Goal: Task Accomplishment & Management: Manage account settings

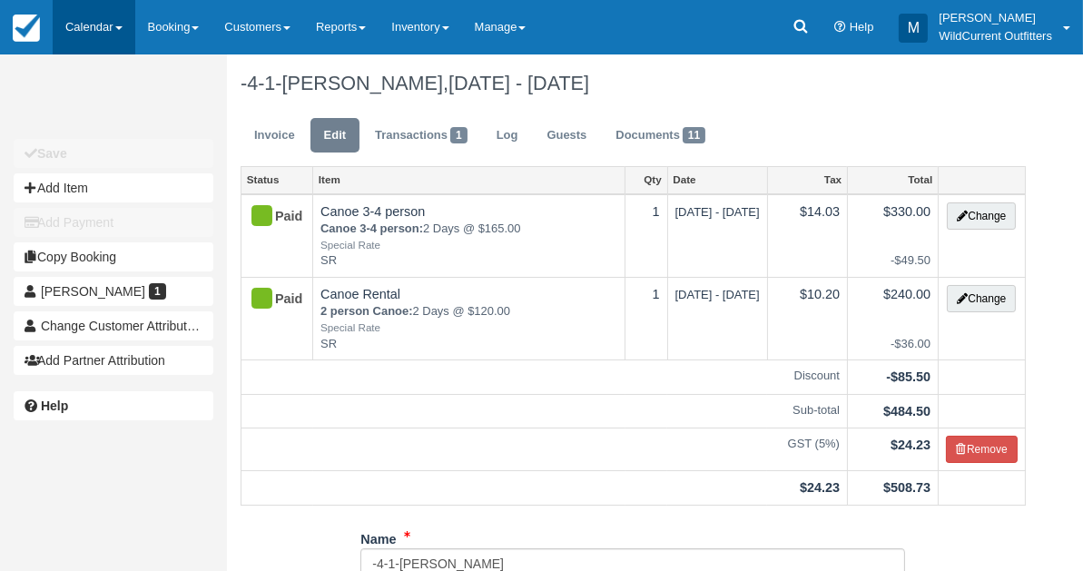
click at [76, 37] on link "Calendar" at bounding box center [94, 27] width 83 height 54
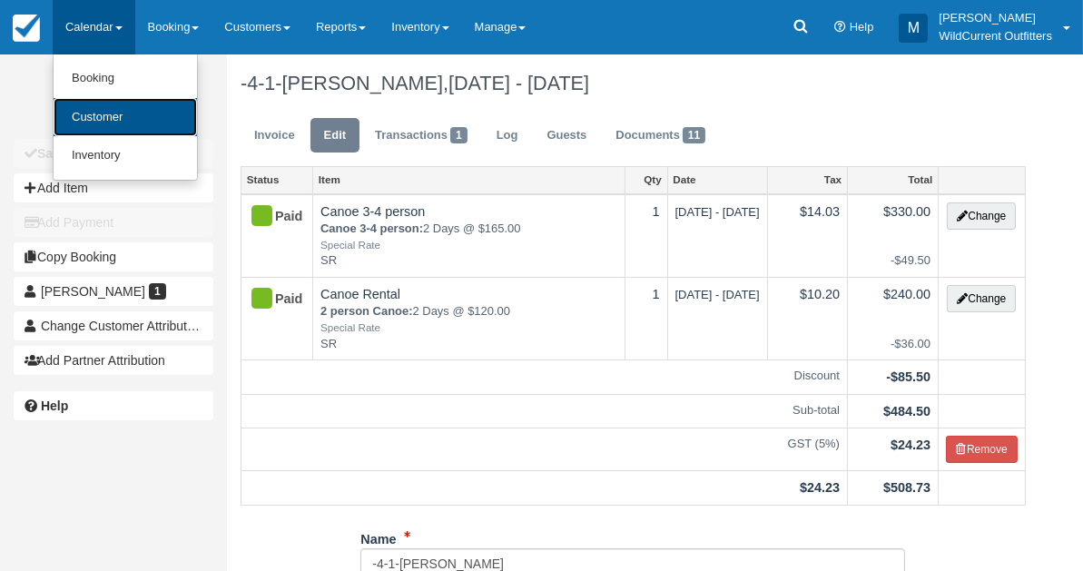
click at [80, 123] on link "Customer" at bounding box center [125, 117] width 143 height 39
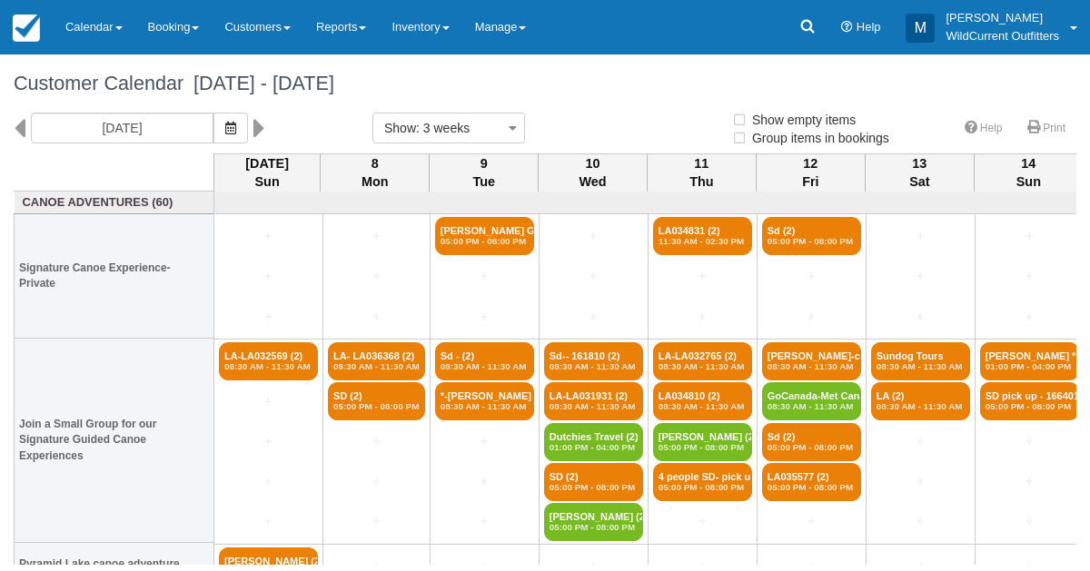
select select
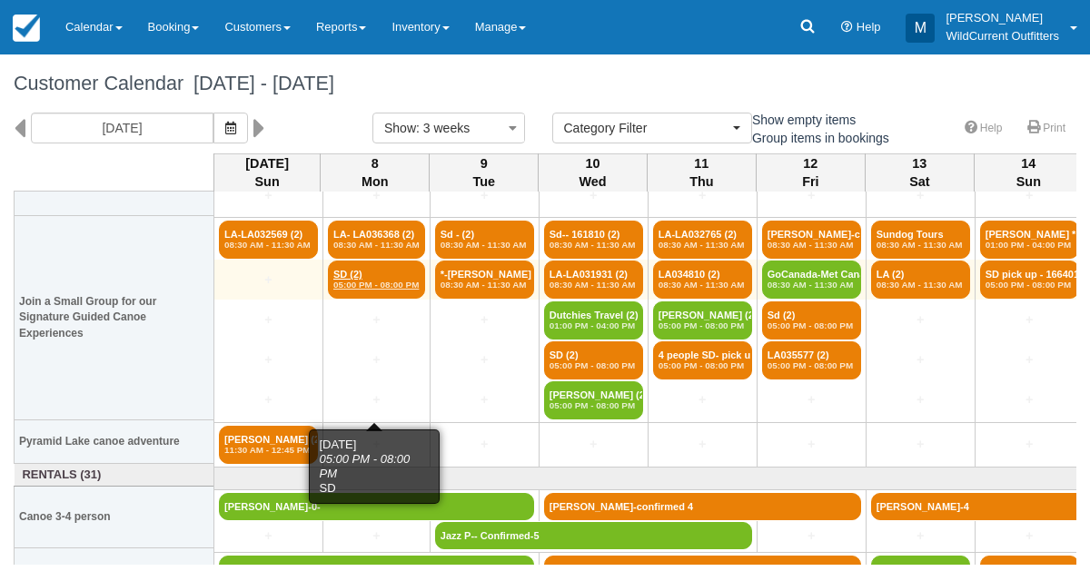
scroll to position [123, 0]
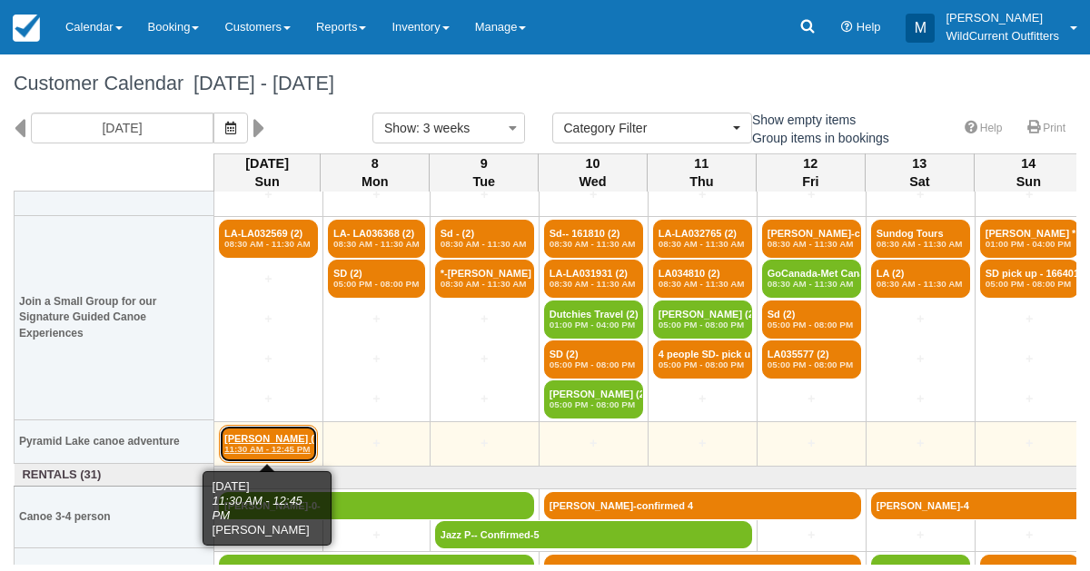
click at [263, 440] on link "[PERSON_NAME] (2) 11:30 AM - 12:45 PM" at bounding box center [268, 444] width 99 height 38
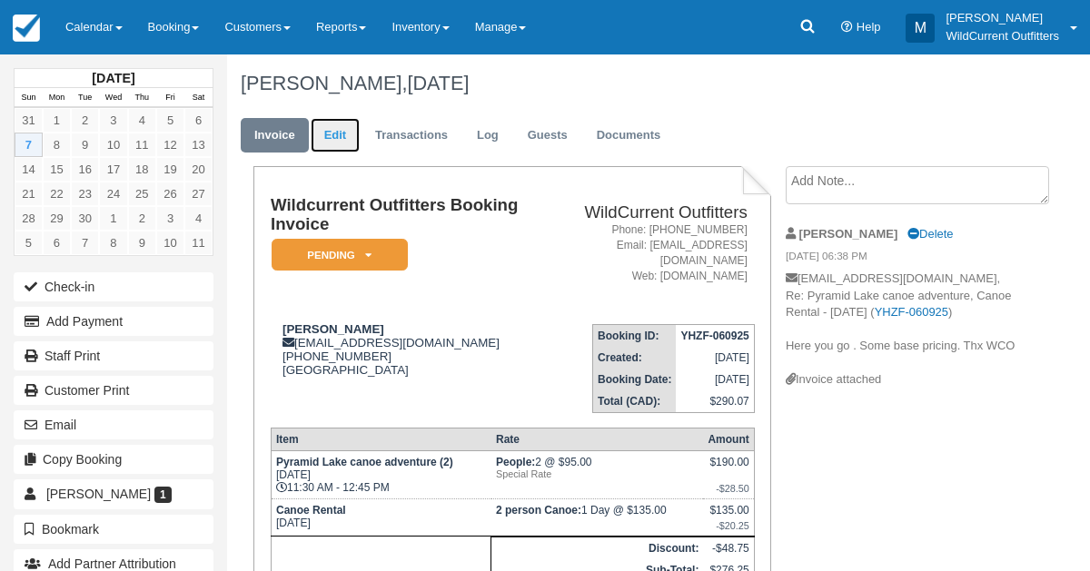
click at [328, 124] on link "Edit" at bounding box center [335, 135] width 49 height 35
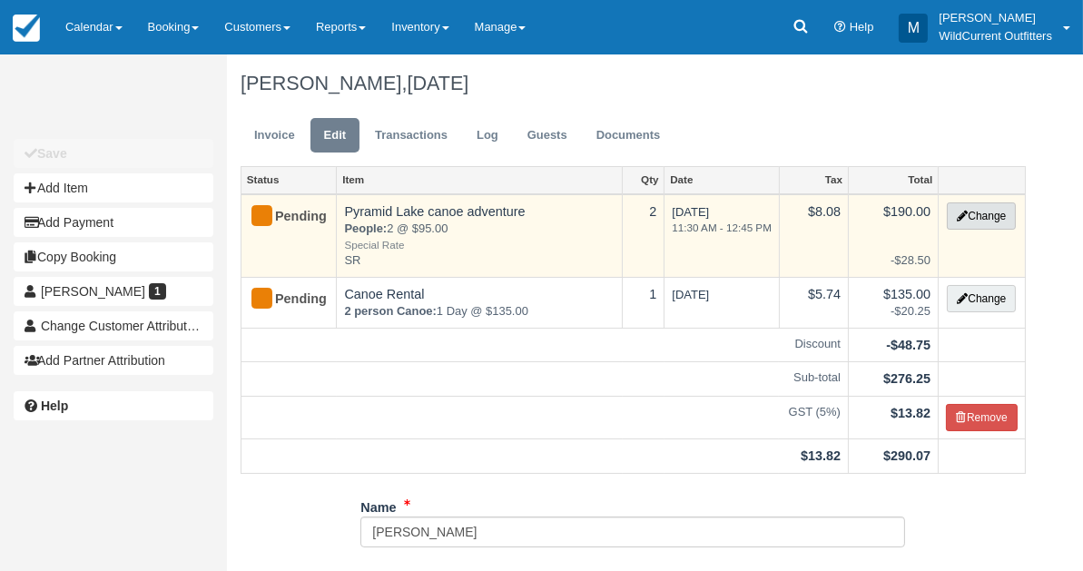
click at [969, 218] on button "Change" at bounding box center [981, 215] width 69 height 27
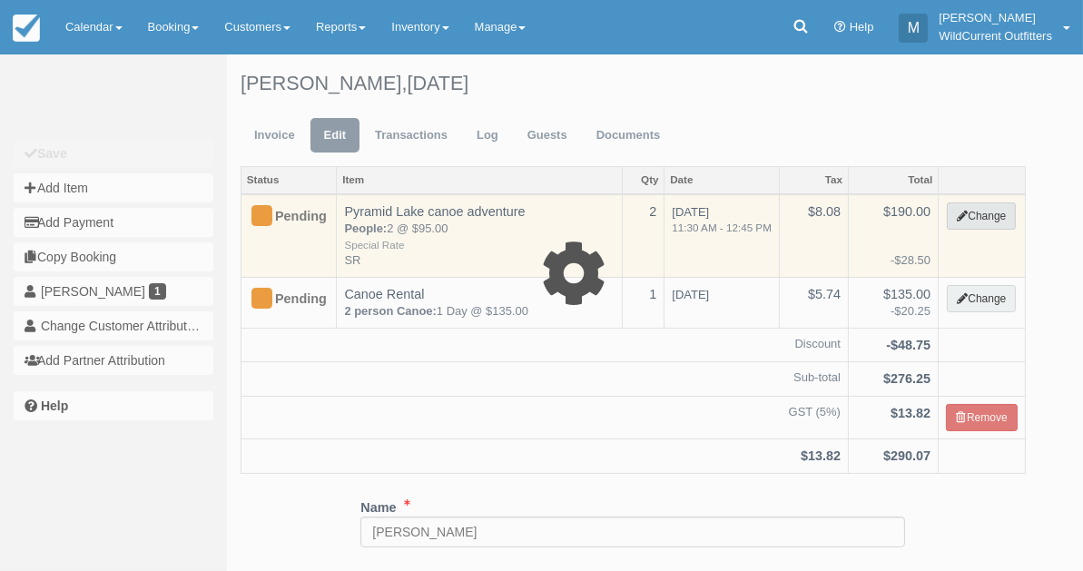
type input "190.00"
type input "SR"
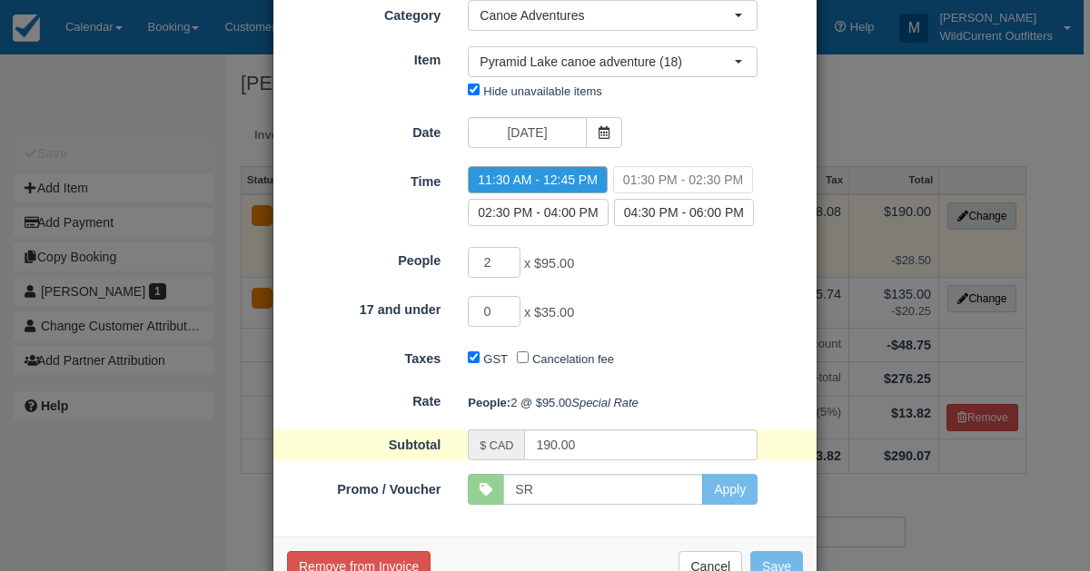
scroll to position [168, 0]
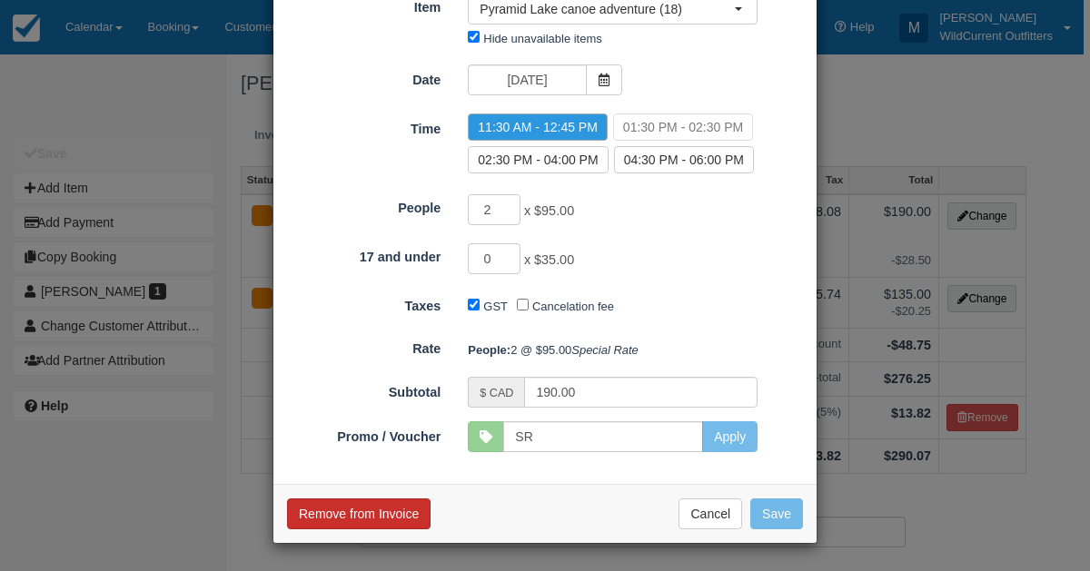
click at [375, 517] on button "Remove from Invoice" at bounding box center [358, 513] width 143 height 31
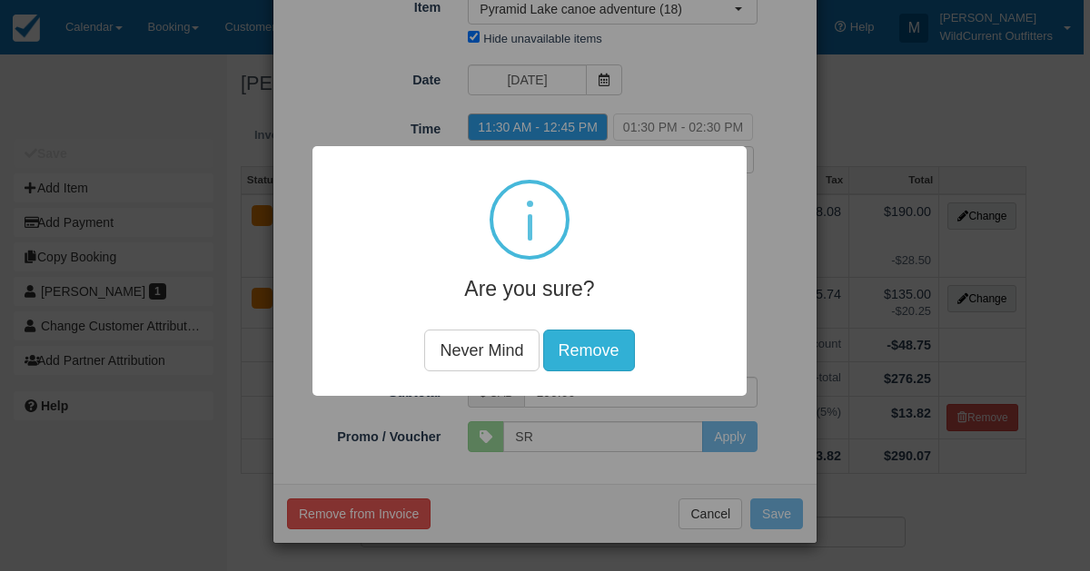
click at [577, 350] on button "Remove" at bounding box center [589, 350] width 92 height 42
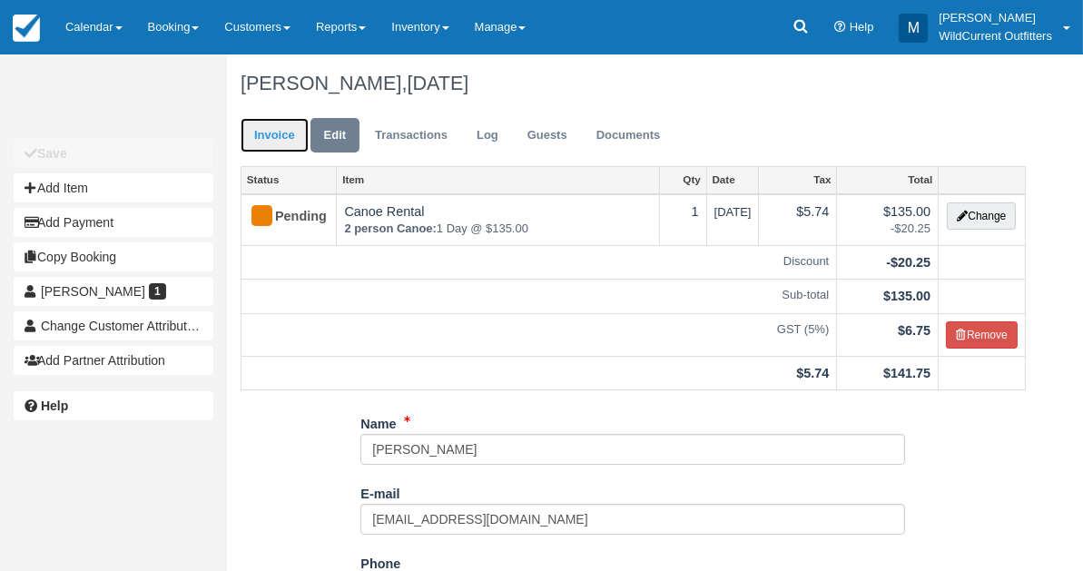
click at [277, 143] on link "Invoice" at bounding box center [275, 135] width 68 height 35
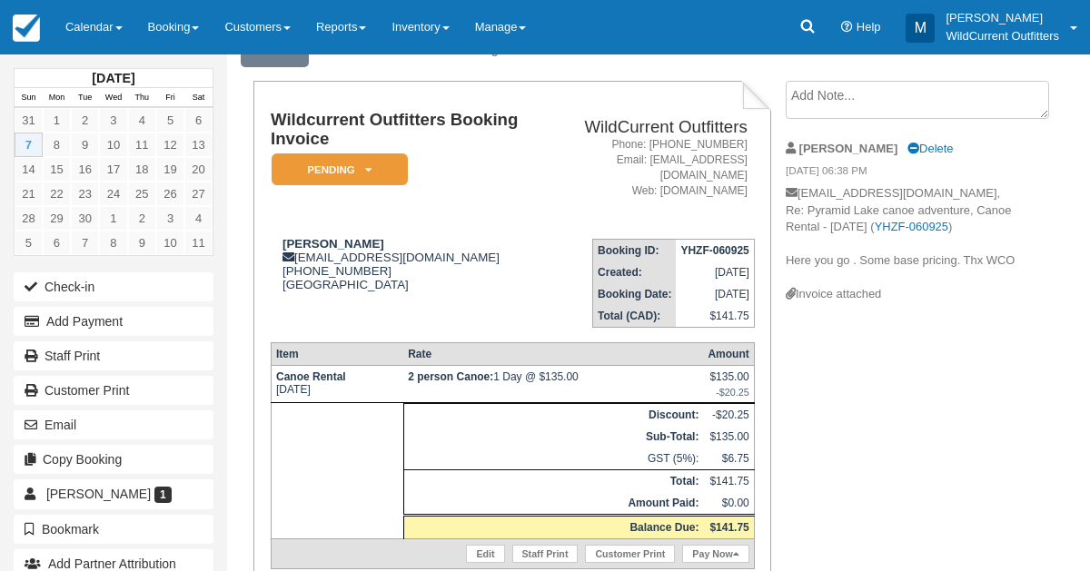
scroll to position [189, 0]
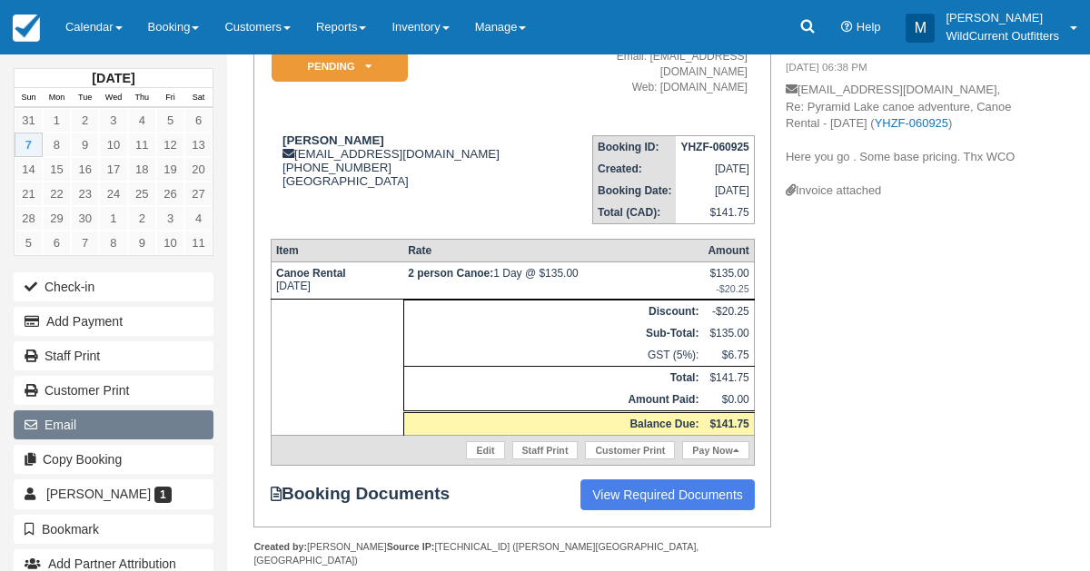
click at [55, 412] on button "Email" at bounding box center [114, 424] width 200 height 29
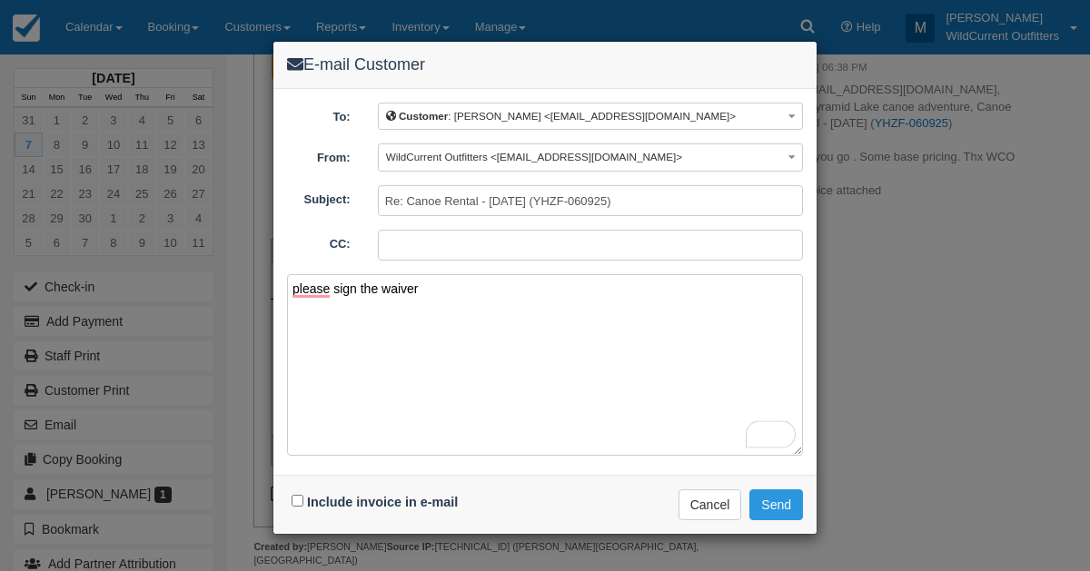
type textarea "please sign the waiver"
click at [294, 495] on input "Include invoice in e-mail" at bounding box center [297, 501] width 12 height 12
checkbox input "true"
click at [771, 489] on button "Send" at bounding box center [776, 504] width 54 height 31
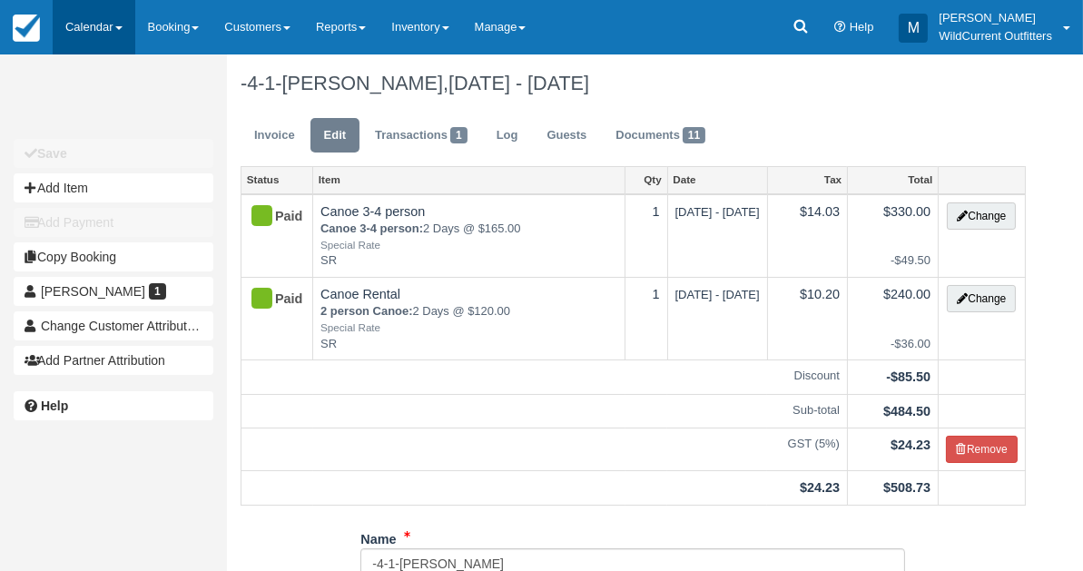
click at [101, 19] on link "Calendar" at bounding box center [94, 27] width 83 height 54
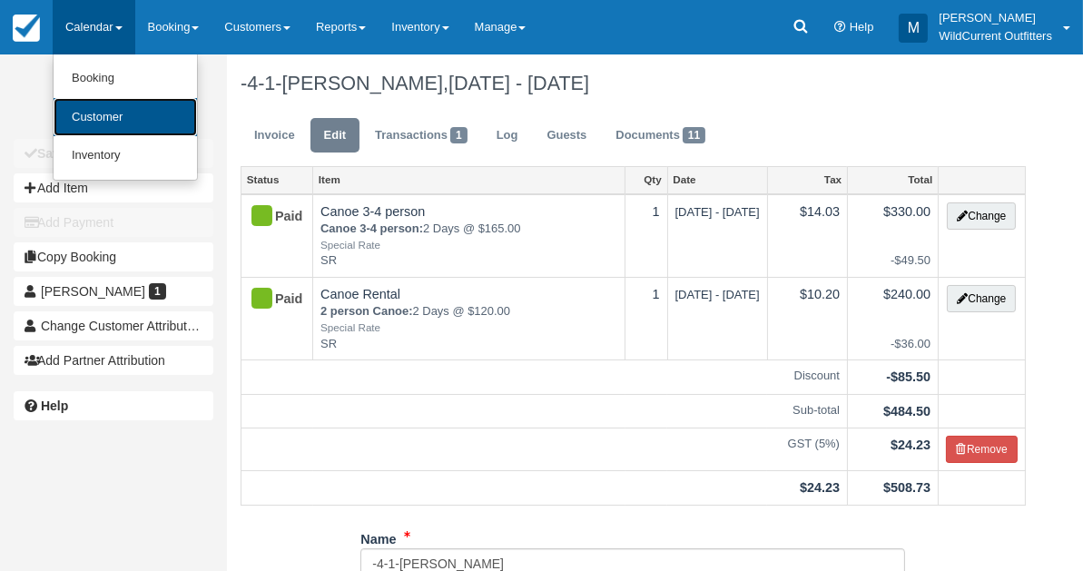
click at [79, 115] on link "Customer" at bounding box center [125, 117] width 143 height 39
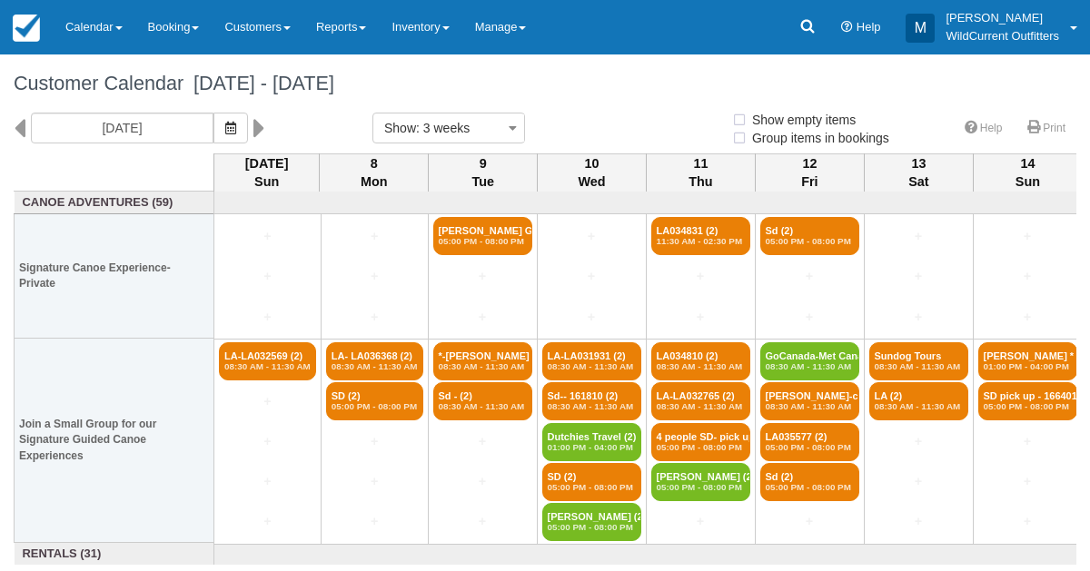
select select
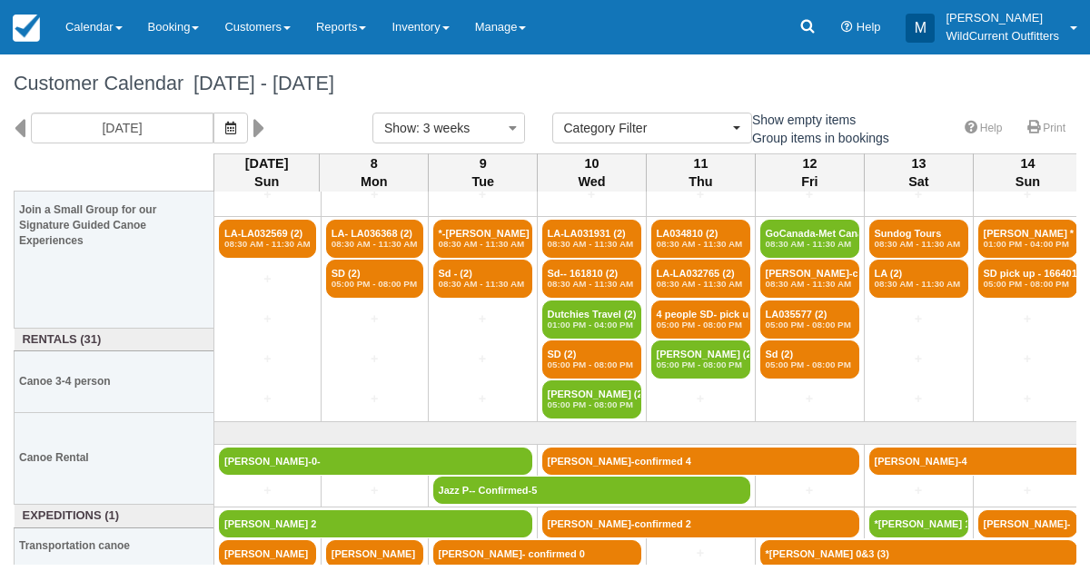
scroll to position [214, 0]
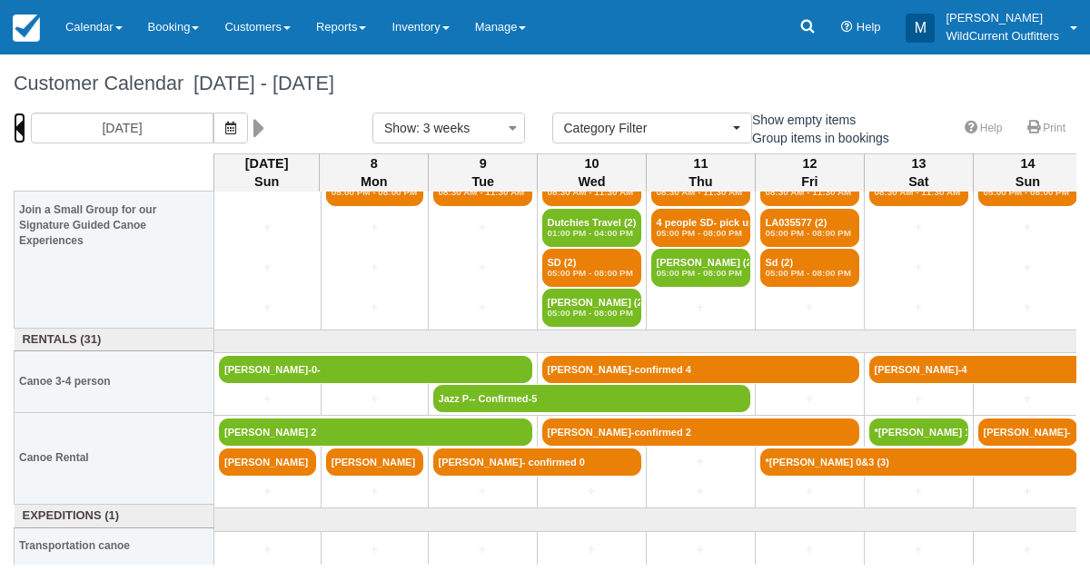
click at [20, 127] on icon at bounding box center [20, 128] width 12 height 31
type input "[DATE]"
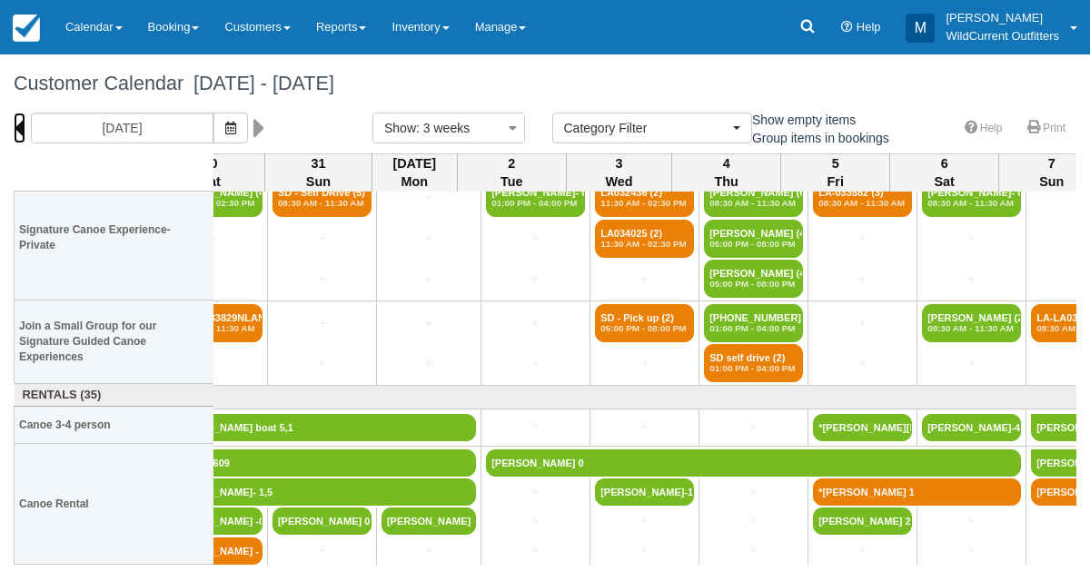
scroll to position [38, 1489]
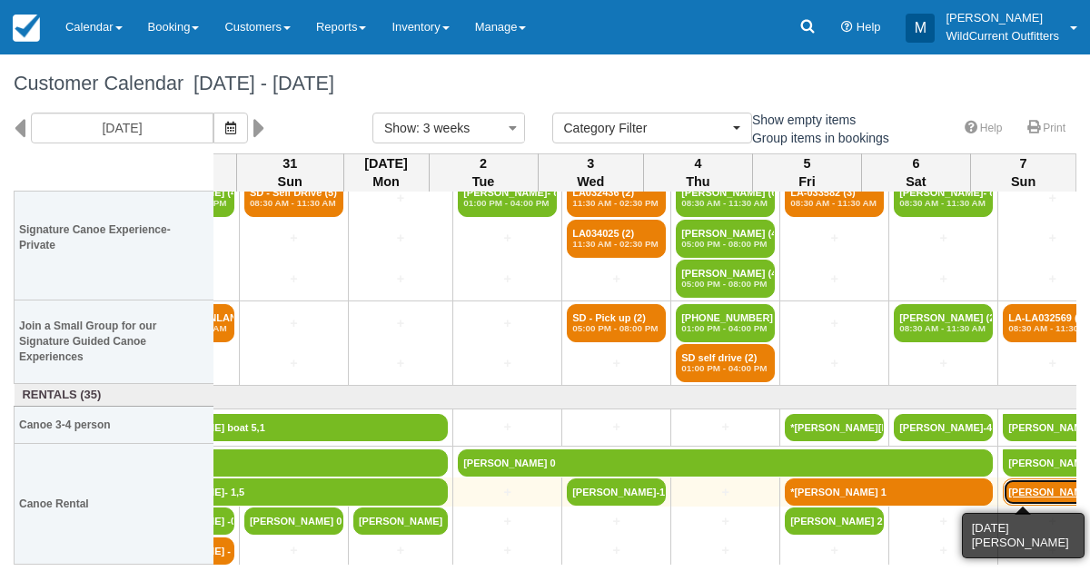
click at [1024, 485] on link "[PERSON_NAME]" at bounding box center [1051, 492] width 99 height 27
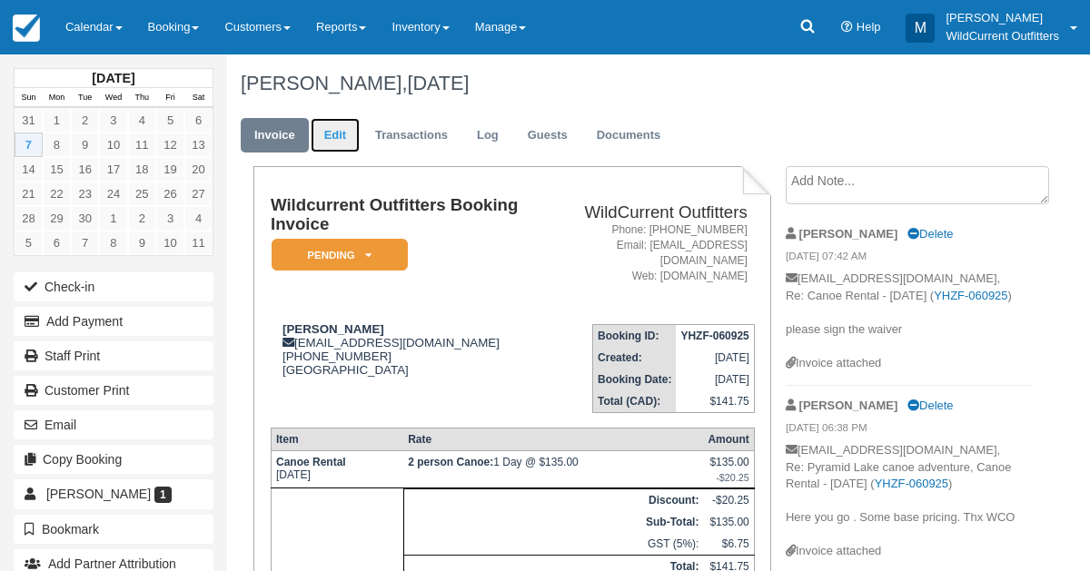
click at [337, 130] on link "Edit" at bounding box center [335, 135] width 49 height 35
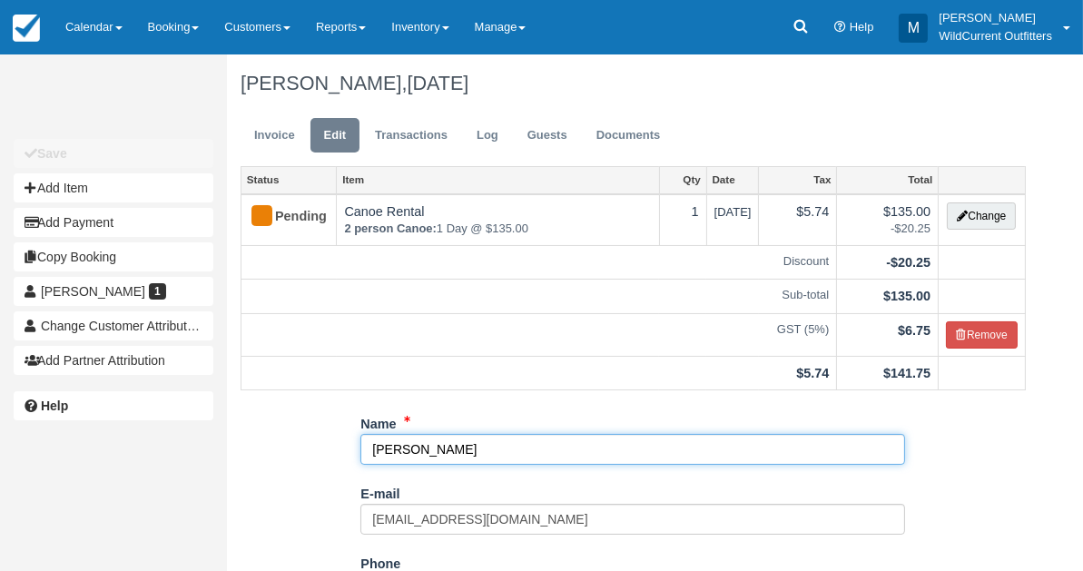
click at [461, 448] on input "Sanne Engelen" at bounding box center [632, 449] width 545 height 31
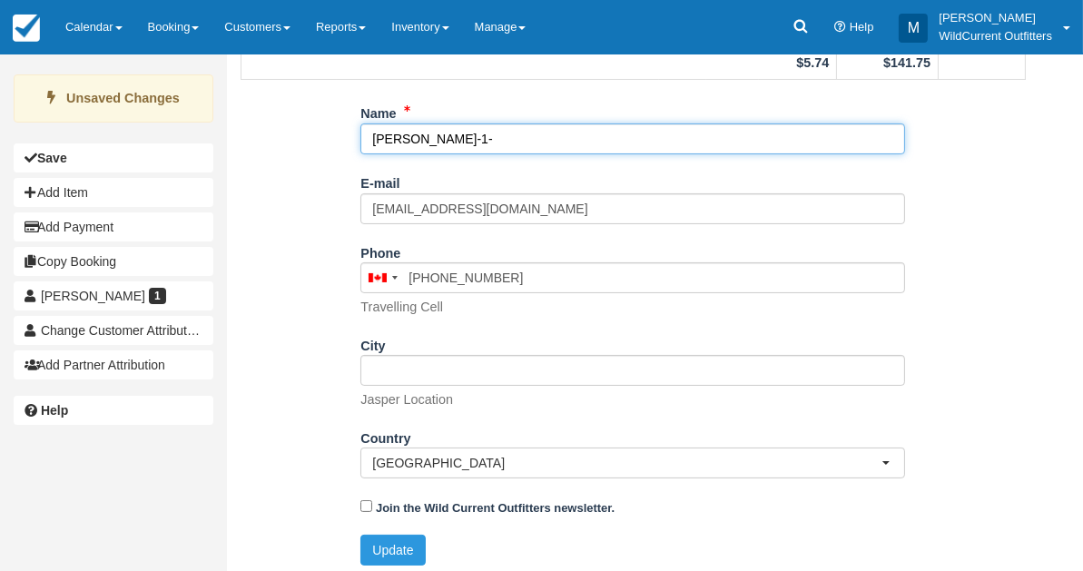
scroll to position [316, 0]
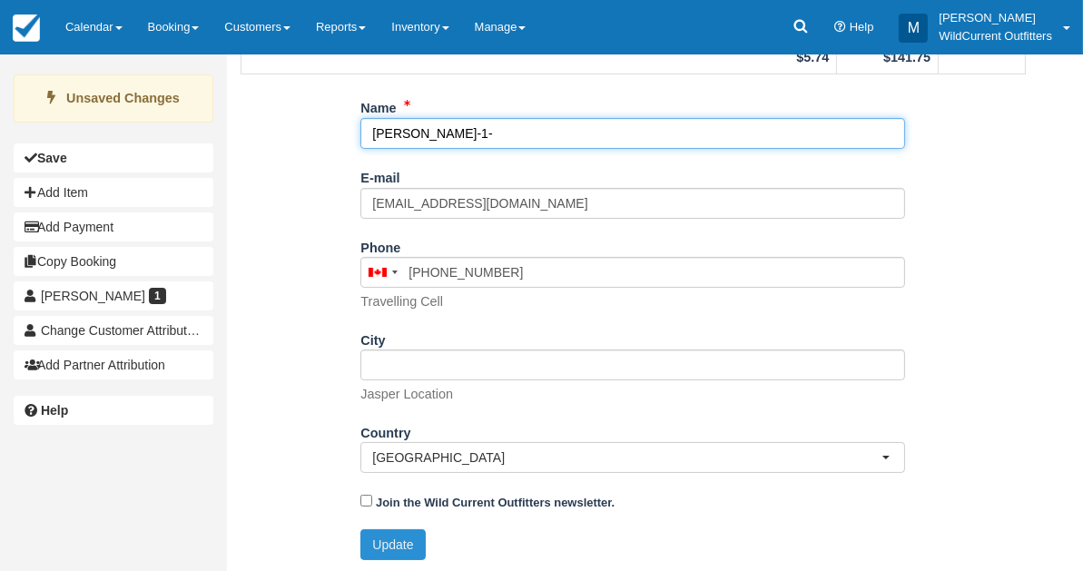
type input "[PERSON_NAME]-1-"
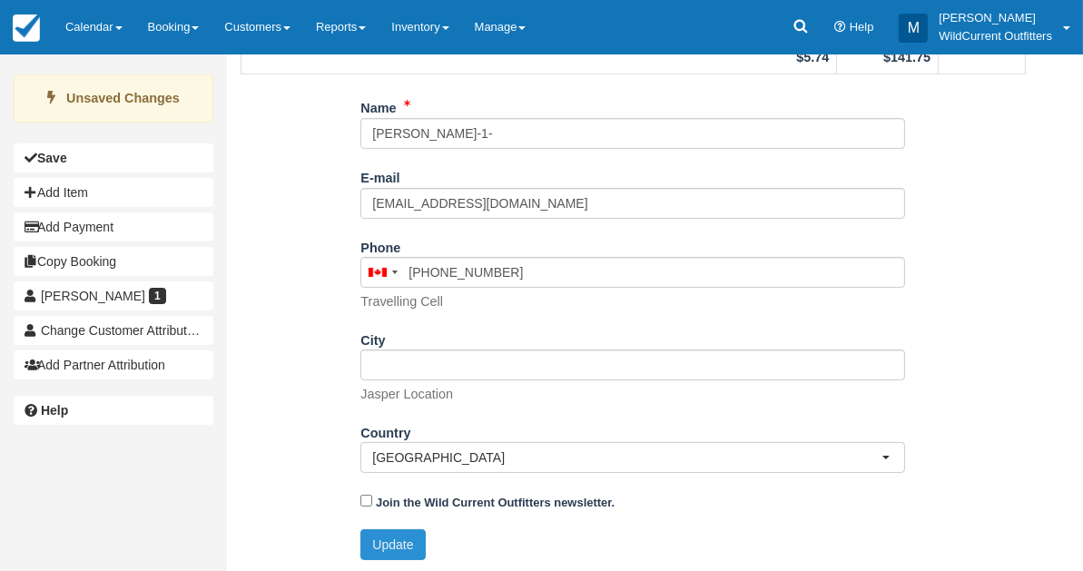
click at [388, 539] on button "Update" at bounding box center [392, 544] width 64 height 31
type input "+16722086027"
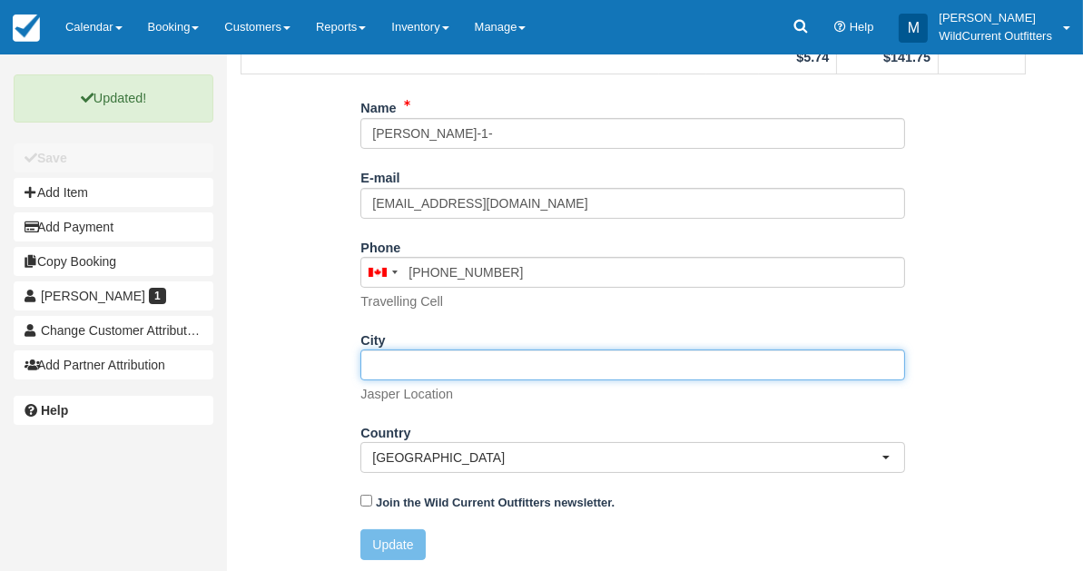
click at [410, 360] on input "City" at bounding box center [632, 365] width 545 height 31
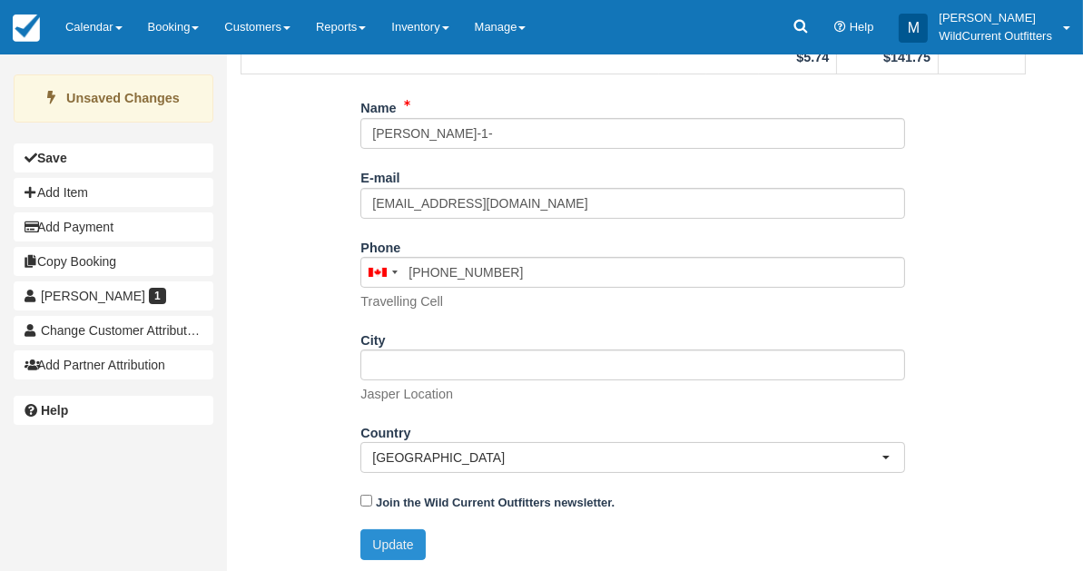
click at [396, 550] on button "Update" at bounding box center [392, 544] width 64 height 31
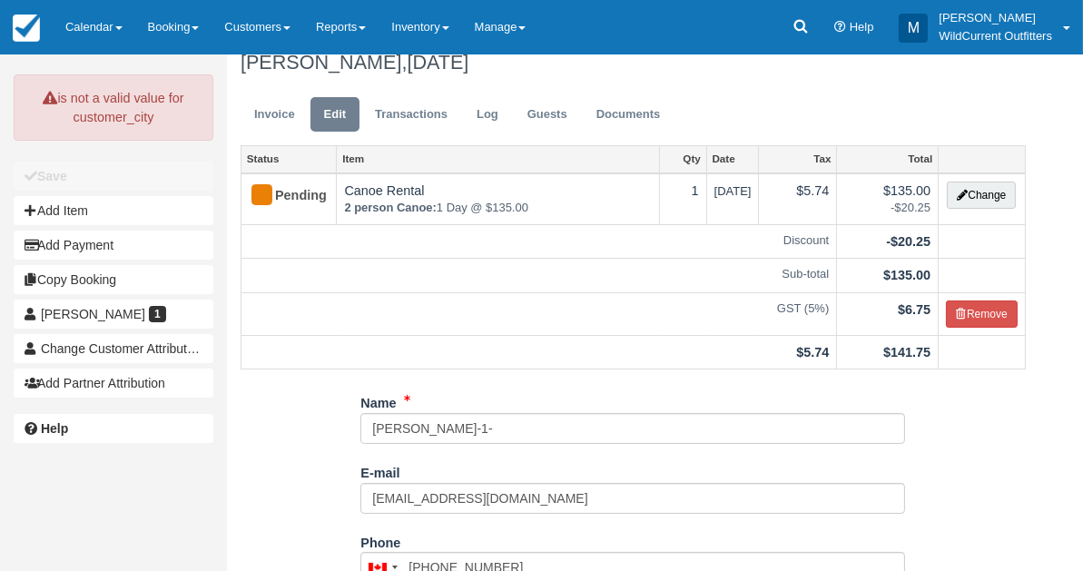
scroll to position [0, 0]
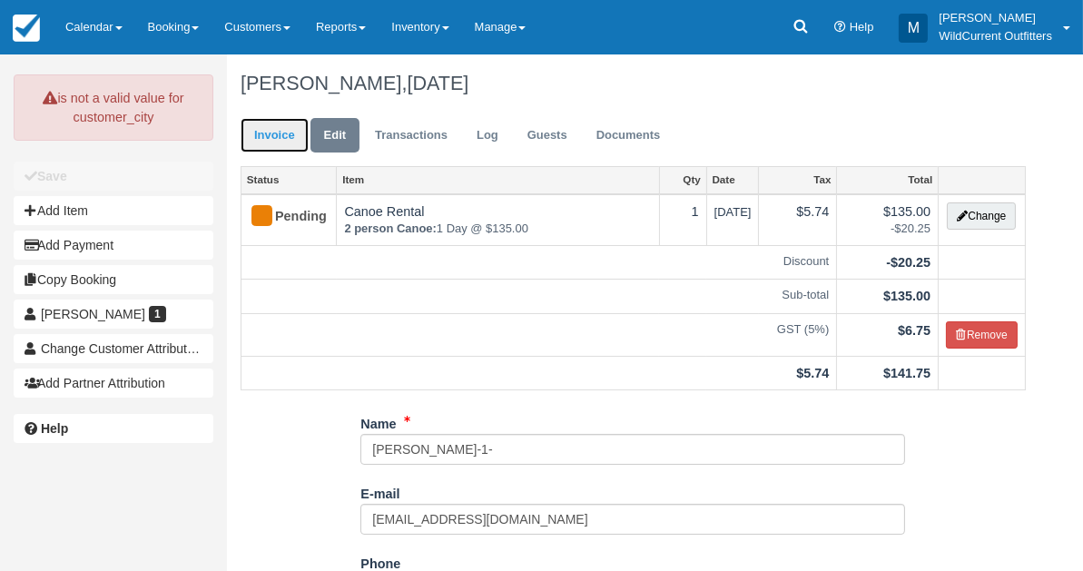
click at [276, 134] on link "Invoice" at bounding box center [275, 135] width 68 height 35
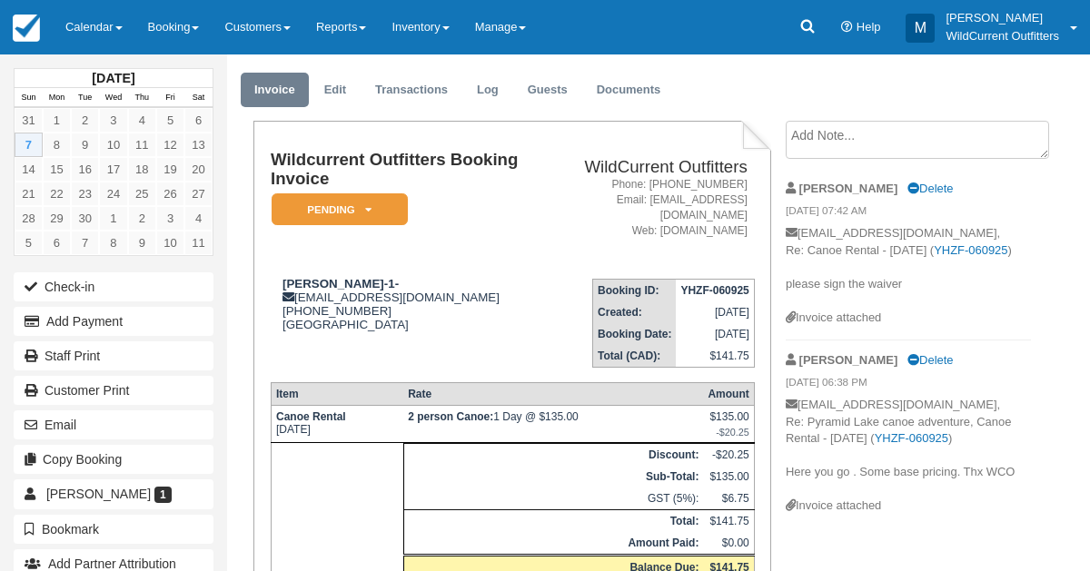
scroll to position [189, 0]
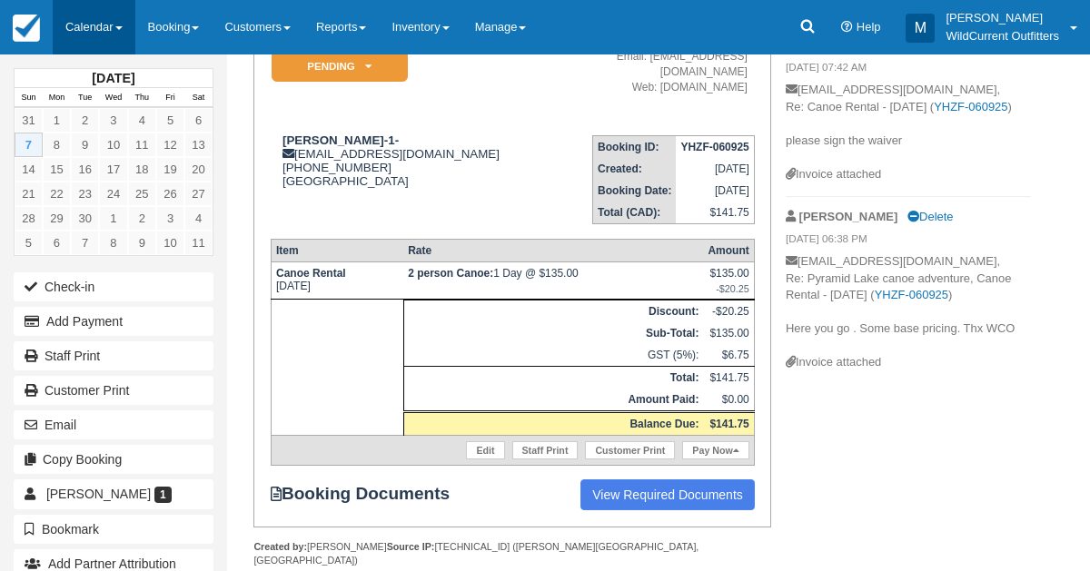
click at [84, 37] on link "Calendar" at bounding box center [94, 27] width 83 height 54
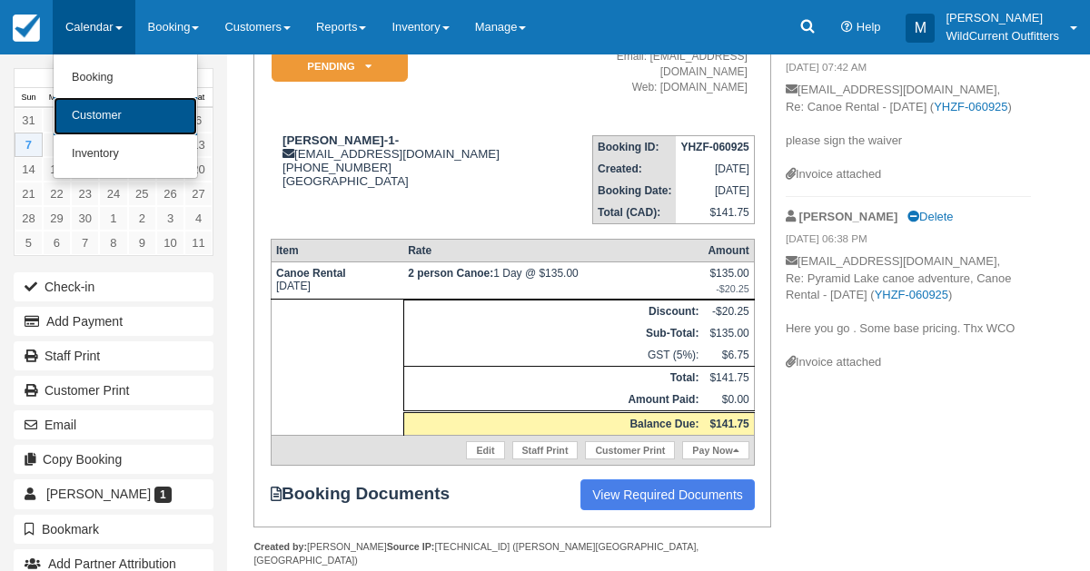
click at [89, 100] on link "Customer" at bounding box center [125, 116] width 143 height 38
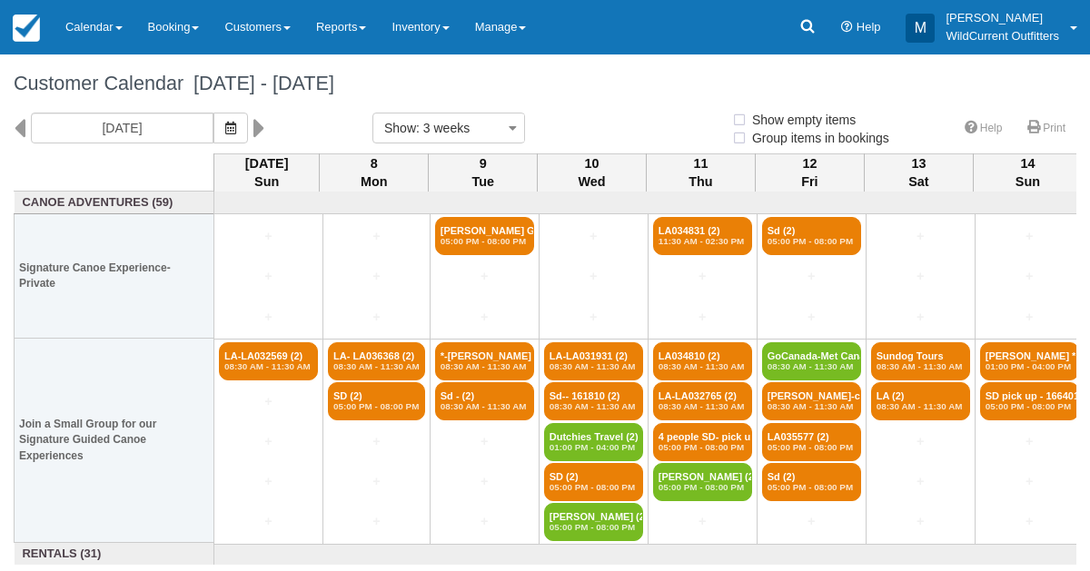
select select
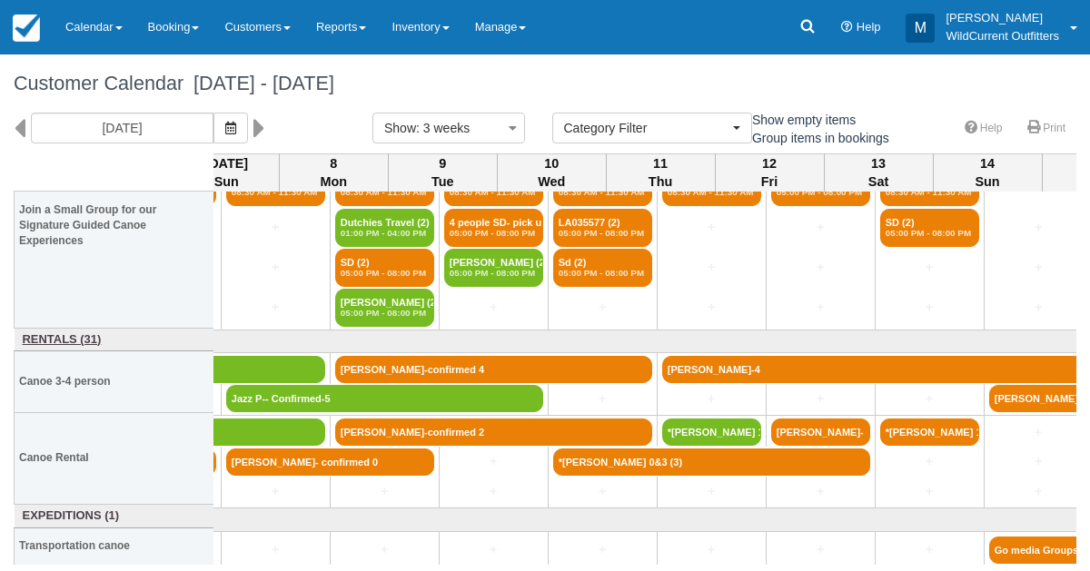
scroll to position [214, 0]
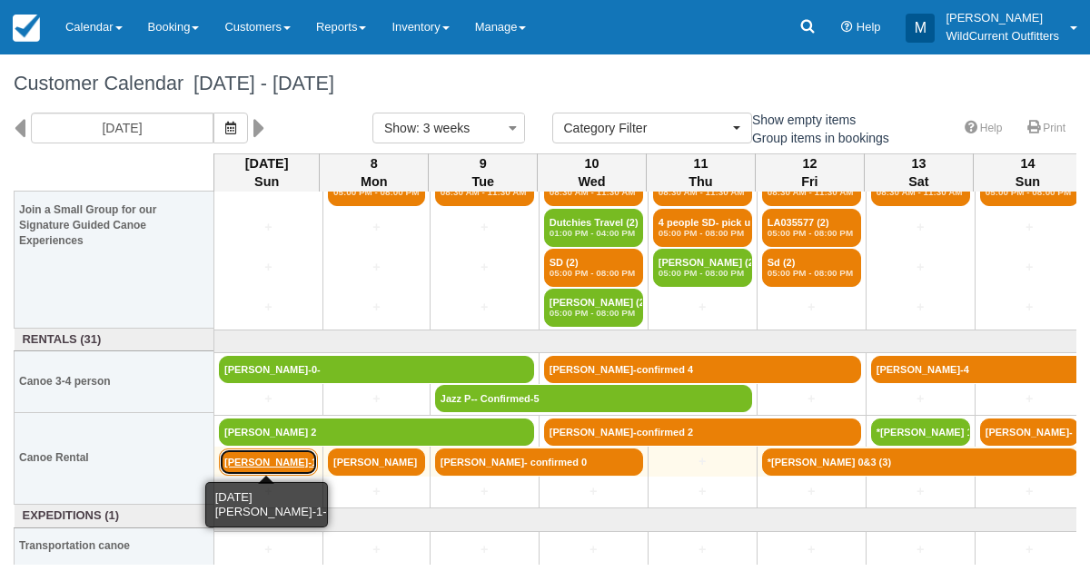
click at [246, 456] on link "[PERSON_NAME]-1-" at bounding box center [268, 462] width 99 height 27
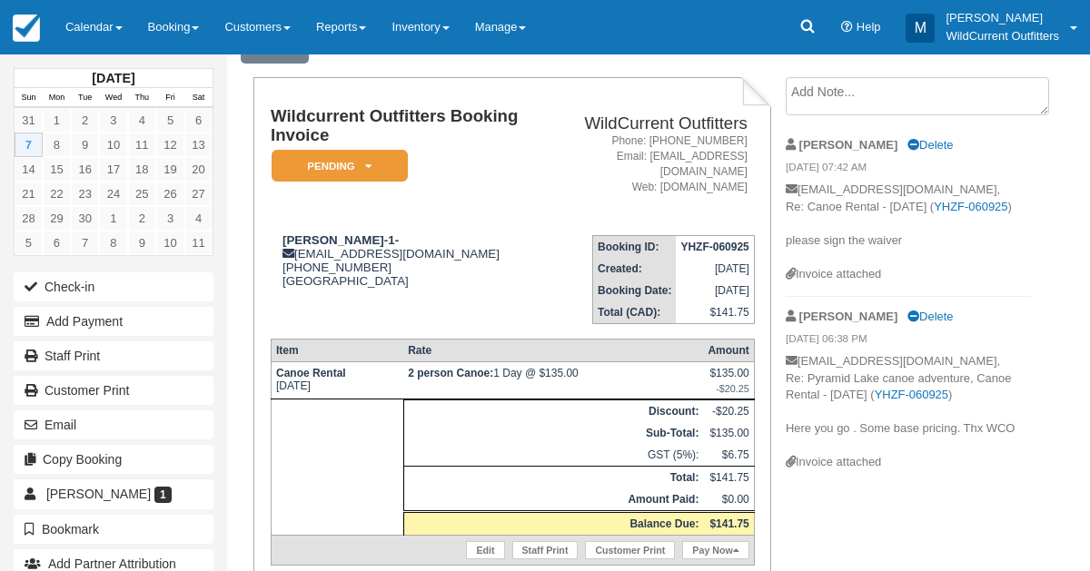
scroll to position [189, 0]
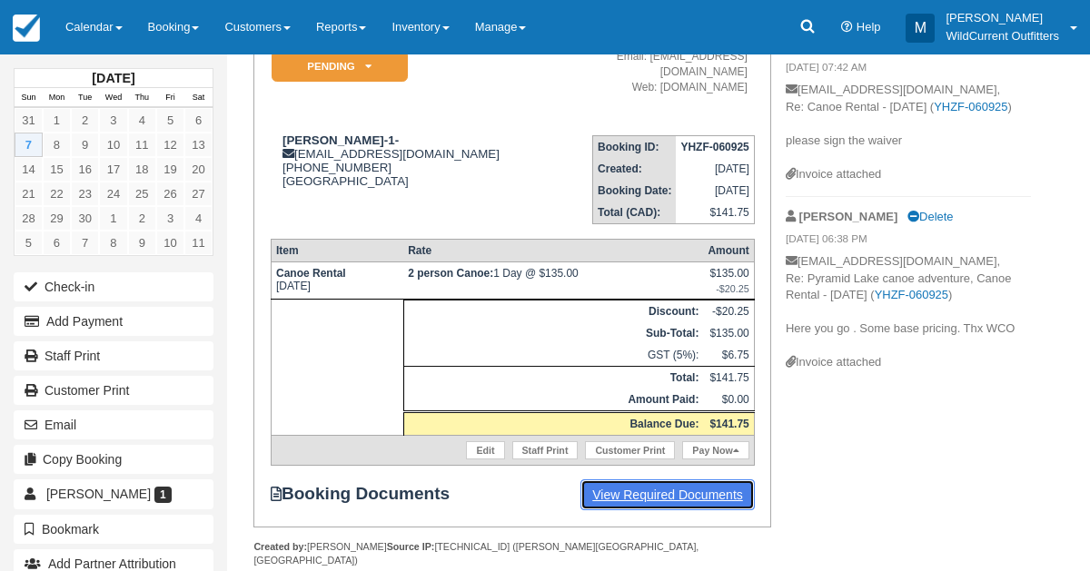
click at [696, 479] on link "View Required Documents" at bounding box center [667, 494] width 174 height 31
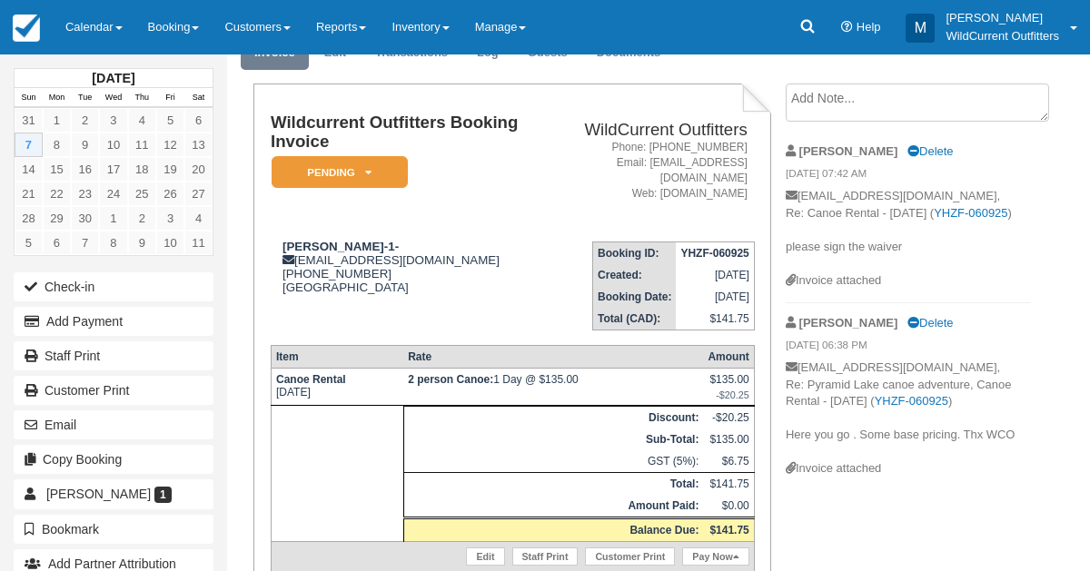
scroll to position [189, 0]
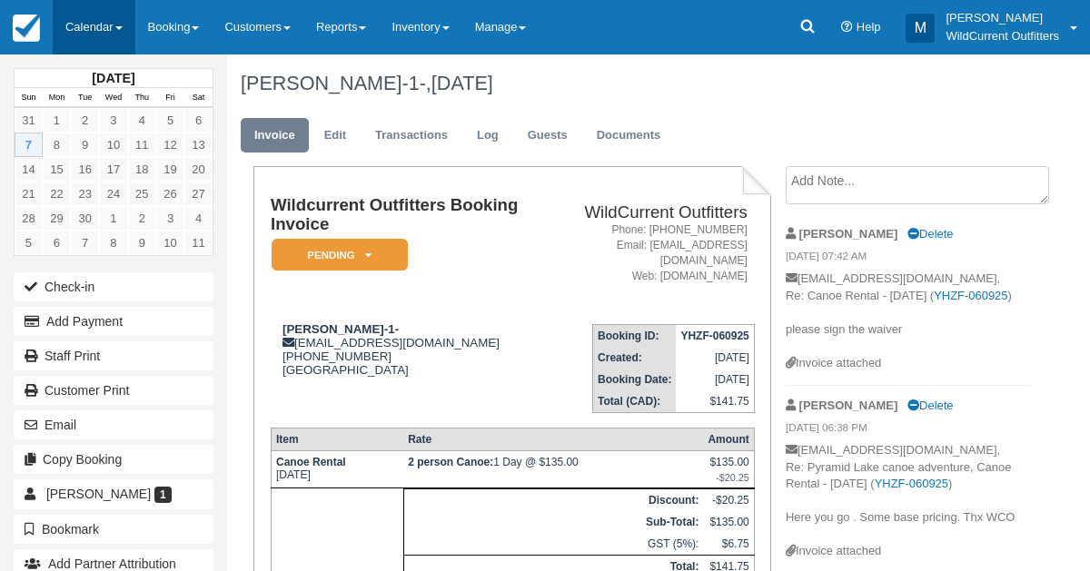
click at [75, 20] on link "Calendar" at bounding box center [94, 27] width 83 height 54
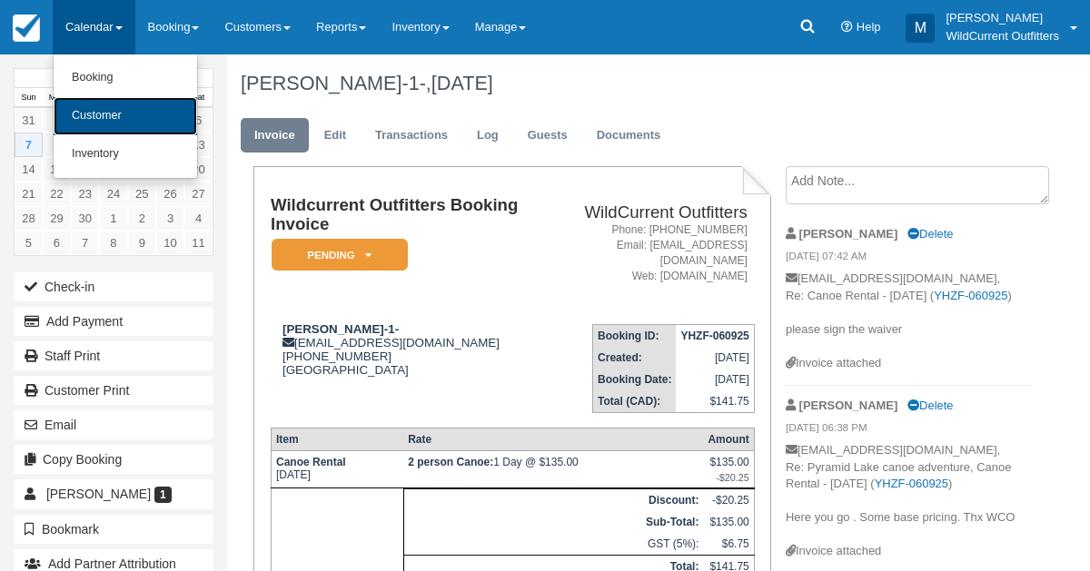
click at [94, 111] on link "Customer" at bounding box center [125, 116] width 143 height 38
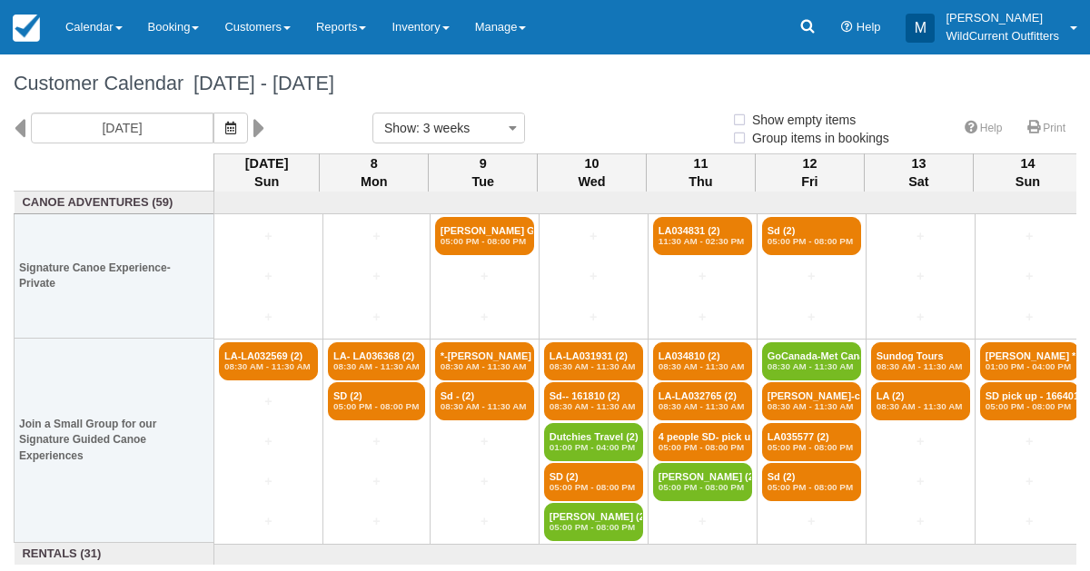
select select
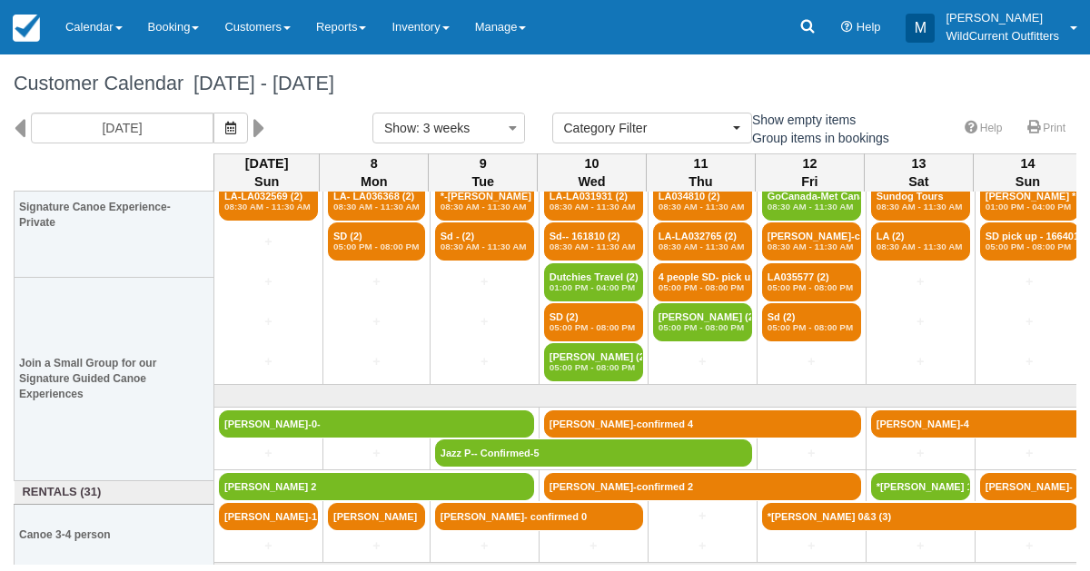
scroll to position [214, 0]
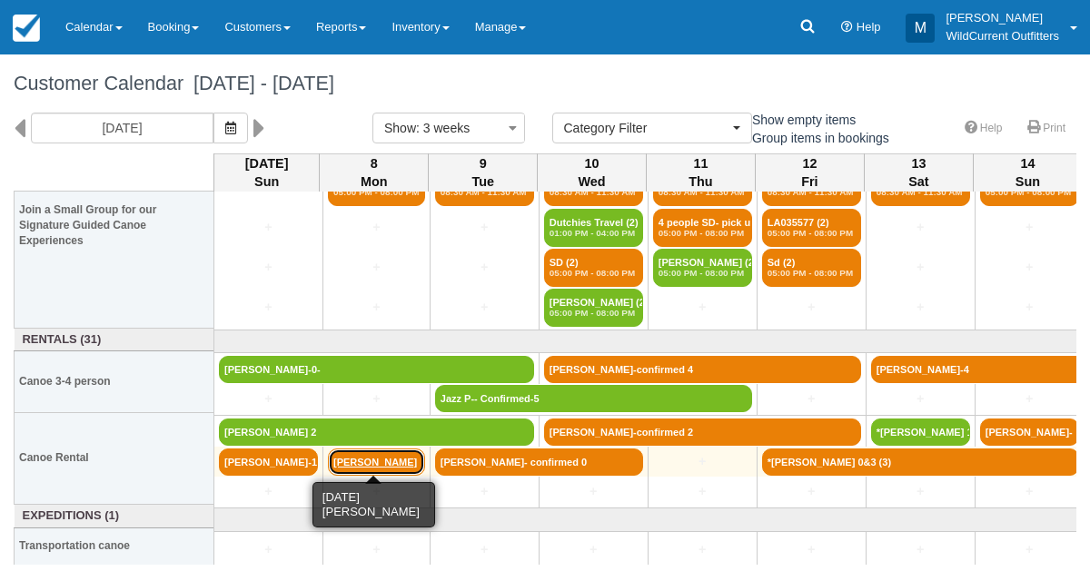
click at [348, 459] on link "[PERSON_NAME]" at bounding box center [376, 462] width 97 height 27
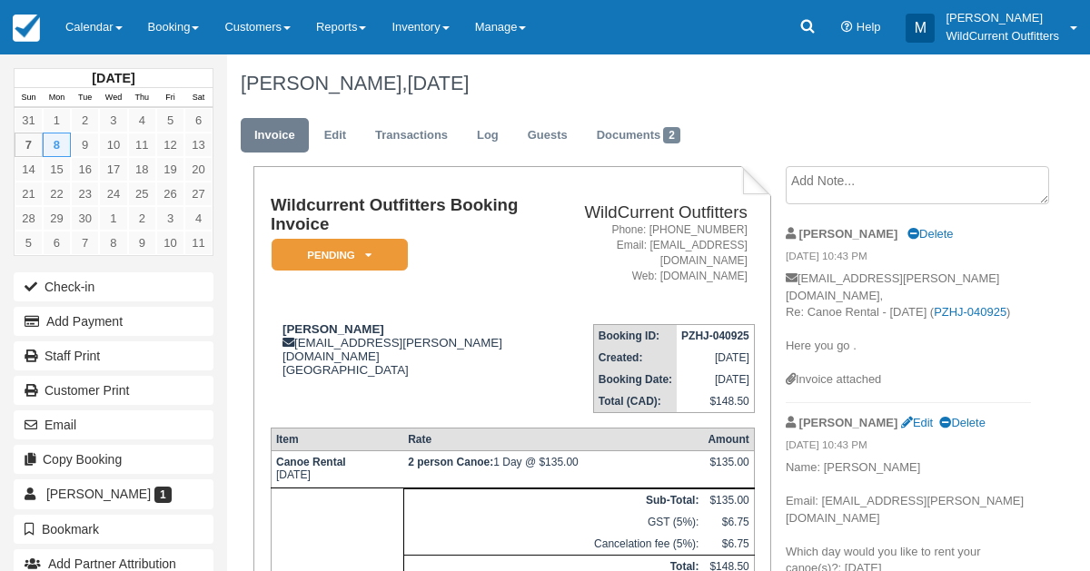
click at [814, 173] on textarea at bounding box center [916, 185] width 263 height 38
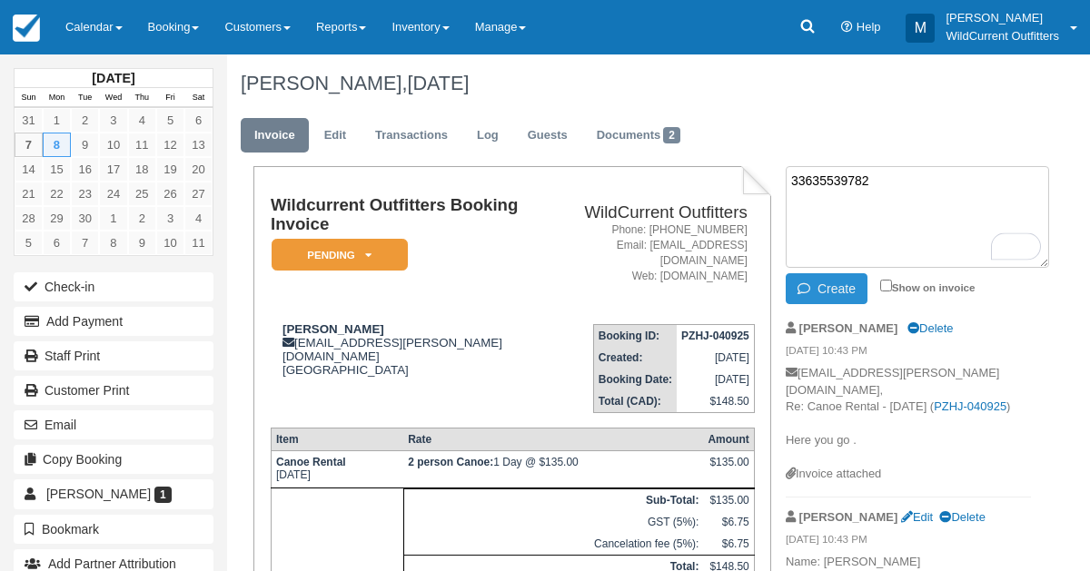
type textarea "33635539782"
click at [820, 284] on button "Create" at bounding box center [826, 288] width 82 height 31
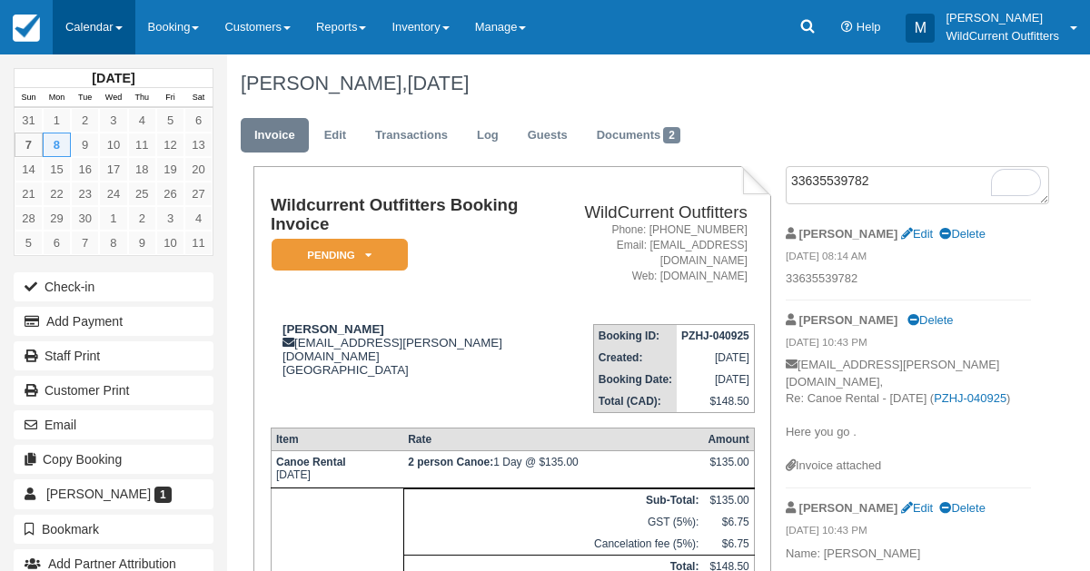
click at [71, 29] on link "Calendar" at bounding box center [94, 27] width 83 height 54
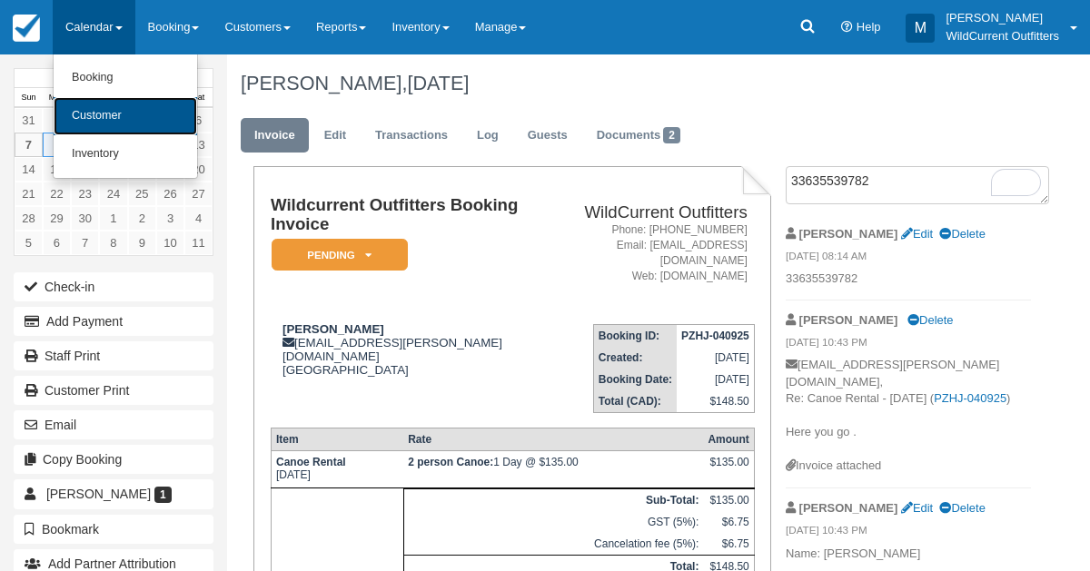
click at [103, 116] on link "Customer" at bounding box center [125, 116] width 143 height 38
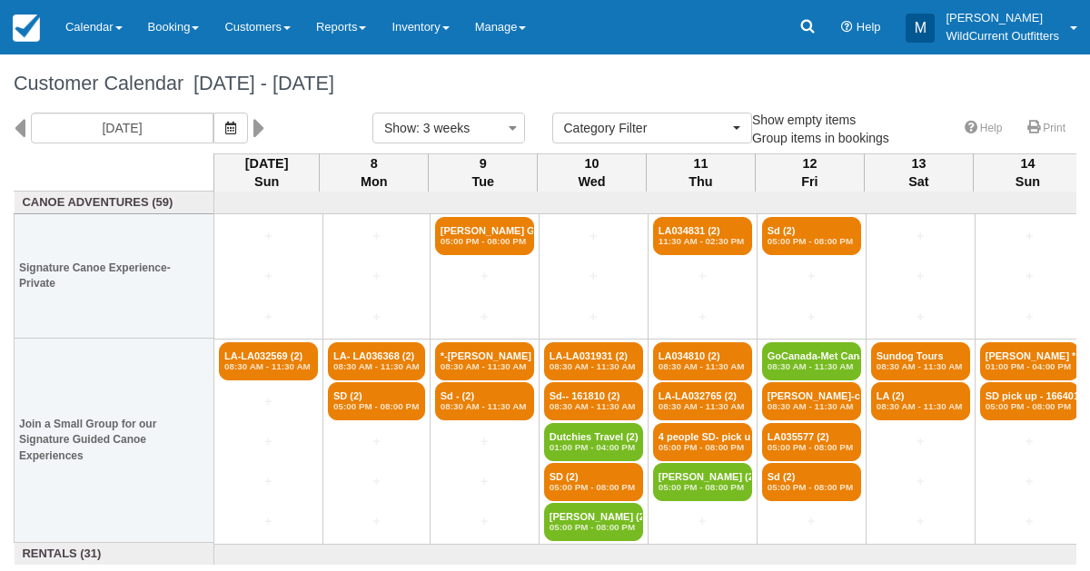
select select
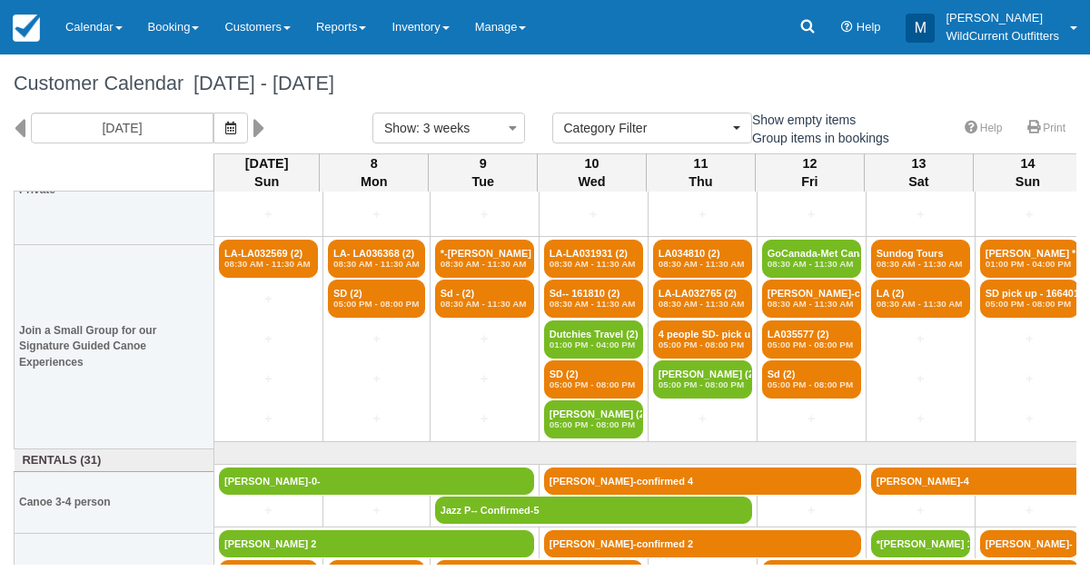
scroll to position [214, 0]
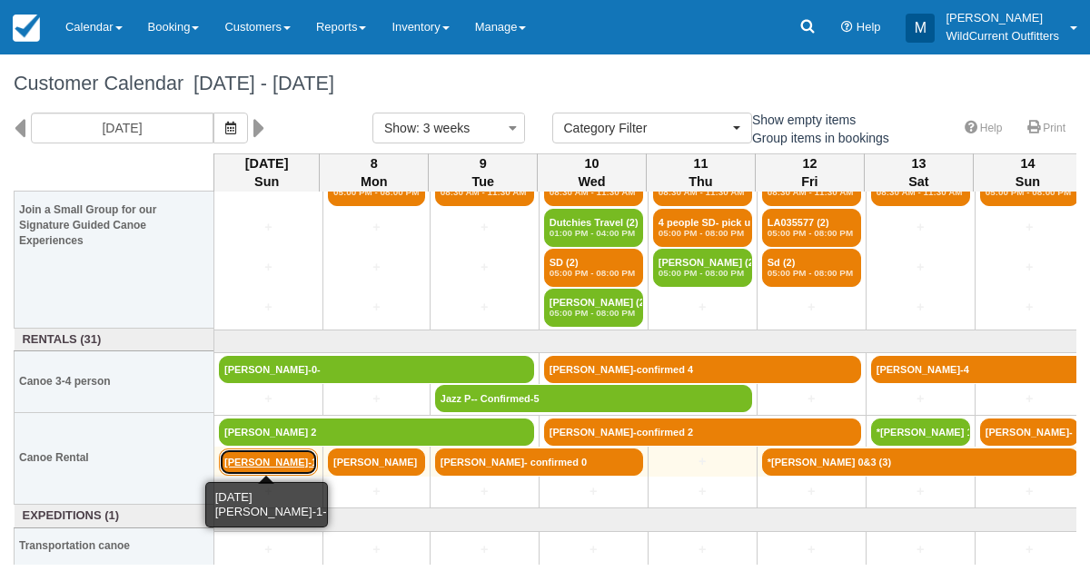
click at [271, 458] on link "[PERSON_NAME]-1-" at bounding box center [268, 462] width 99 height 27
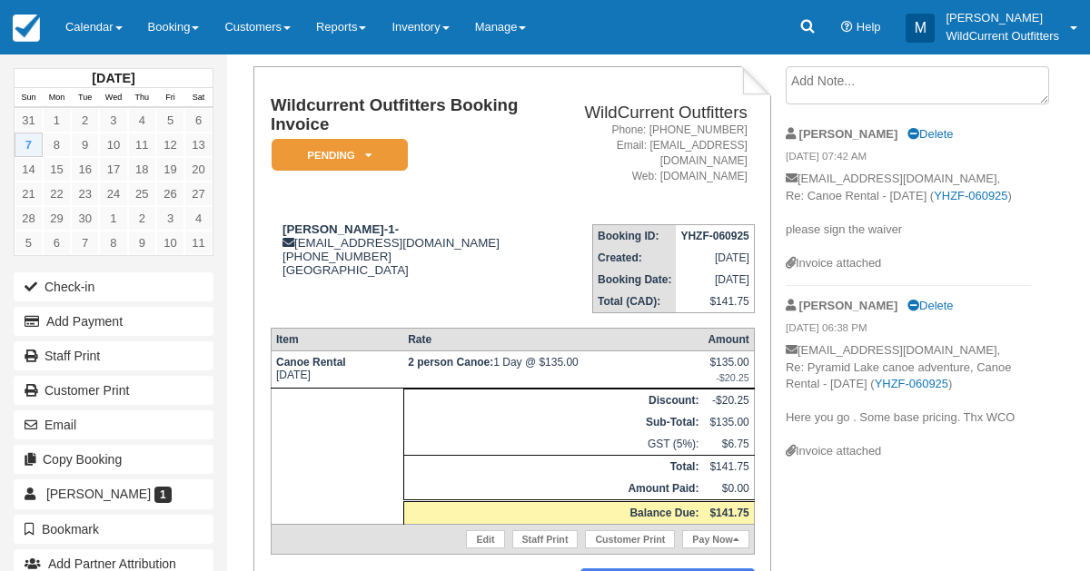
scroll to position [189, 0]
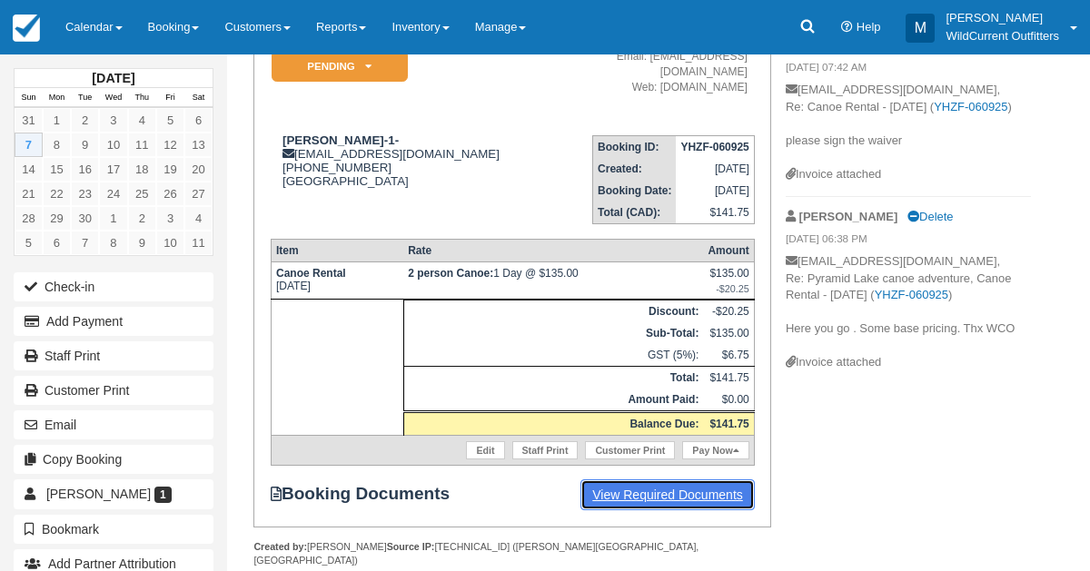
click at [618, 479] on link "View Required Documents" at bounding box center [667, 494] width 174 height 31
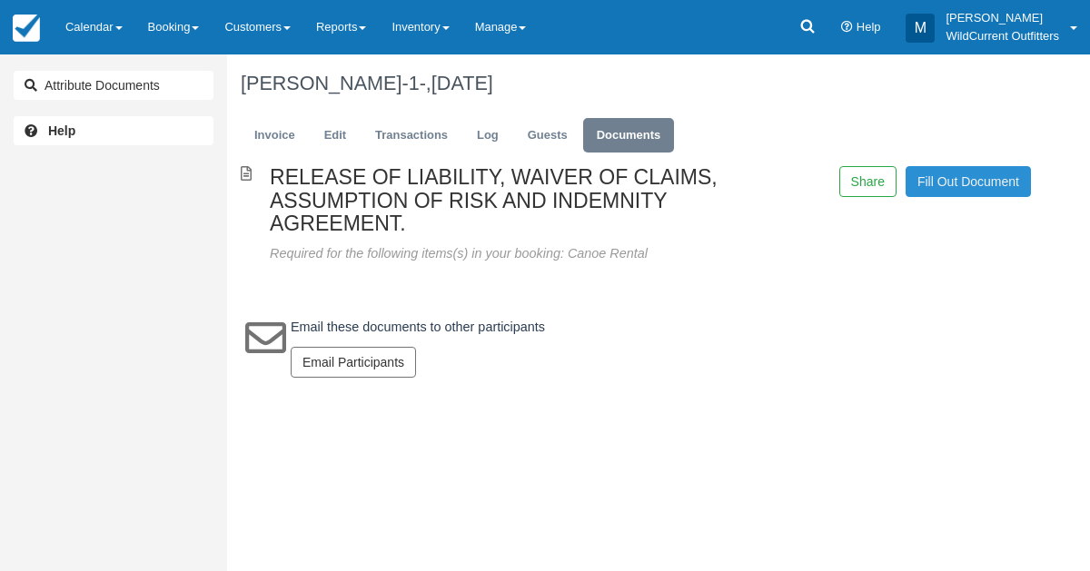
click at [937, 185] on link "Fill Out Document" at bounding box center [967, 181] width 125 height 31
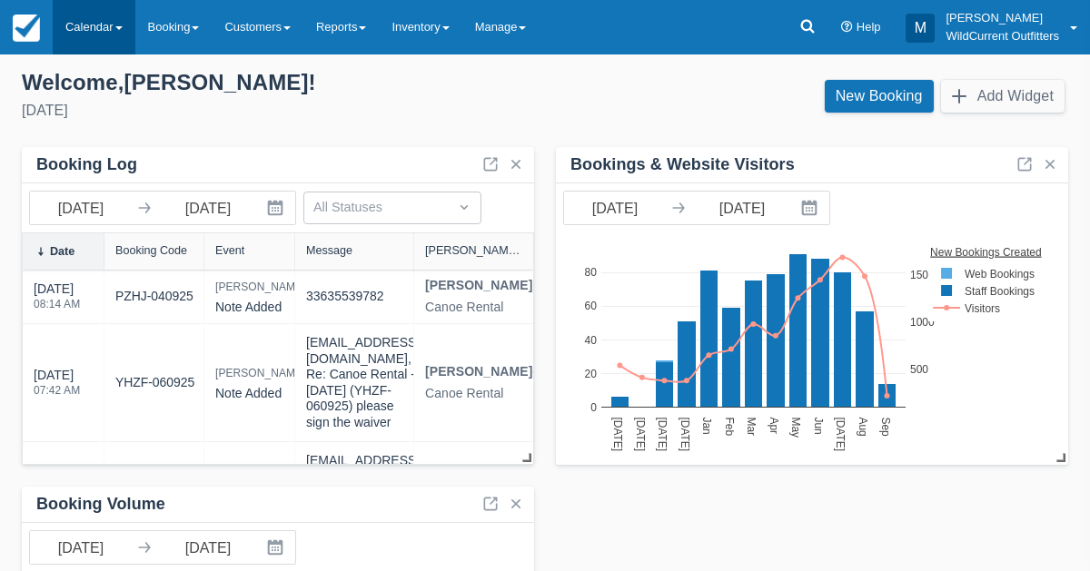
click at [89, 31] on link "Calendar" at bounding box center [94, 27] width 83 height 54
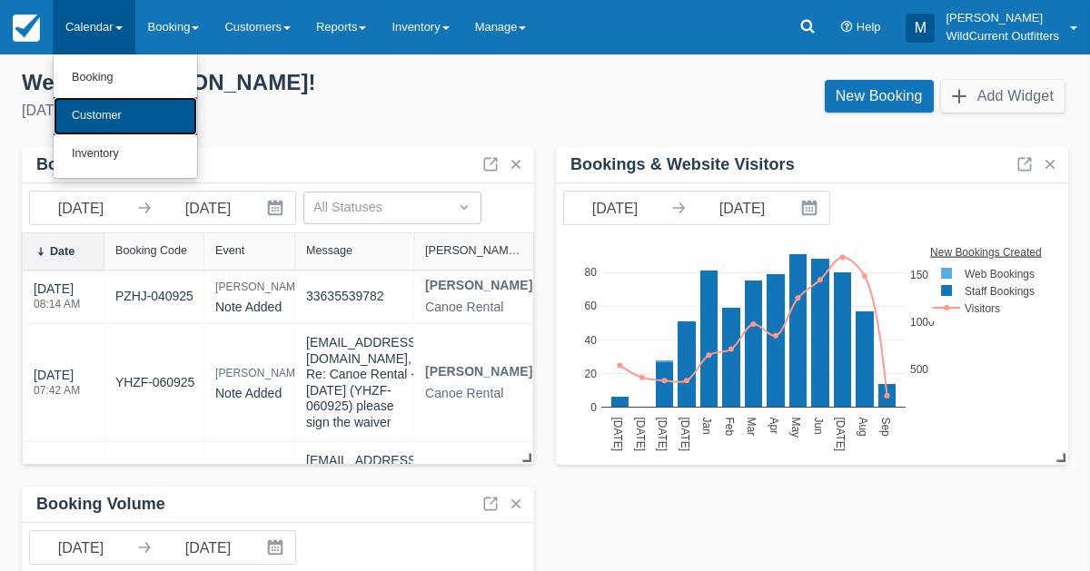
click at [94, 115] on link "Customer" at bounding box center [125, 116] width 143 height 38
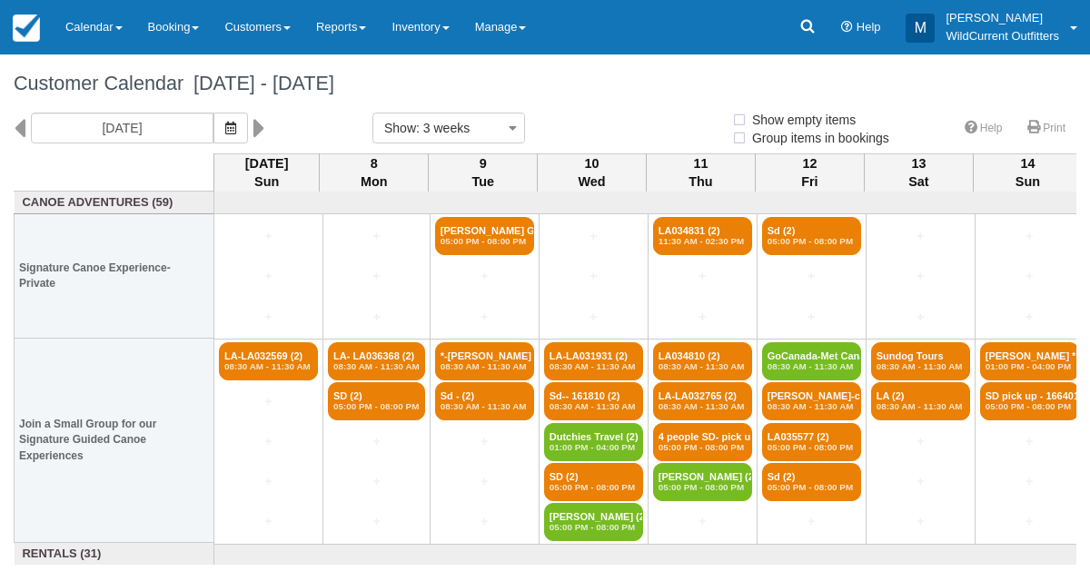
select select
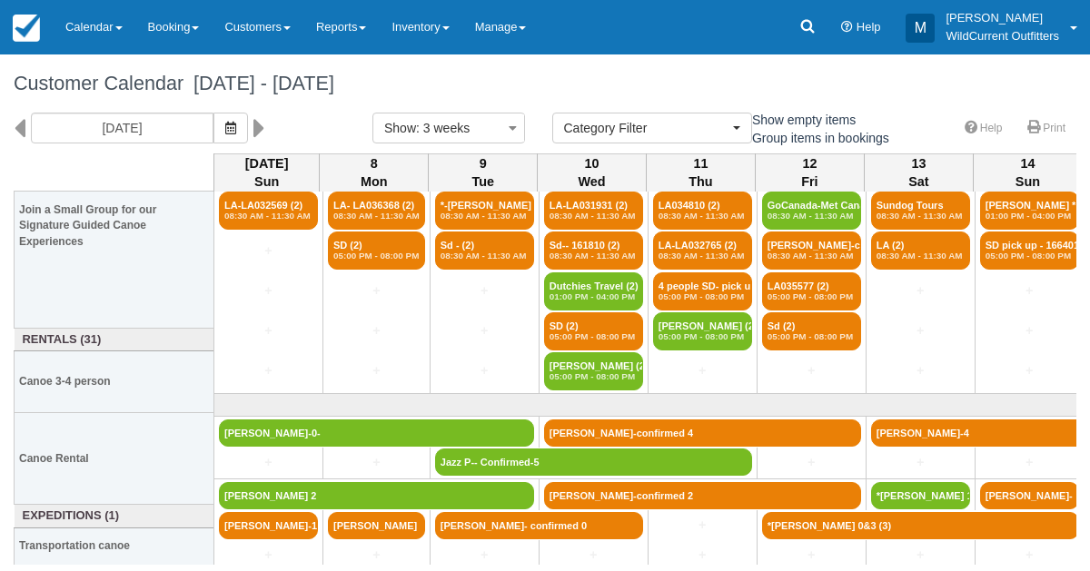
scroll to position [214, 0]
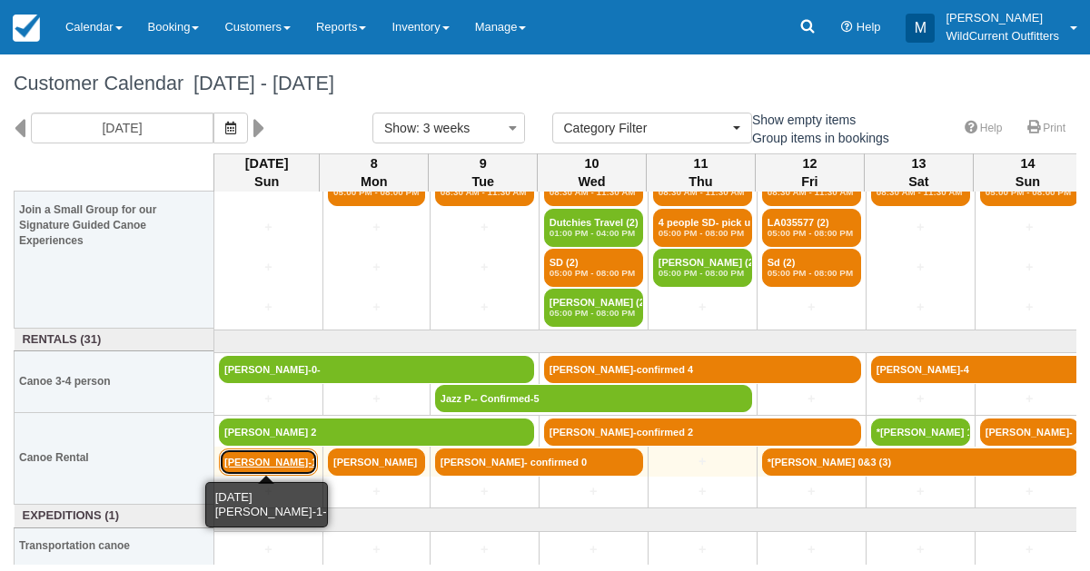
click at [262, 452] on link "Sanne Engelen-1-" at bounding box center [268, 462] width 99 height 27
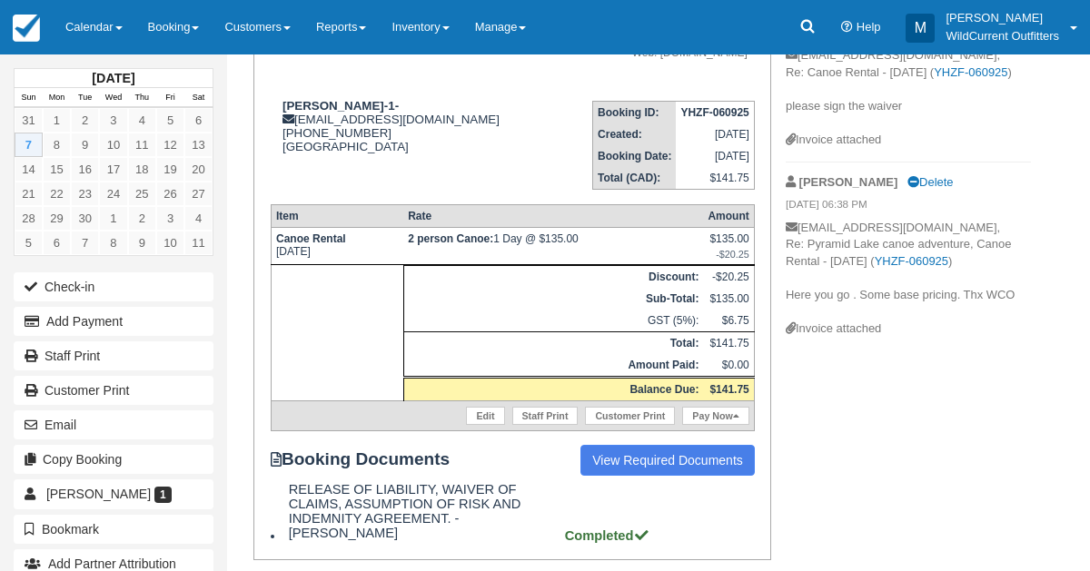
scroll to position [245, 0]
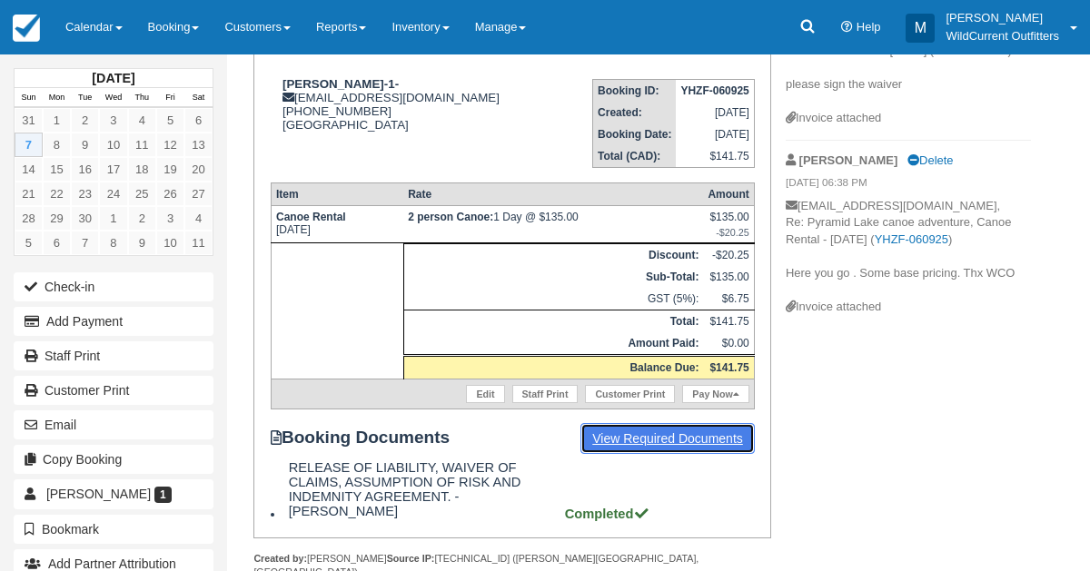
click at [646, 424] on link "View Required Documents" at bounding box center [667, 438] width 174 height 31
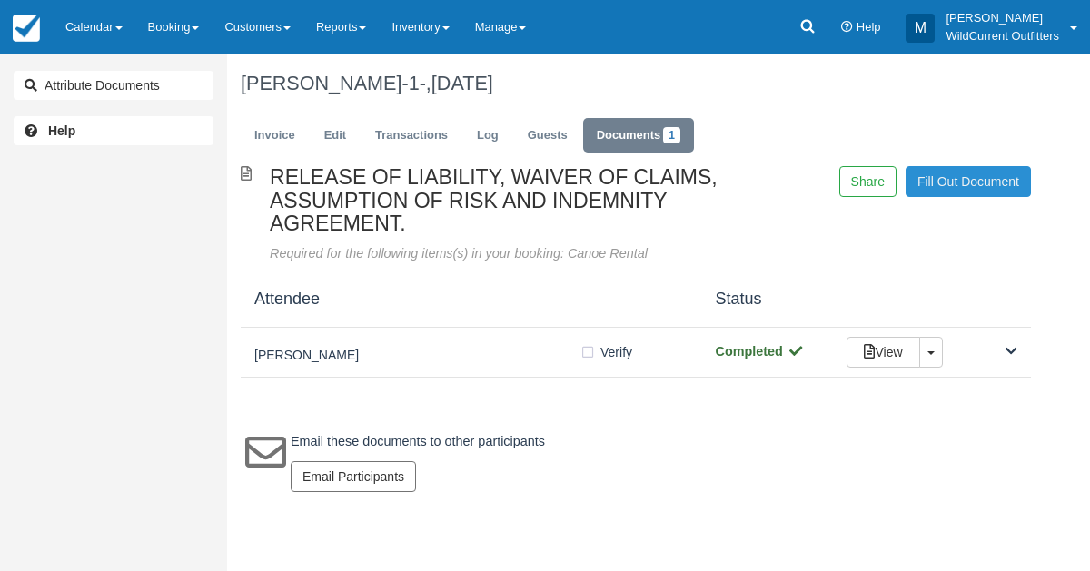
click at [963, 176] on link "Fill Out Document" at bounding box center [967, 181] width 125 height 31
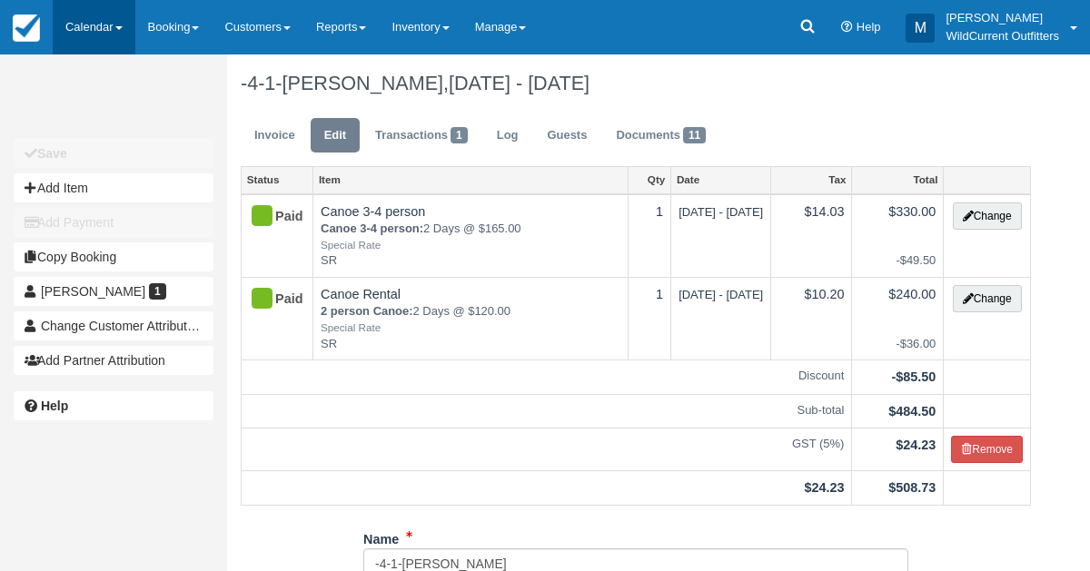
click at [76, 21] on link "Calendar" at bounding box center [94, 27] width 83 height 54
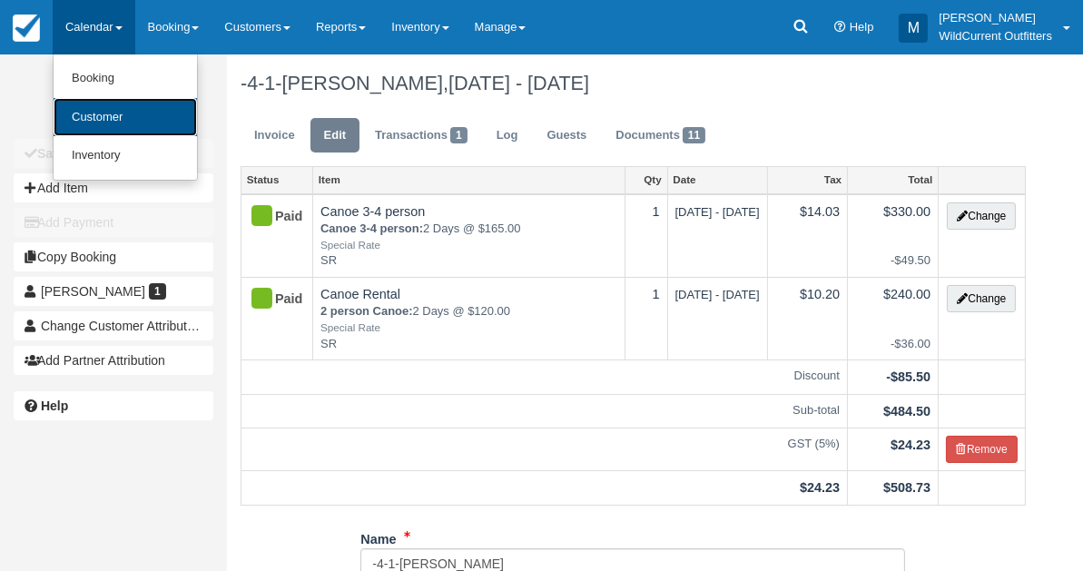
click at [91, 127] on link "Customer" at bounding box center [125, 117] width 143 height 39
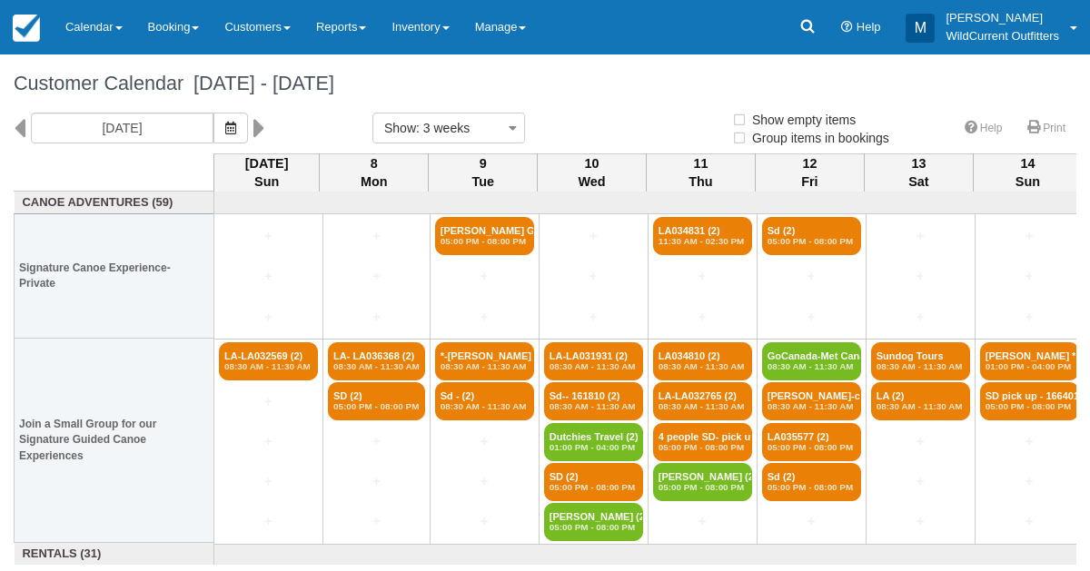
select select
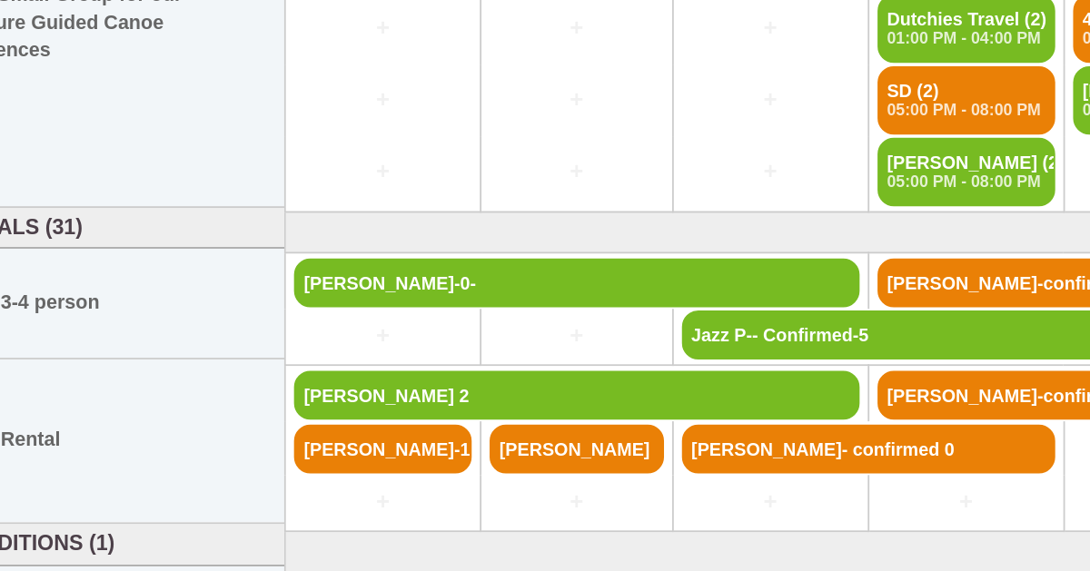
scroll to position [214, 0]
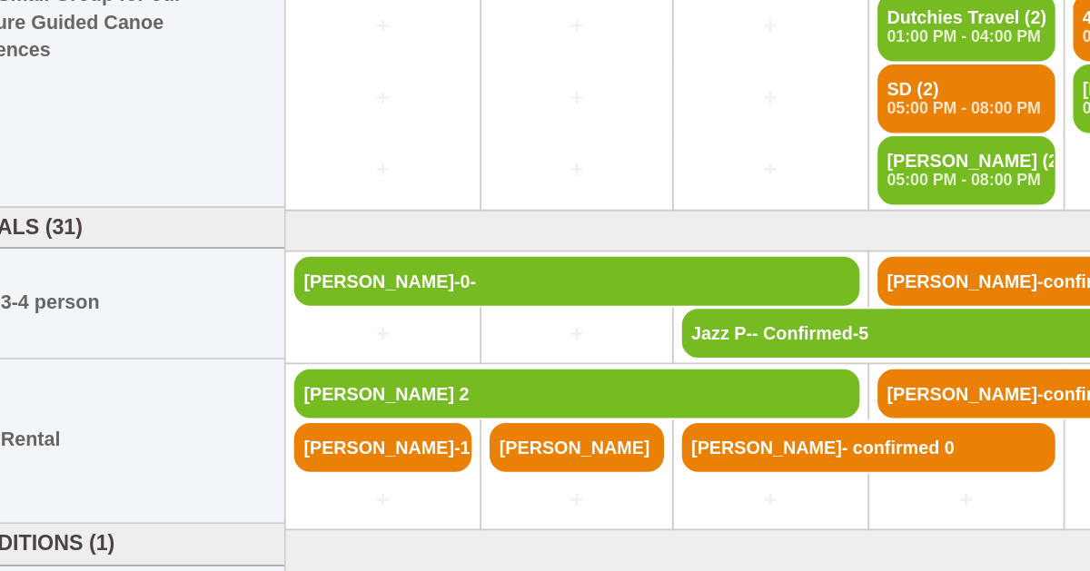
click at [105, 283] on th "Join a Small Group for our Signature Guided Canoe Experiences" at bounding box center [115, 225] width 200 height 204
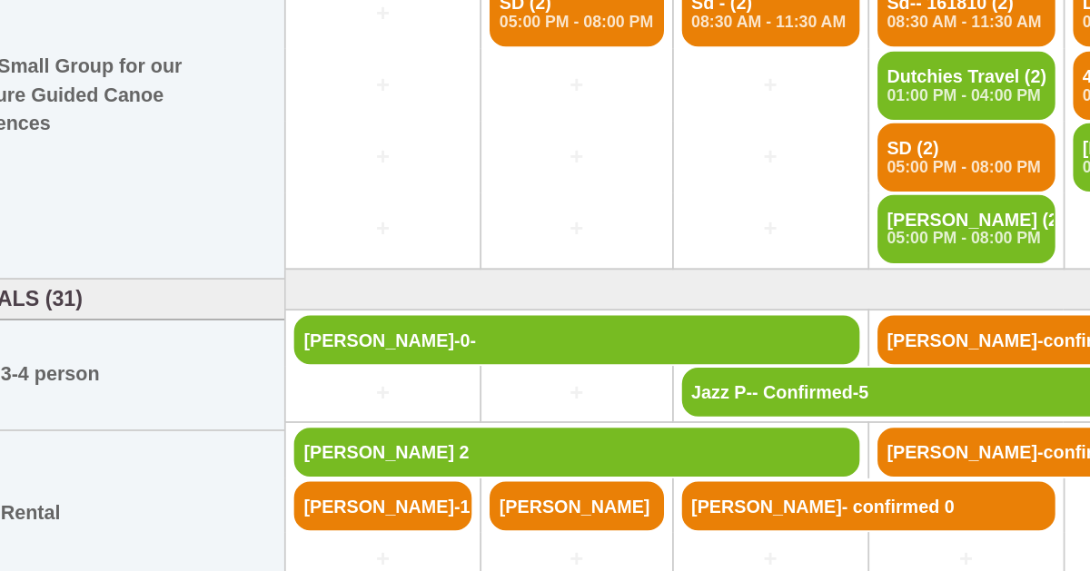
scroll to position [192, 0]
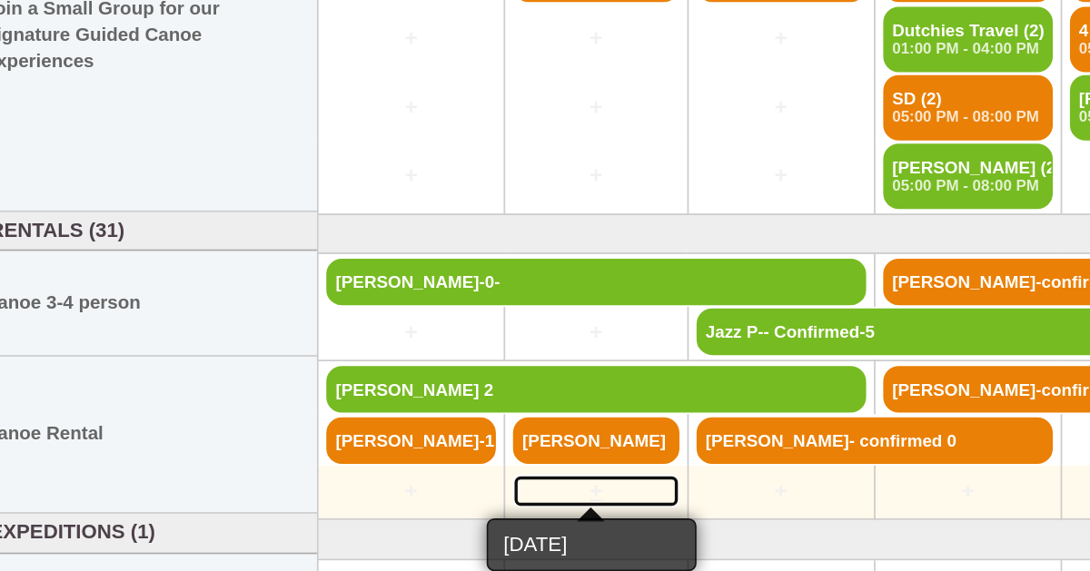
click at [370, 507] on link "+" at bounding box center [376, 514] width 97 height 19
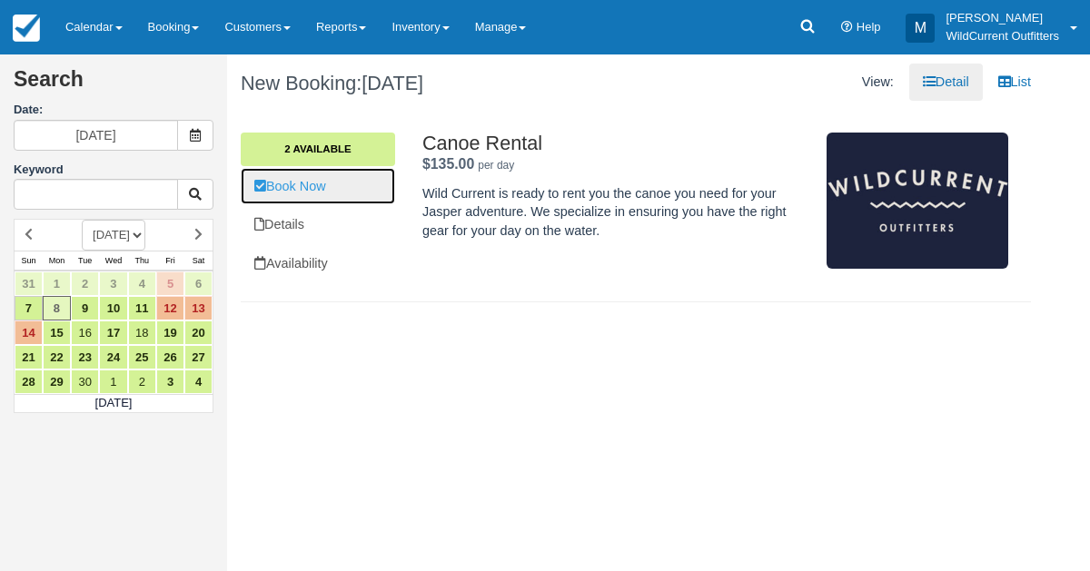
click at [311, 199] on link "Book Now" at bounding box center [318, 186] width 154 height 37
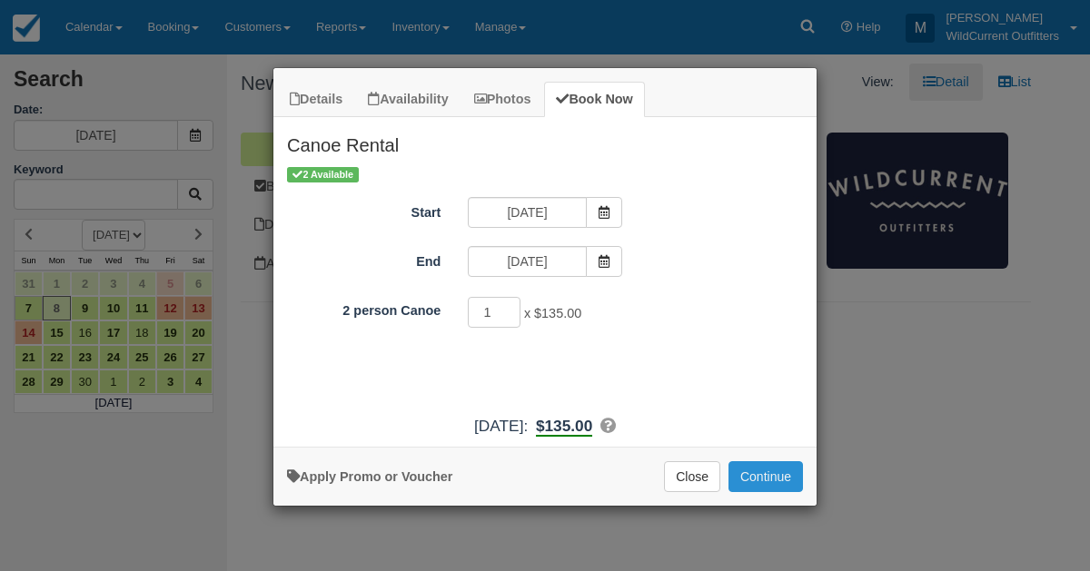
click at [746, 464] on button "Continue" at bounding box center [765, 476] width 74 height 31
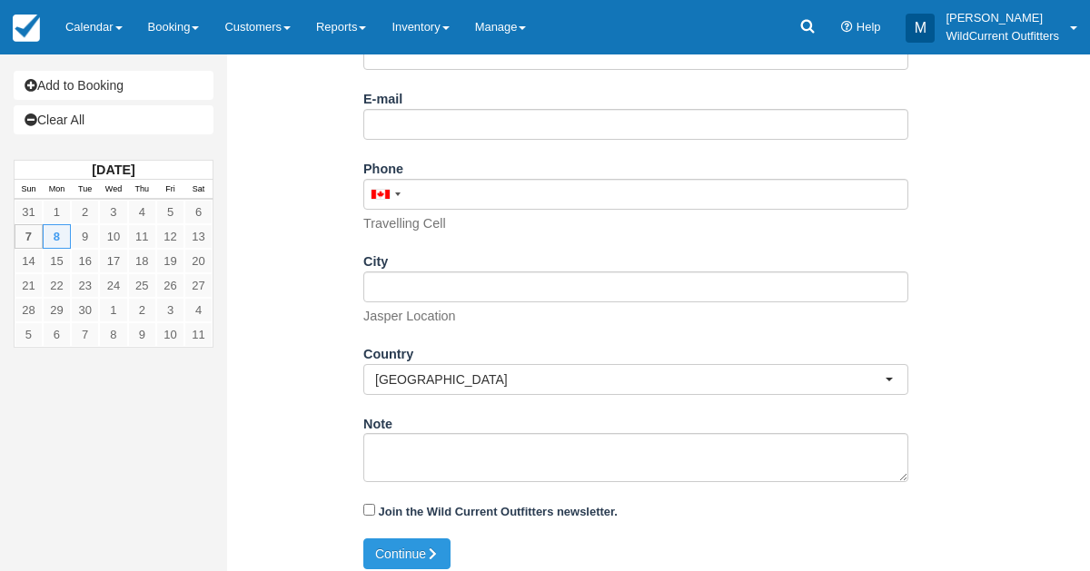
scroll to position [354, 0]
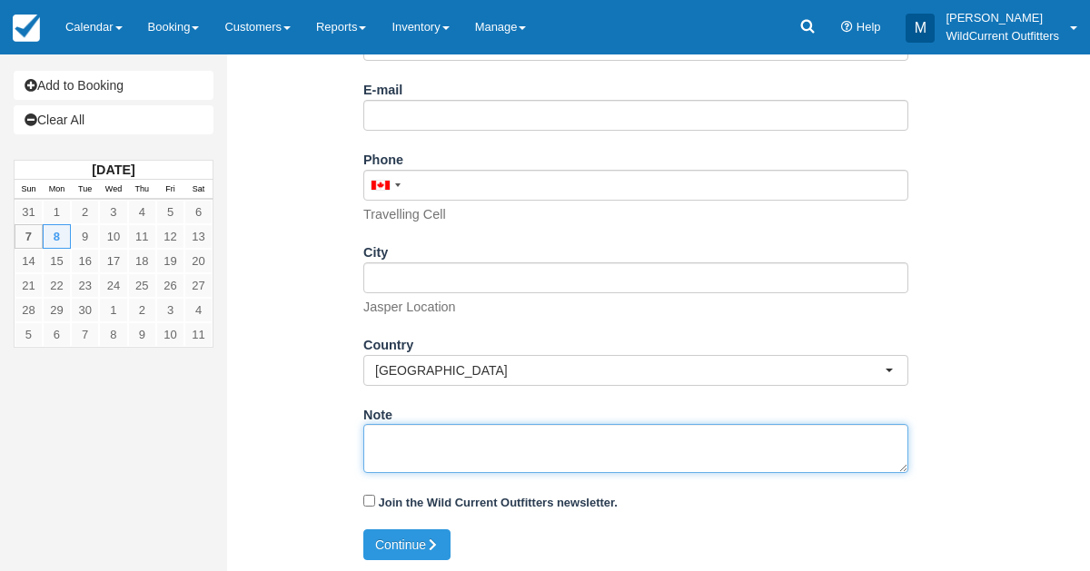
click at [485, 442] on textarea "Note" at bounding box center [635, 448] width 545 height 49
paste textarea "Name: Avneet Kaur Email: kauravneet002@gmail.com Which day would you like to re…"
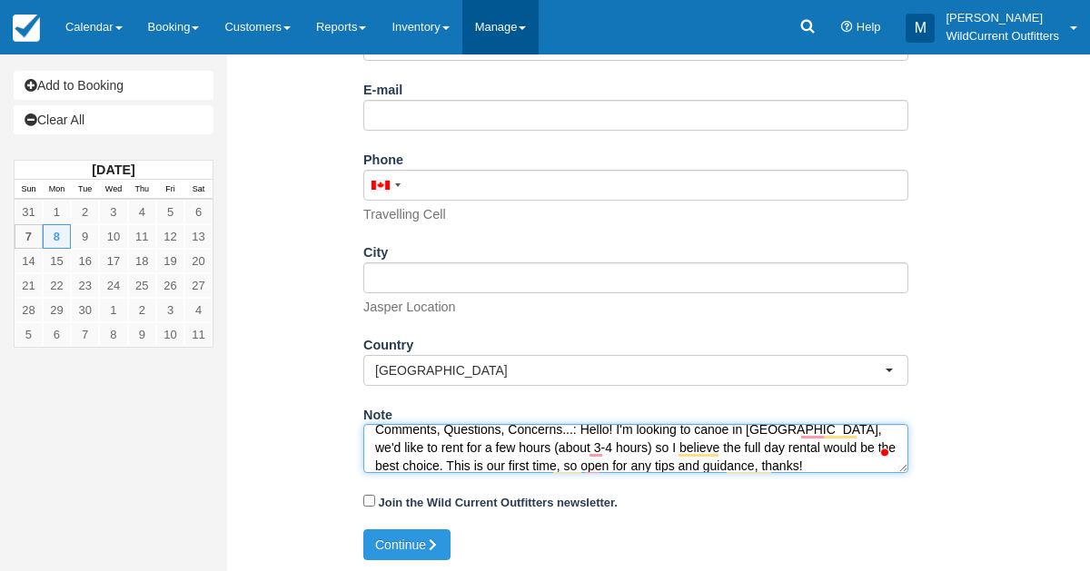
scroll to position [192, 0]
type textarea "Name: Avneet Kaur Email: kauravneet002@gmail.com Which day would you like to re…"
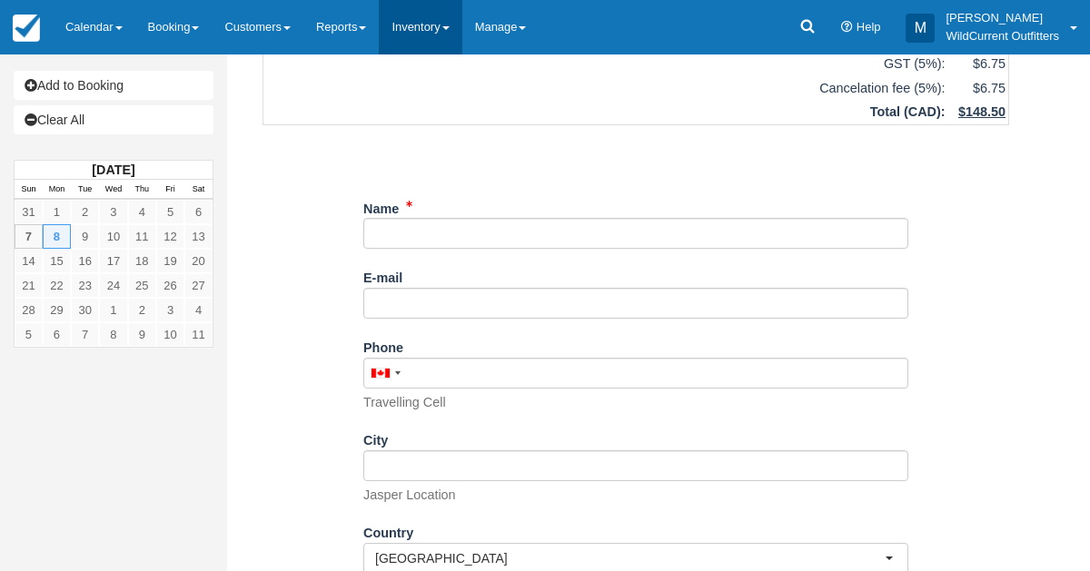
scroll to position [165, 0]
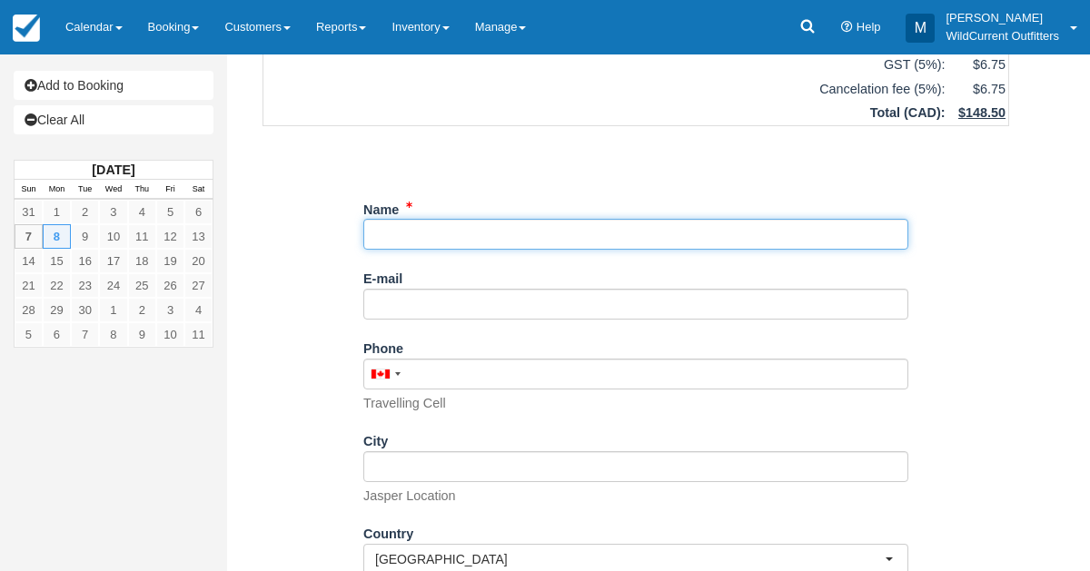
click at [449, 240] on input "Name" at bounding box center [635, 234] width 545 height 31
paste input "Avneet Kaur"
type input "Avneet Kaur"
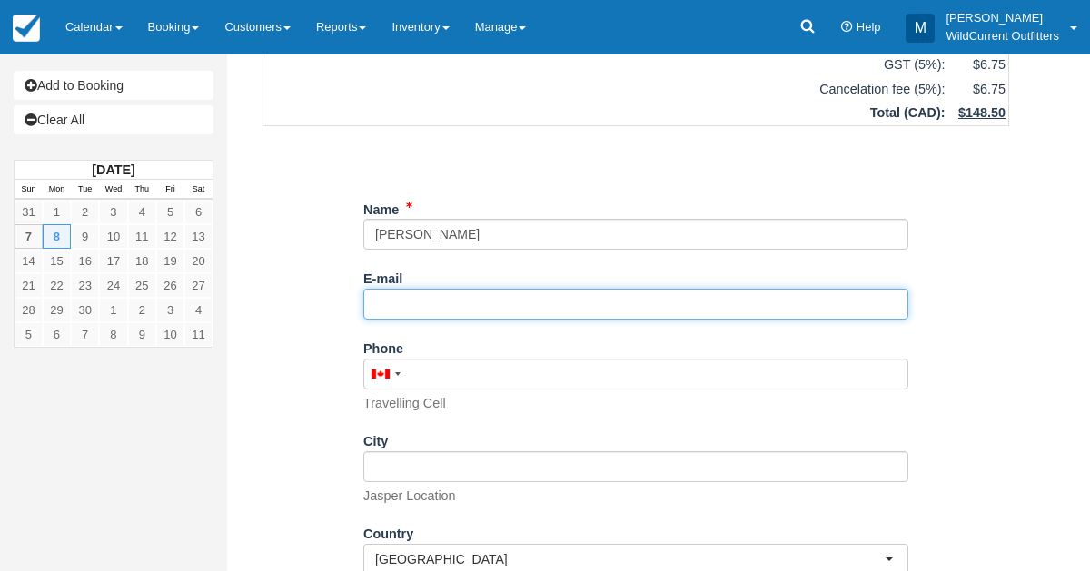
click at [415, 289] on input "E-mail" at bounding box center [635, 304] width 545 height 31
paste input "kauravneet002@gmail.com"
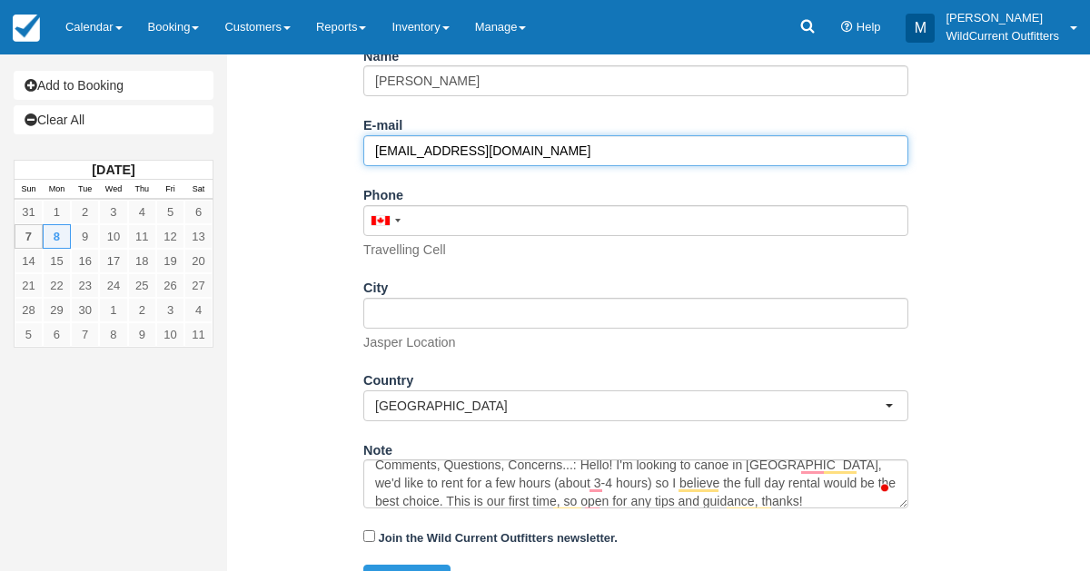
scroll to position [354, 0]
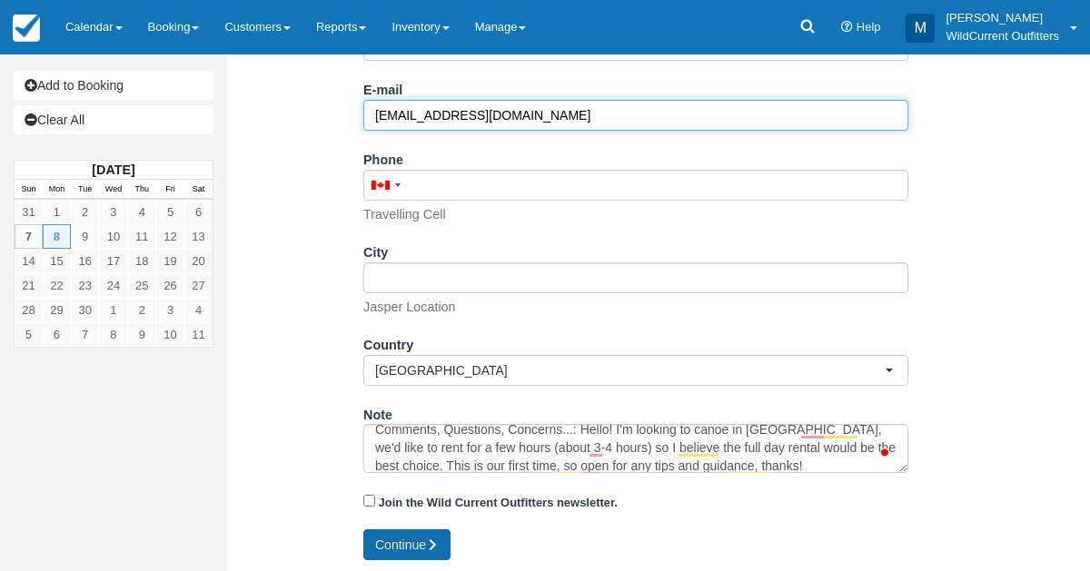
type input "kauravneet002@gmail.com"
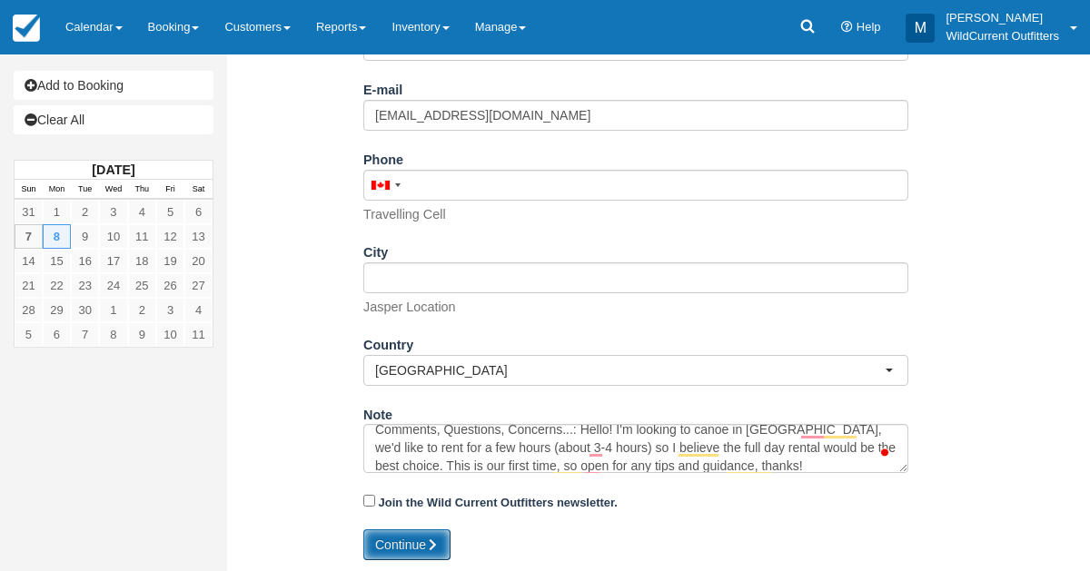
click at [393, 537] on button "Continue" at bounding box center [406, 544] width 87 height 31
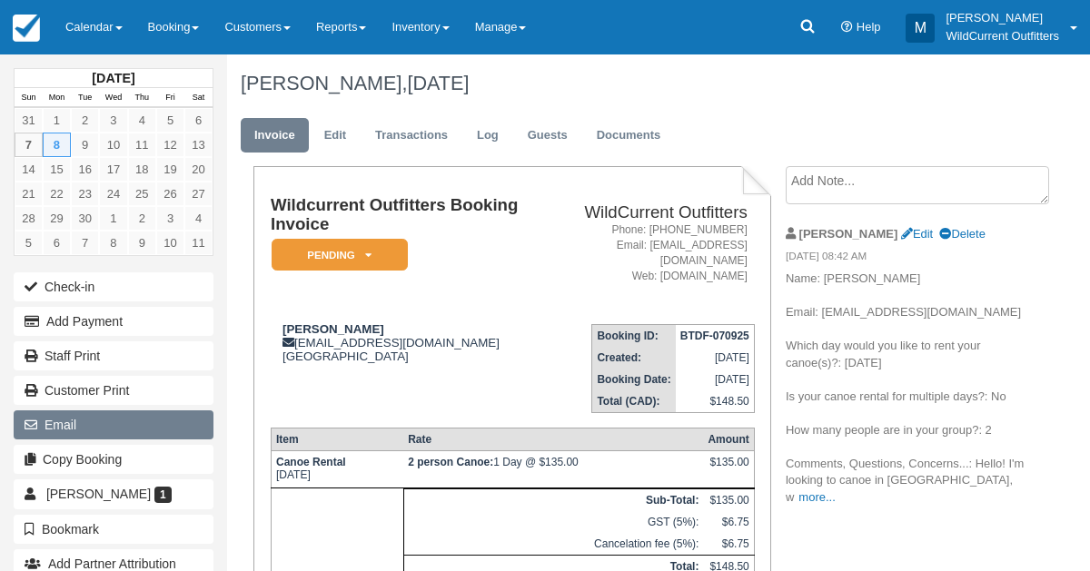
click at [134, 419] on button "Email" at bounding box center [114, 424] width 200 height 29
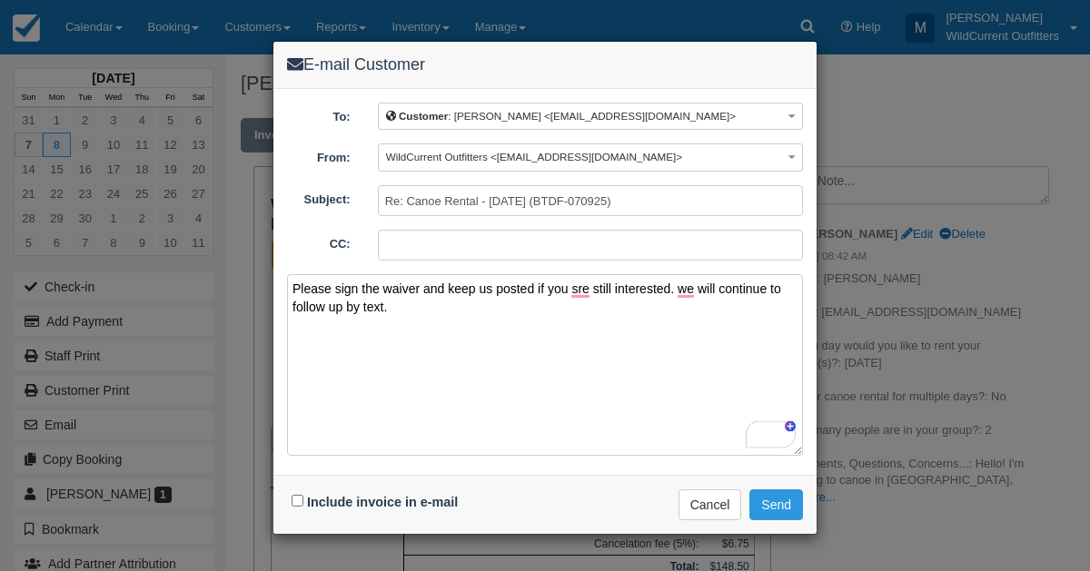
type textarea "Please sign the waiver and keep us posted if you sre still interested. we will …"
click at [295, 495] on input "Include invoice in e-mail" at bounding box center [297, 501] width 12 height 12
checkbox input "true"
type textarea "Please sign the waiver and keep us posted if you are still interested. We will …"
click at [765, 489] on button "Send" at bounding box center [776, 504] width 54 height 31
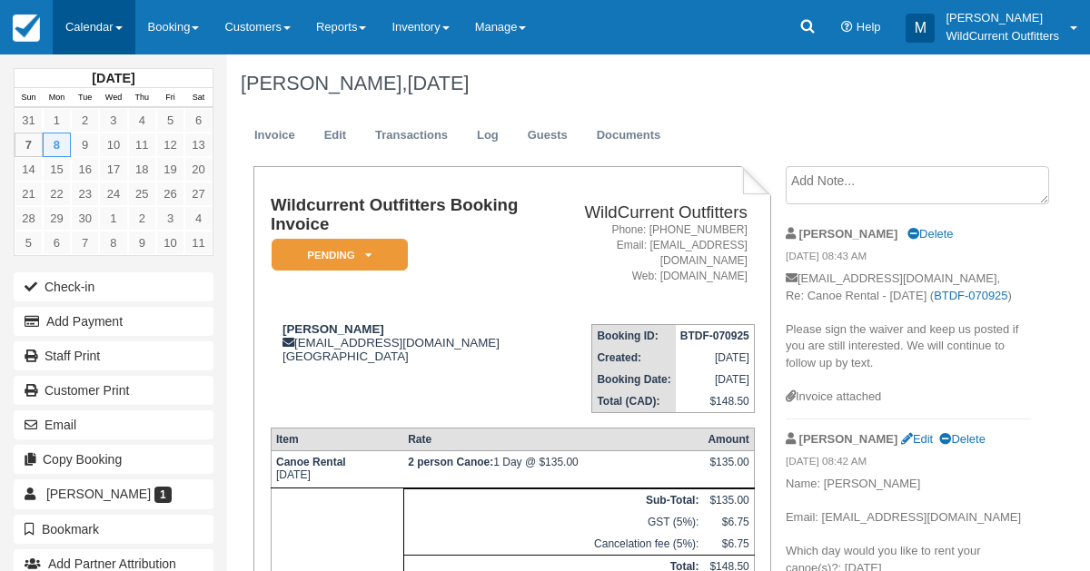
click at [118, 45] on link "Calendar" at bounding box center [94, 27] width 83 height 54
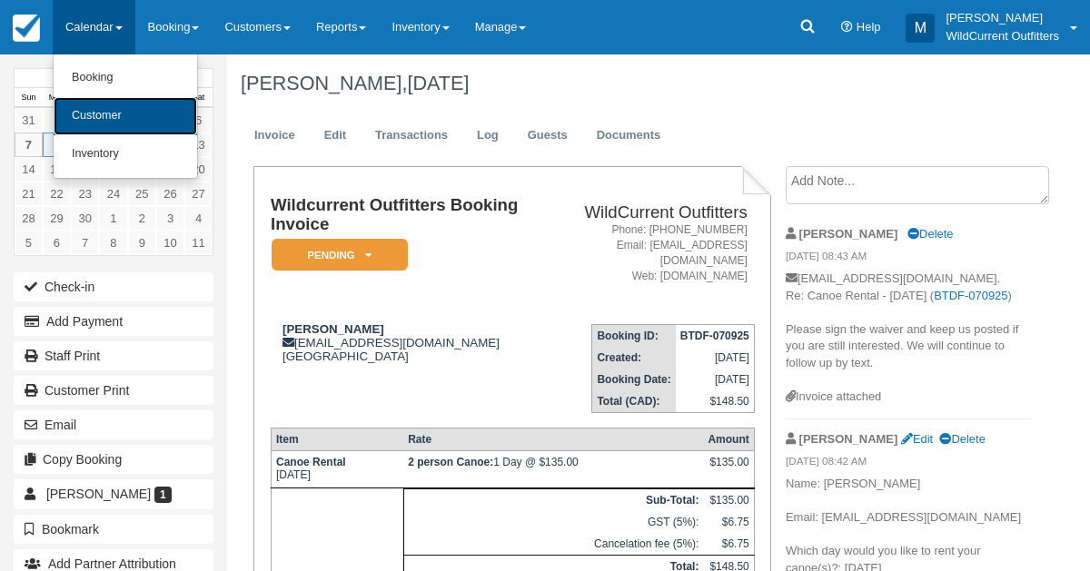
click at [129, 98] on link "Customer" at bounding box center [125, 116] width 143 height 38
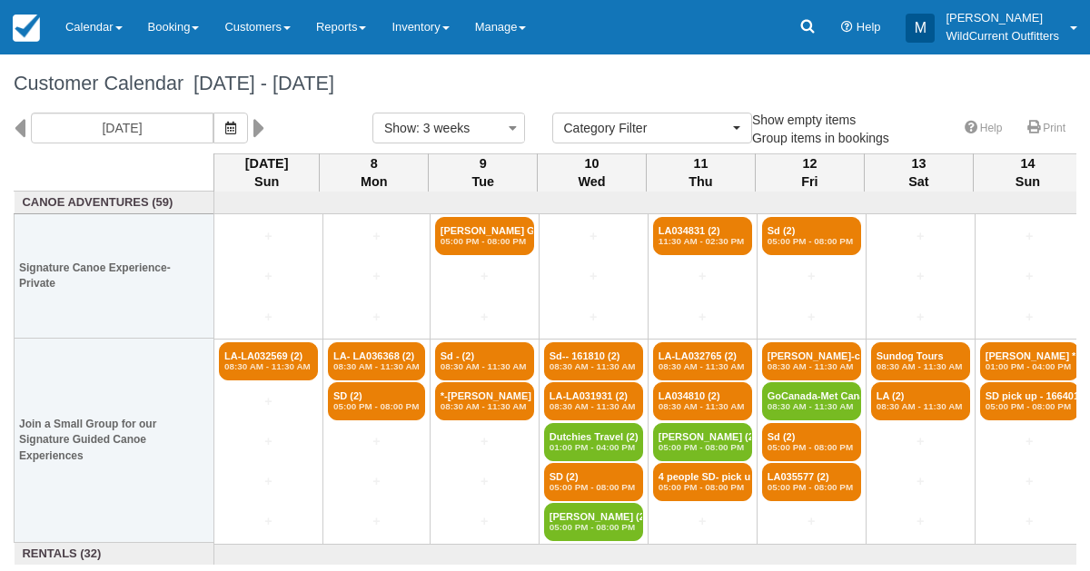
select select
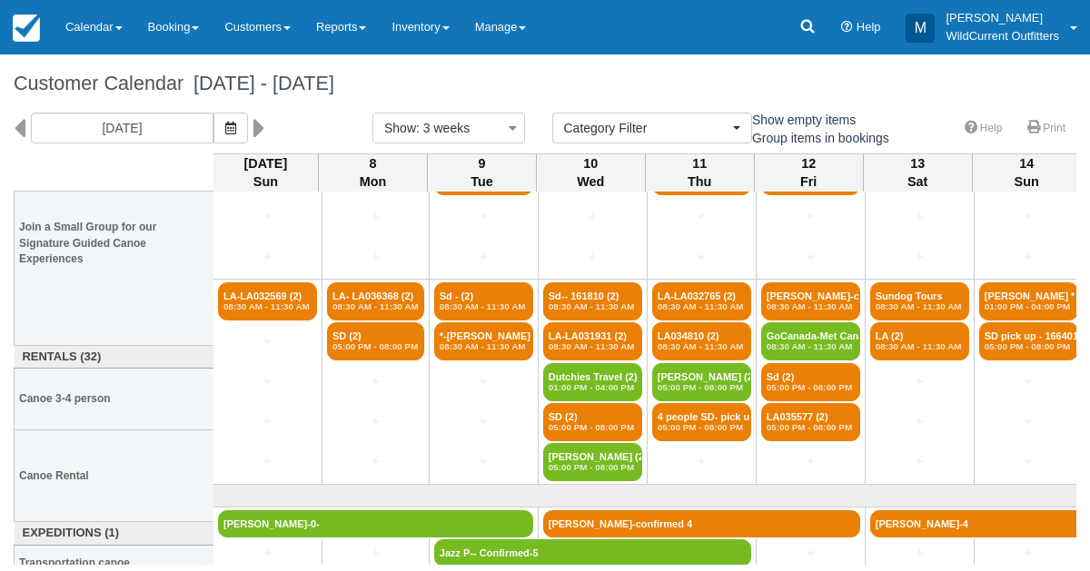
scroll to position [0, 1]
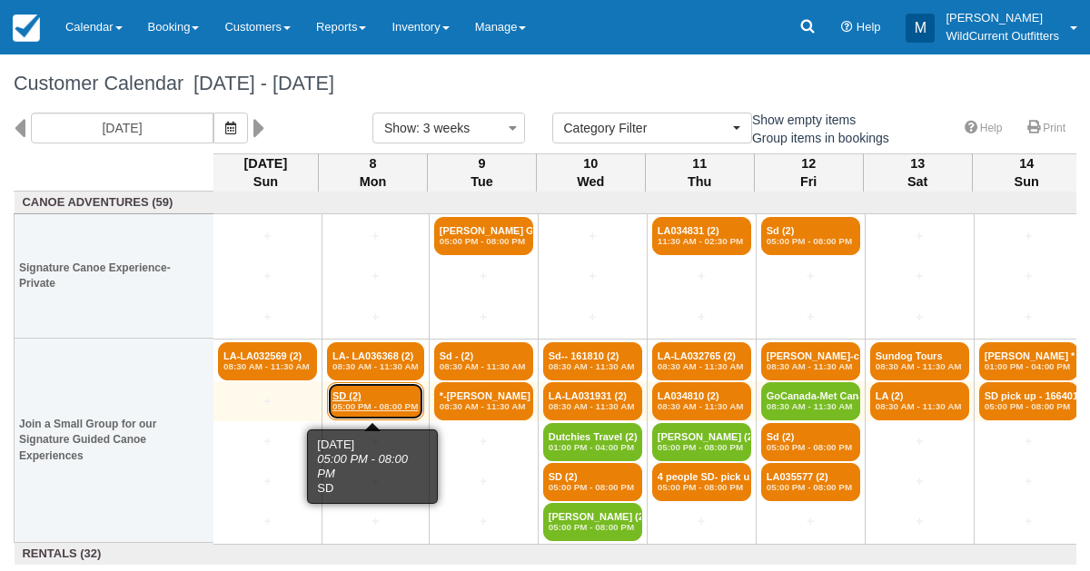
click at [344, 390] on link "SD (2) 05:00 PM - 08:00 PM" at bounding box center [375, 401] width 97 height 38
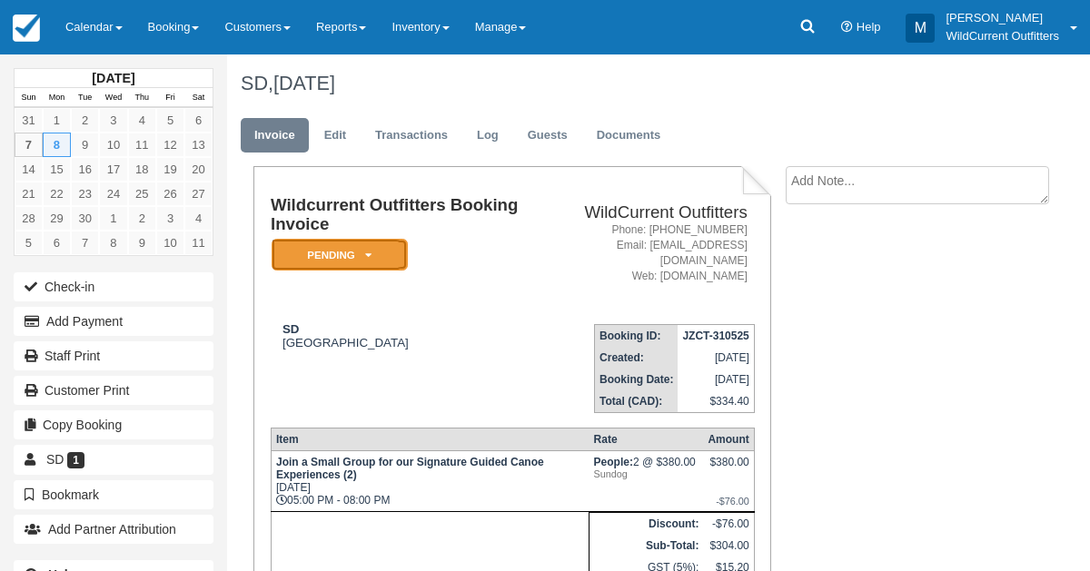
click at [364, 247] on em "Pending" at bounding box center [339, 255] width 136 height 32
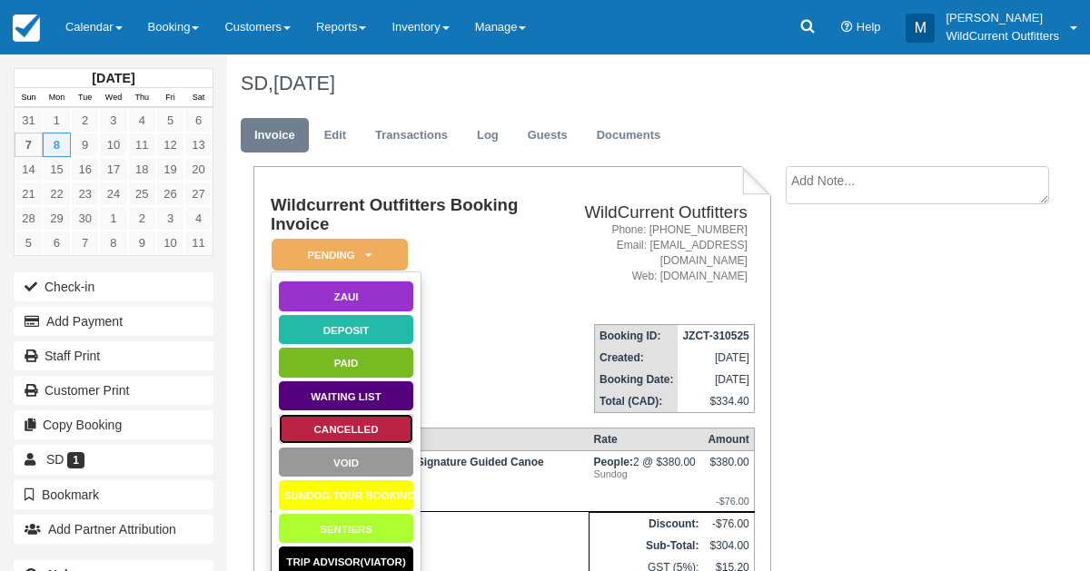
click at [365, 418] on link "Cancelled" at bounding box center [346, 429] width 136 height 32
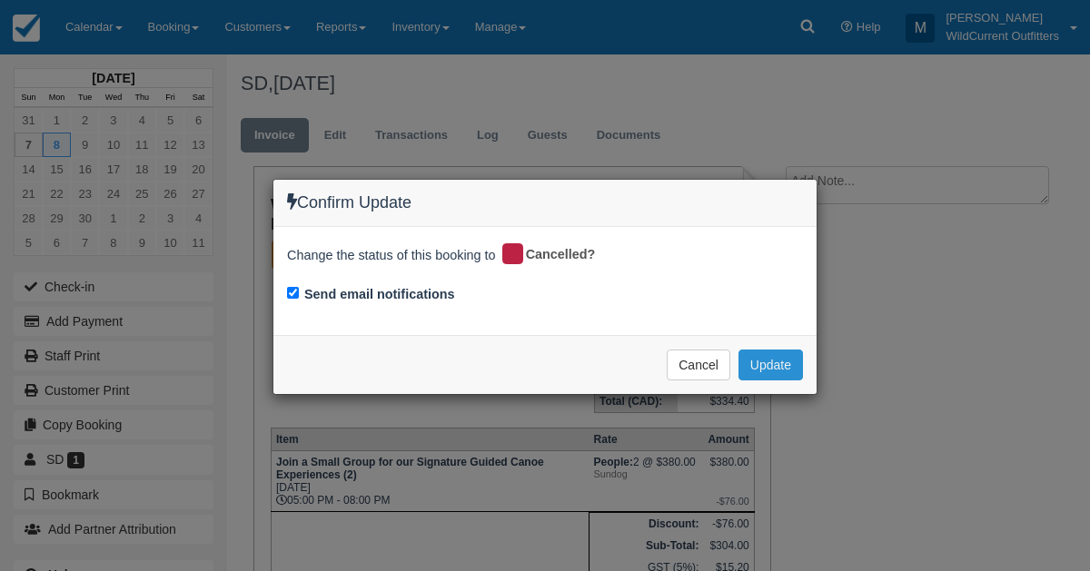
click at [785, 350] on button "Update" at bounding box center [770, 365] width 64 height 31
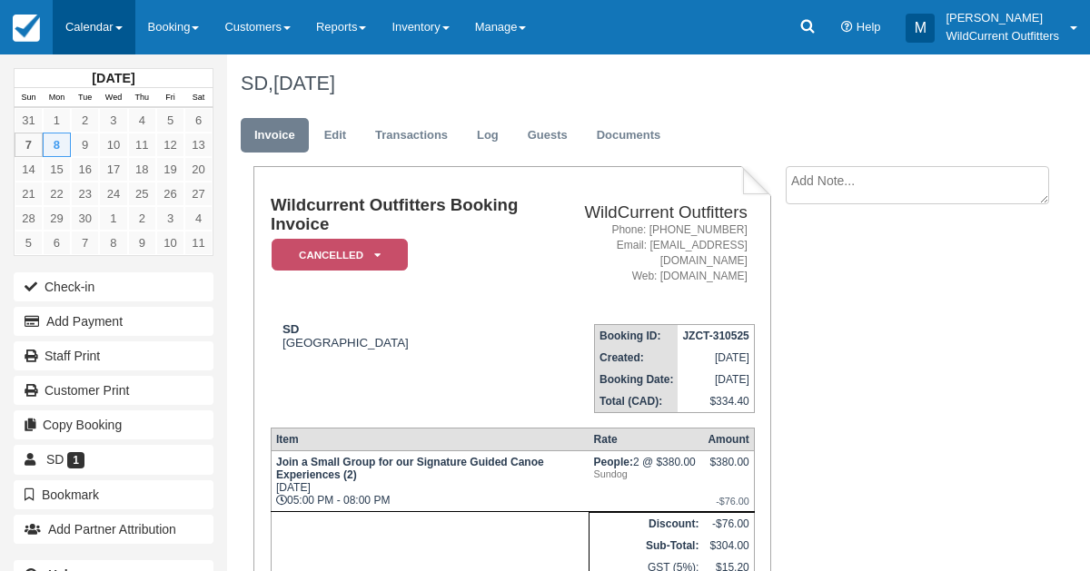
click at [80, 15] on link "Calendar" at bounding box center [94, 27] width 83 height 54
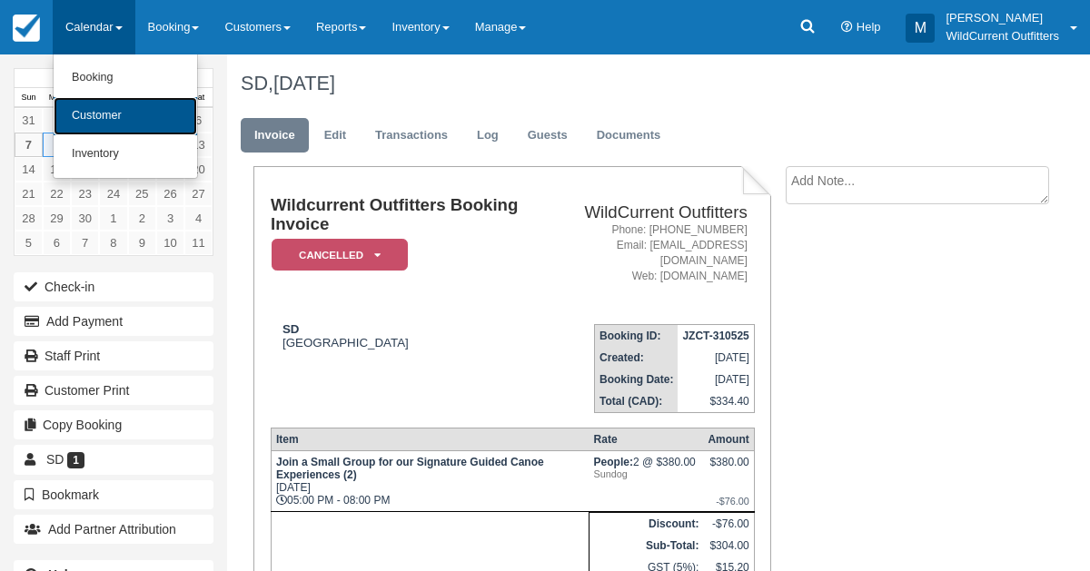
click at [114, 112] on link "Customer" at bounding box center [125, 116] width 143 height 38
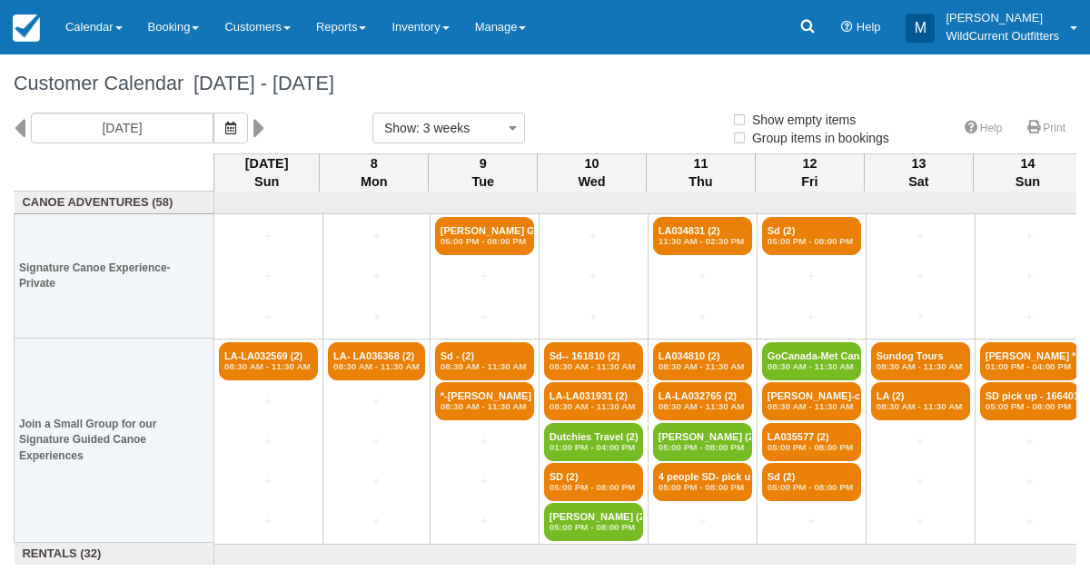
select select
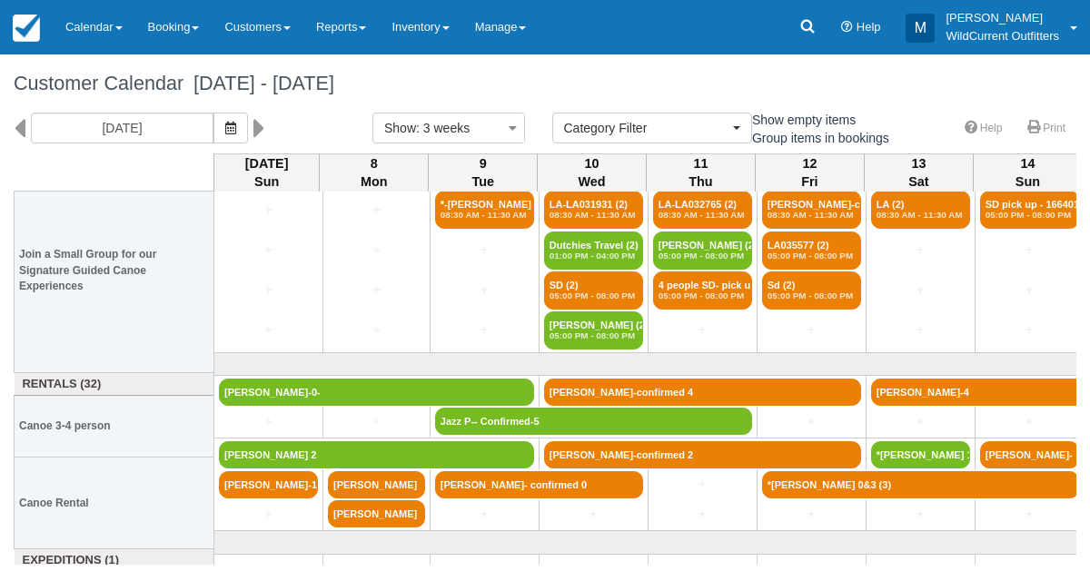
scroll to position [214, 0]
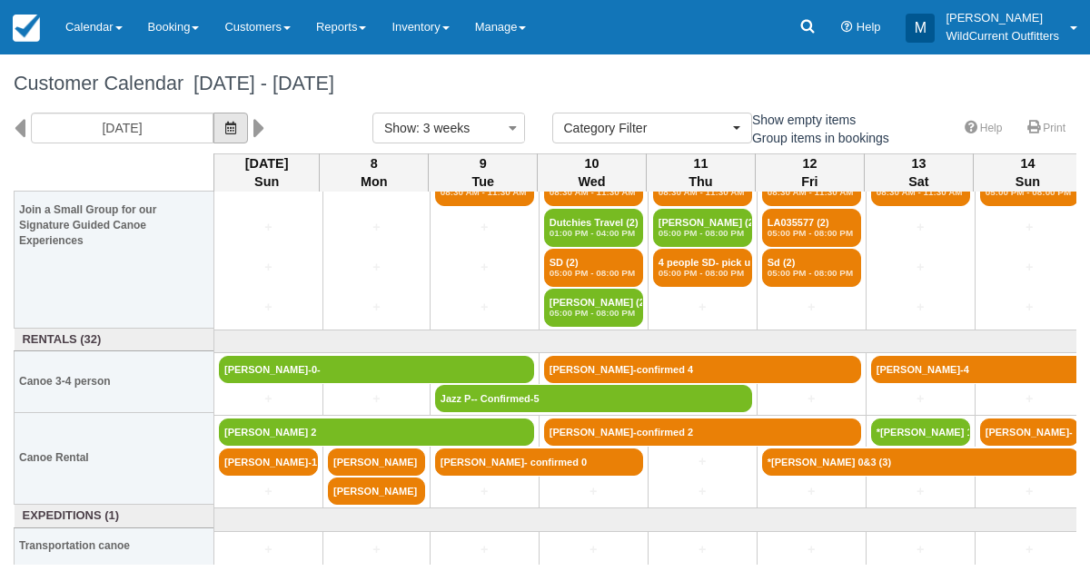
click at [243, 121] on button "button" at bounding box center [230, 128] width 35 height 31
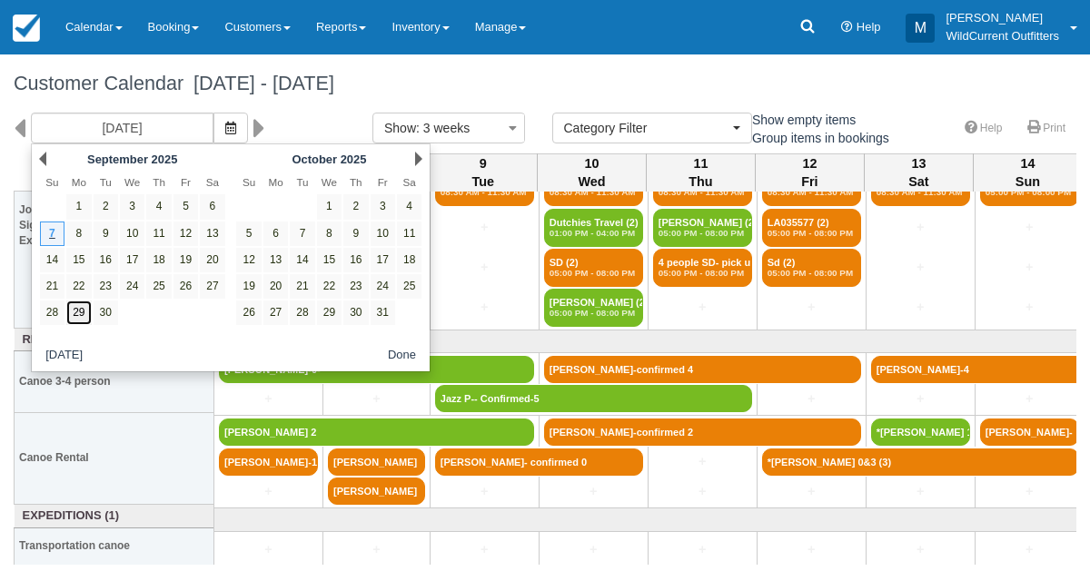
click at [85, 311] on link "29" at bounding box center [78, 313] width 25 height 25
type input "09/29/25"
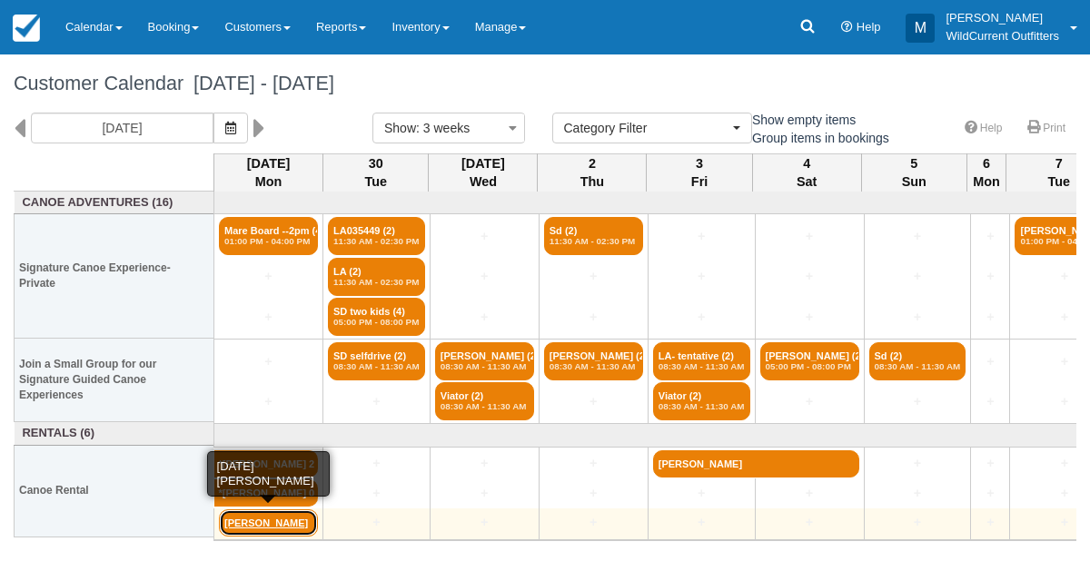
click at [281, 528] on link "[PERSON_NAME]" at bounding box center [268, 522] width 99 height 27
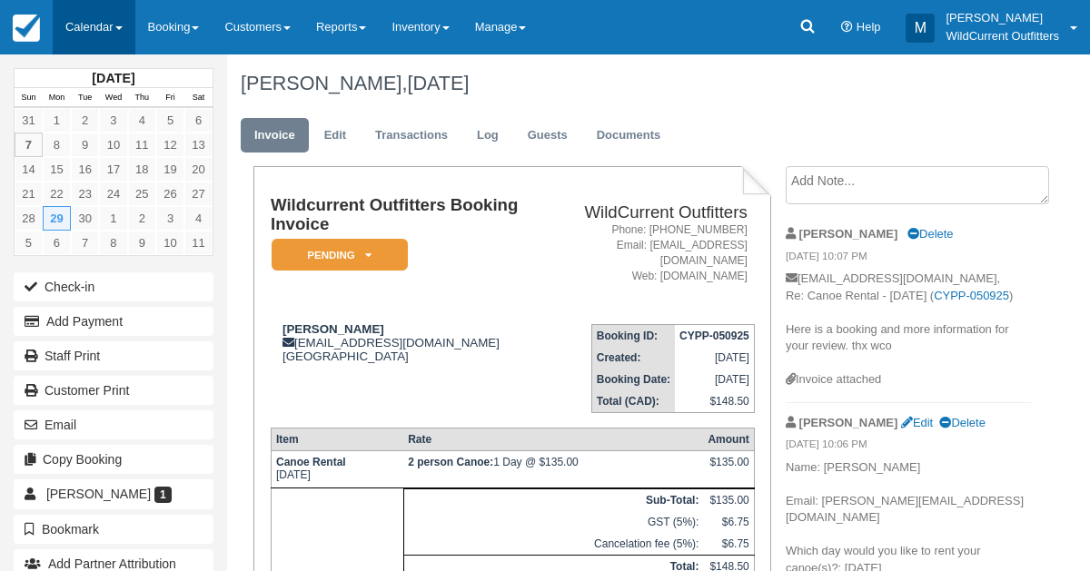
click at [85, 35] on link "Calendar" at bounding box center [94, 27] width 83 height 54
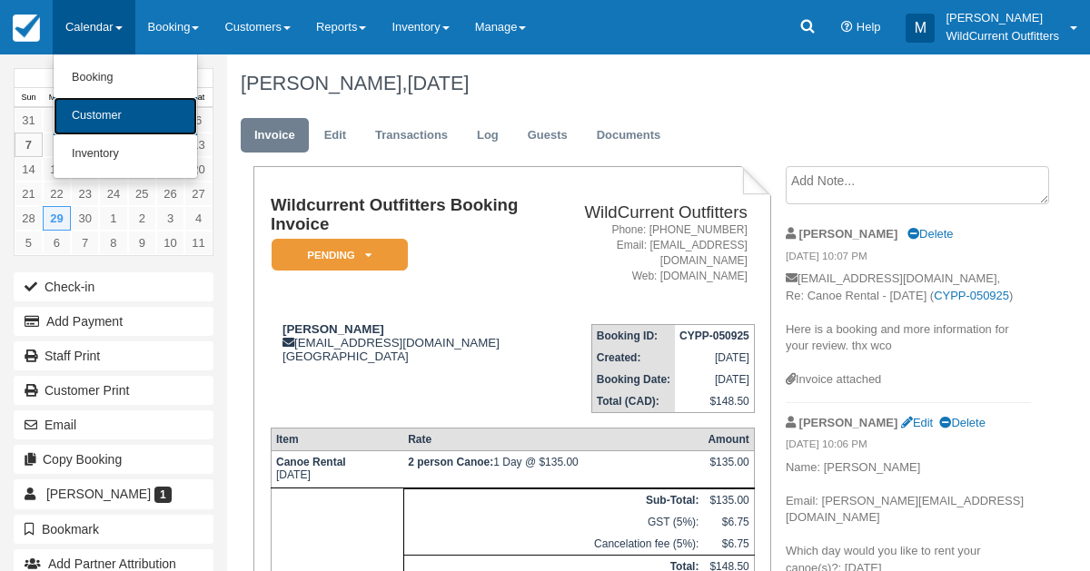
click at [103, 107] on link "Customer" at bounding box center [125, 116] width 143 height 38
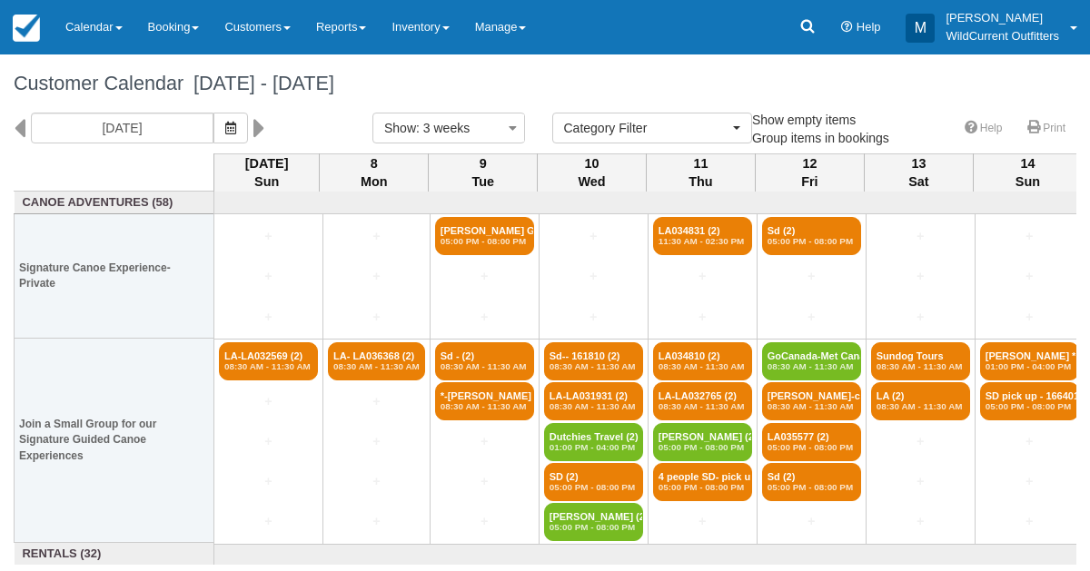
select select
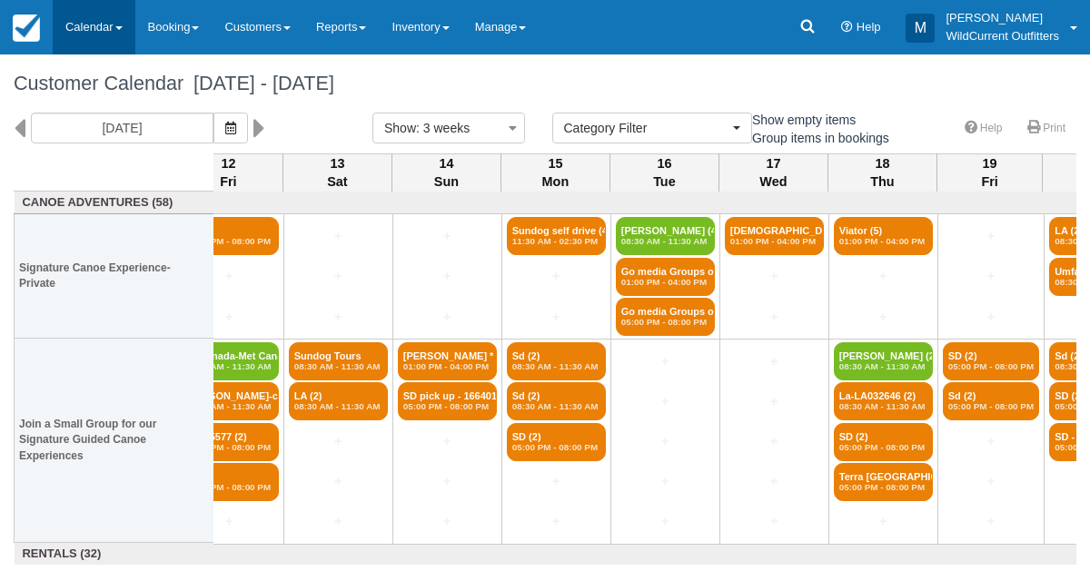
scroll to position [0, 583]
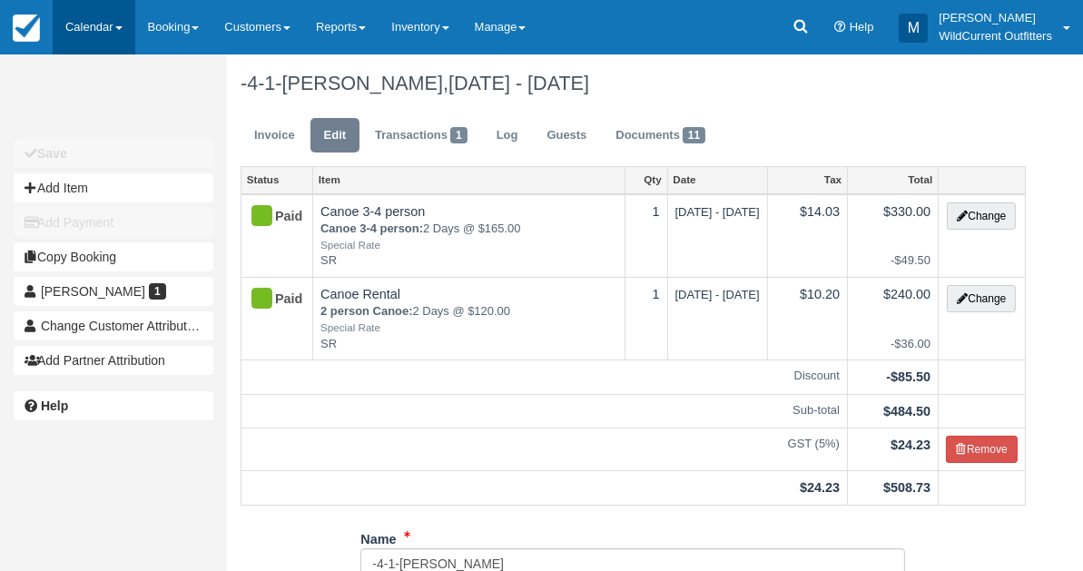
click at [74, 16] on link "Calendar" at bounding box center [94, 27] width 83 height 54
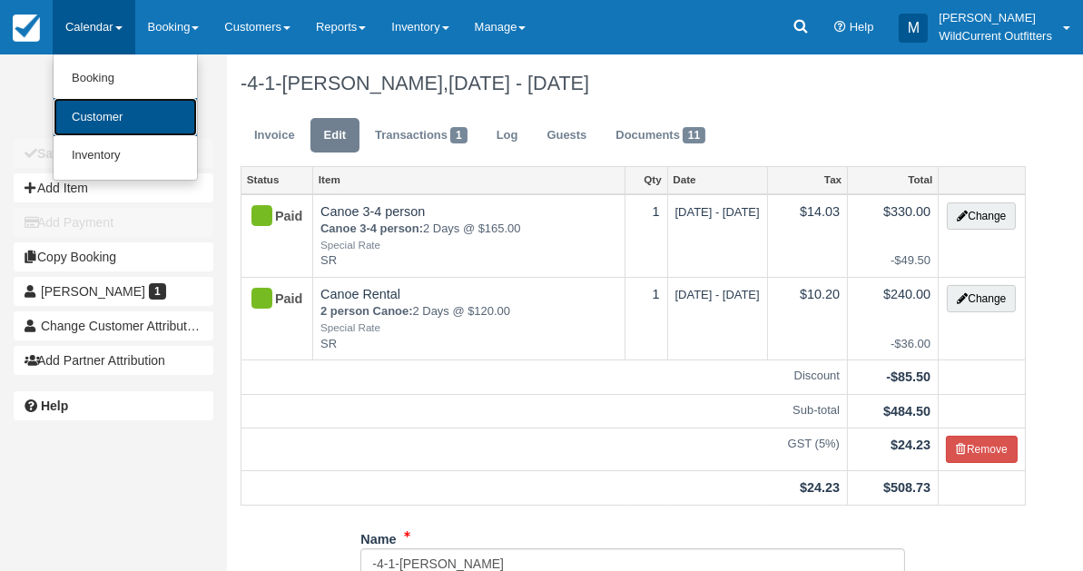
click at [105, 123] on link "Customer" at bounding box center [125, 117] width 143 height 39
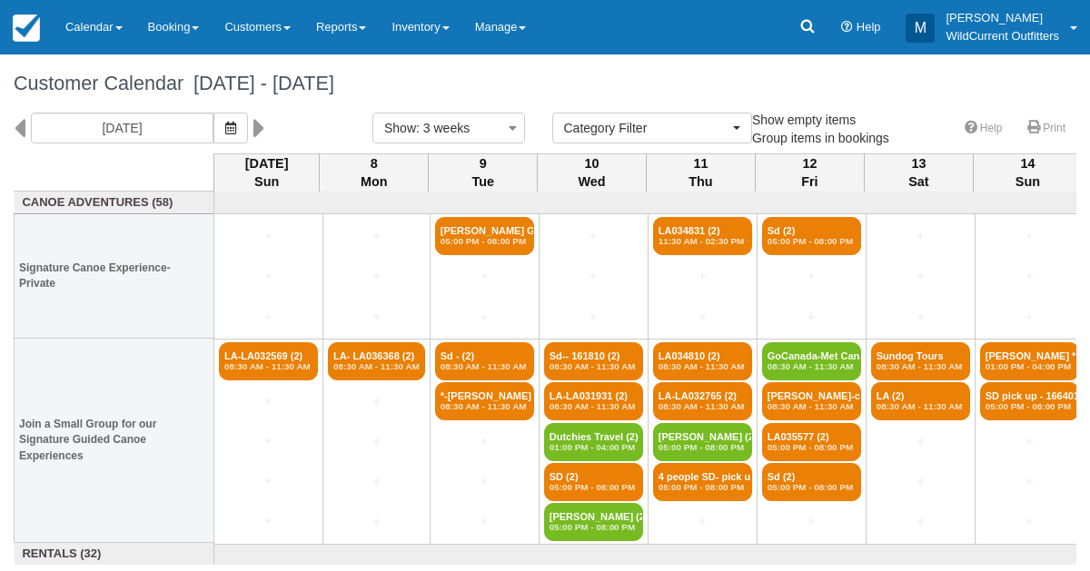
select select
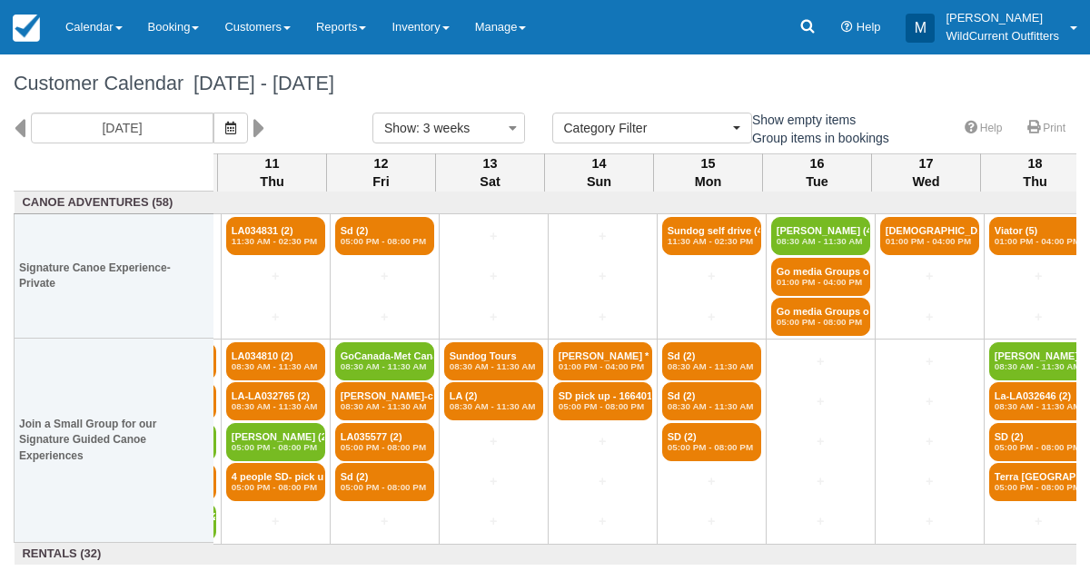
scroll to position [0, 429]
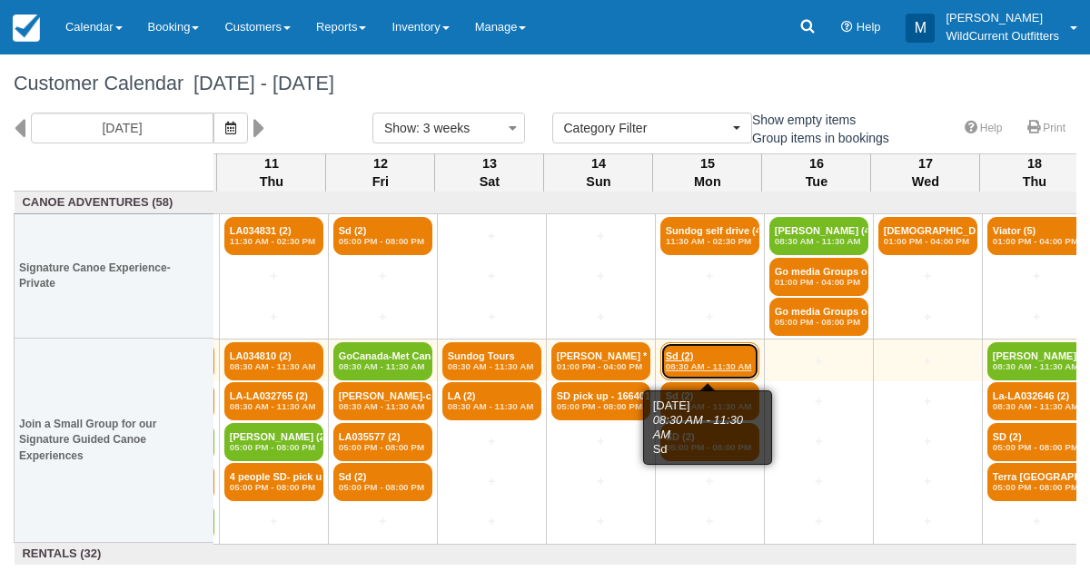
click at [696, 352] on link "Sd (2) 08:30 AM - 11:30 AM" at bounding box center [709, 361] width 99 height 38
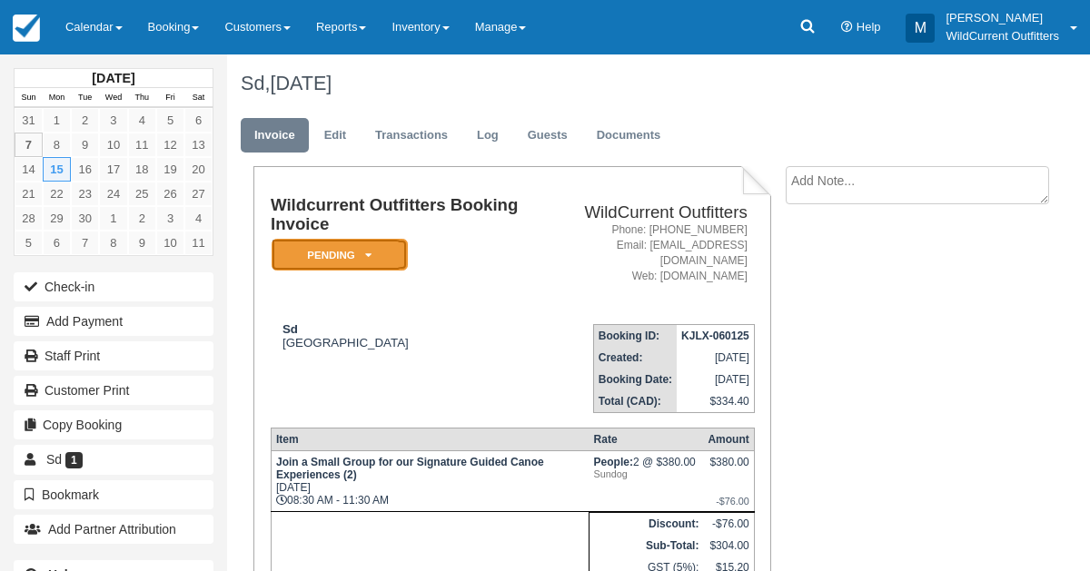
click at [366, 255] on icon at bounding box center [368, 255] width 6 height 11
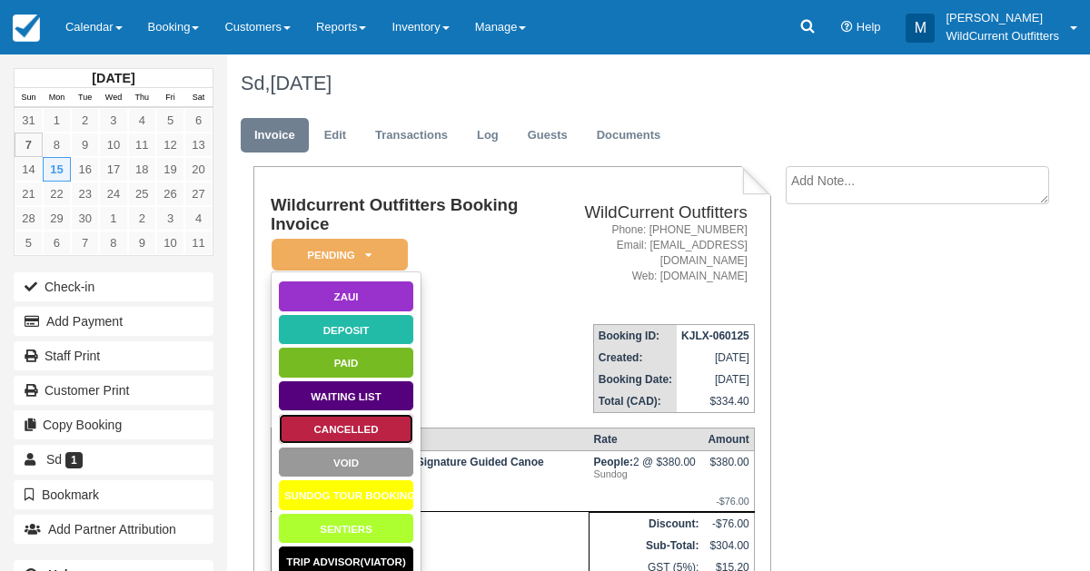
click at [377, 423] on link "Cancelled" at bounding box center [346, 429] width 136 height 32
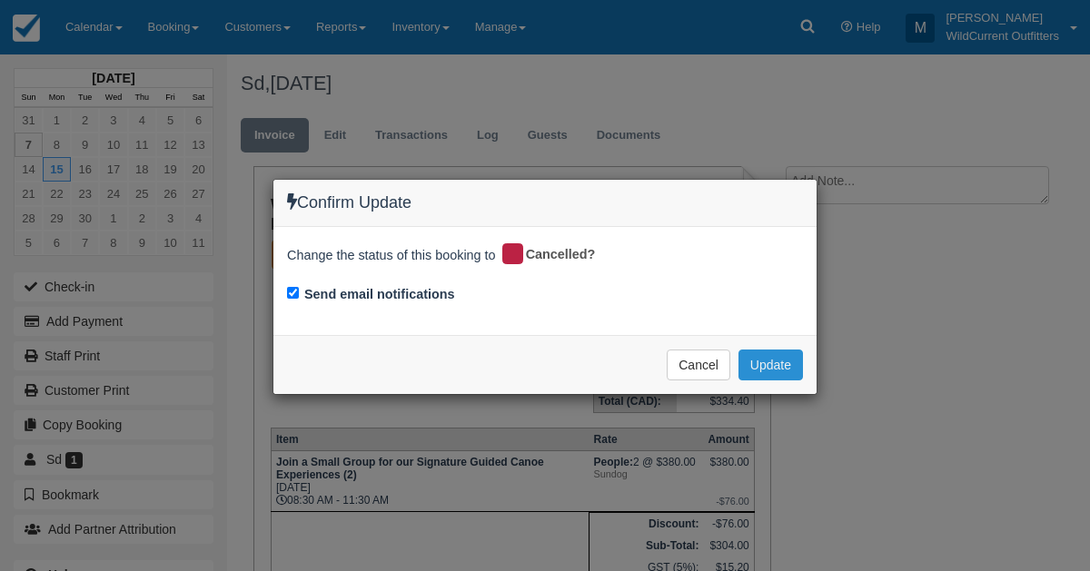
click at [760, 365] on button "Update" at bounding box center [770, 365] width 64 height 31
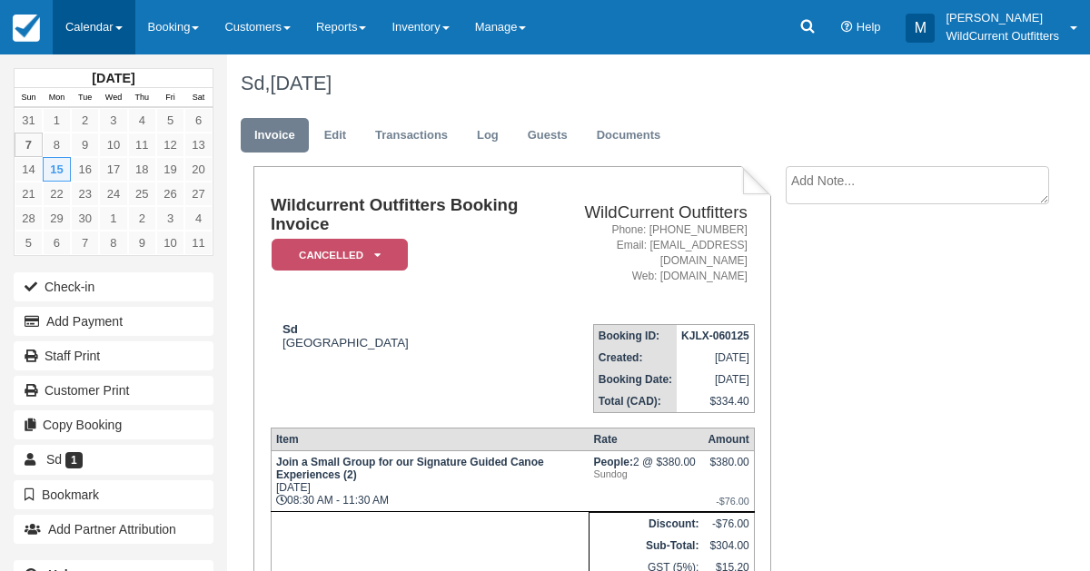
click at [76, 19] on link "Calendar" at bounding box center [94, 27] width 83 height 54
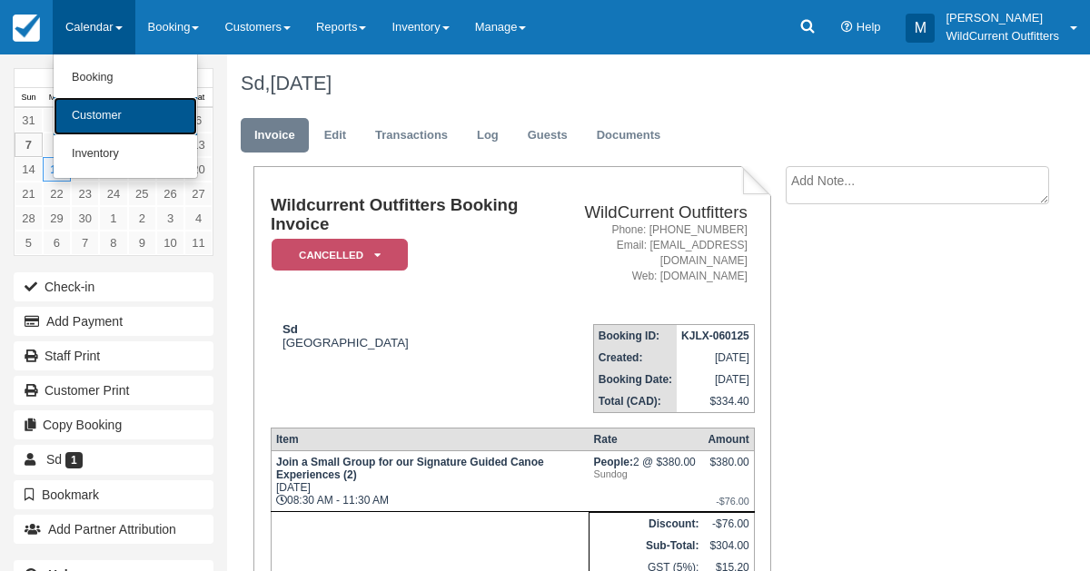
click at [104, 114] on link "Customer" at bounding box center [125, 116] width 143 height 38
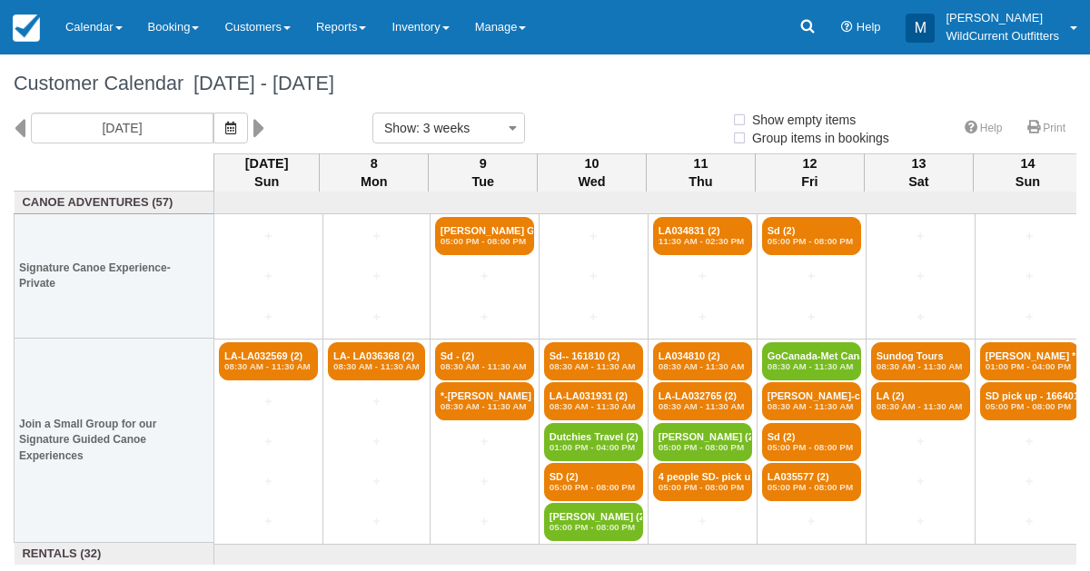
select select
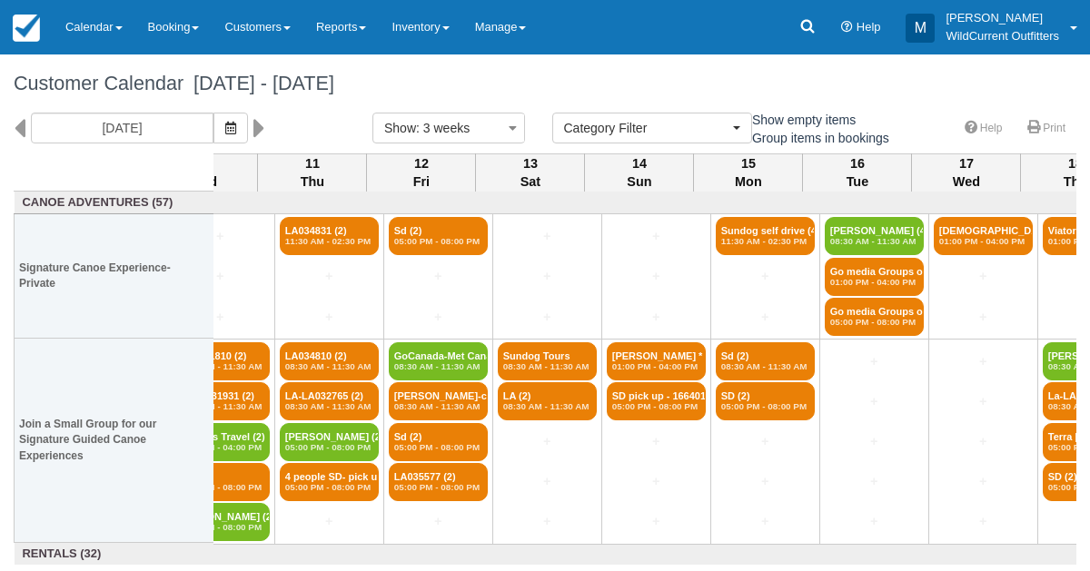
scroll to position [0, 397]
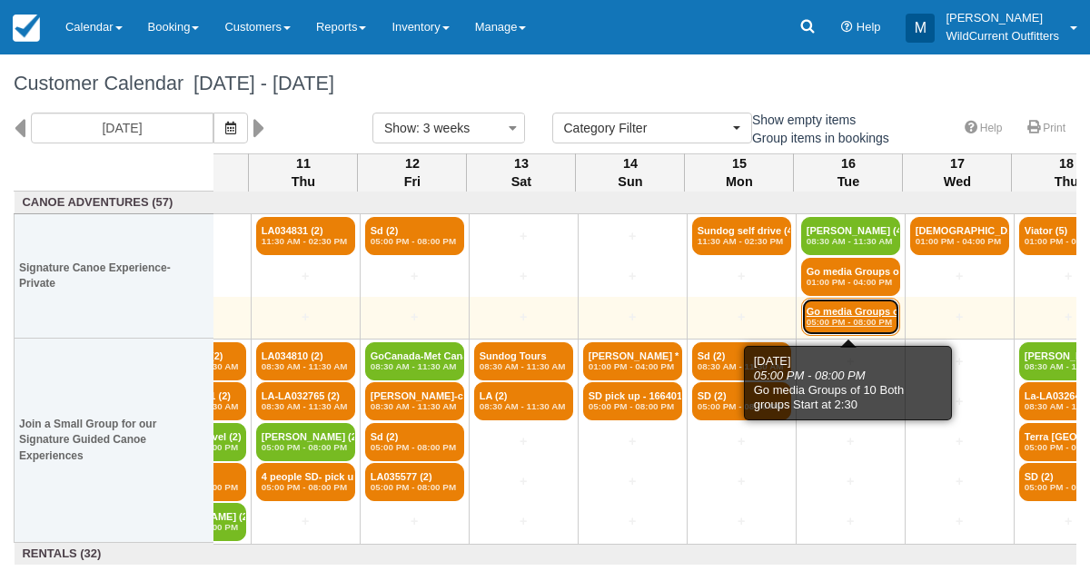
click at [818, 311] on link "Go media Groups of 1 (4) 05:00 PM - 08:00 PM" at bounding box center [850, 317] width 99 height 38
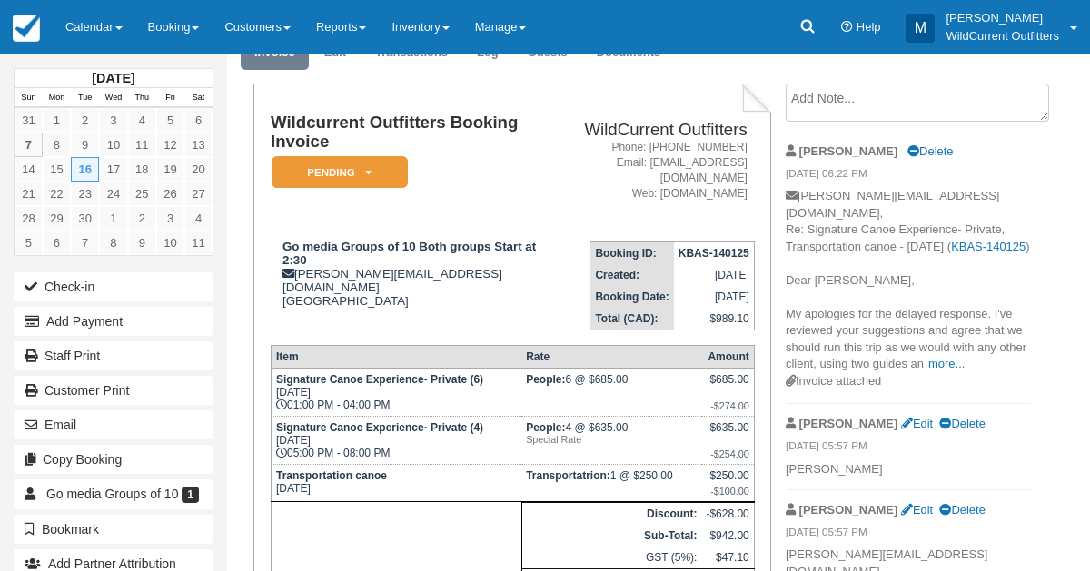
scroll to position [86, 0]
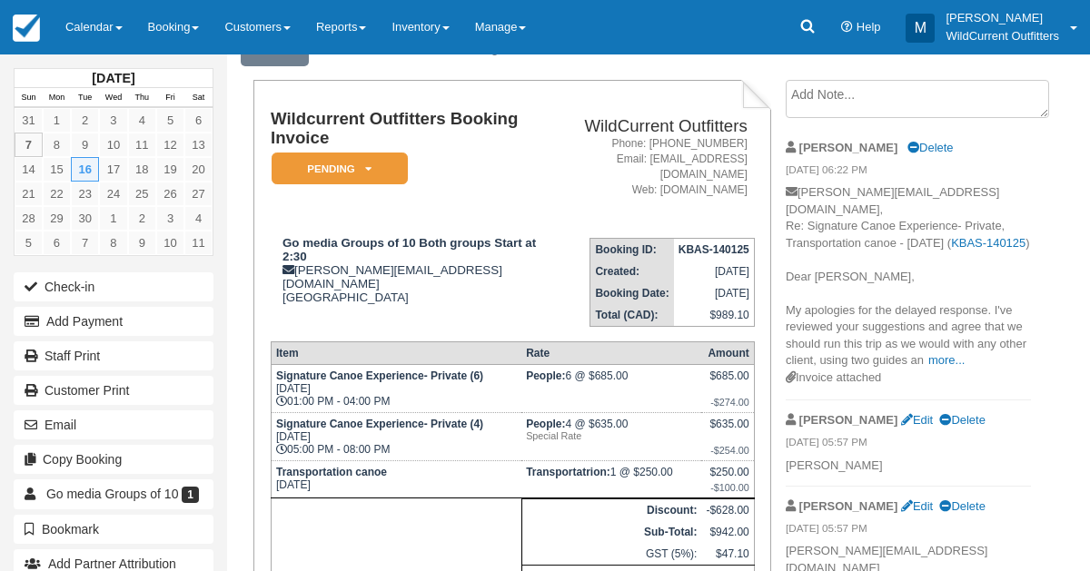
click at [877, 323] on p "emily@jasper.travel, Re: Signature Canoe Experience- Private, Transportation ca…" at bounding box center [907, 276] width 245 height 185
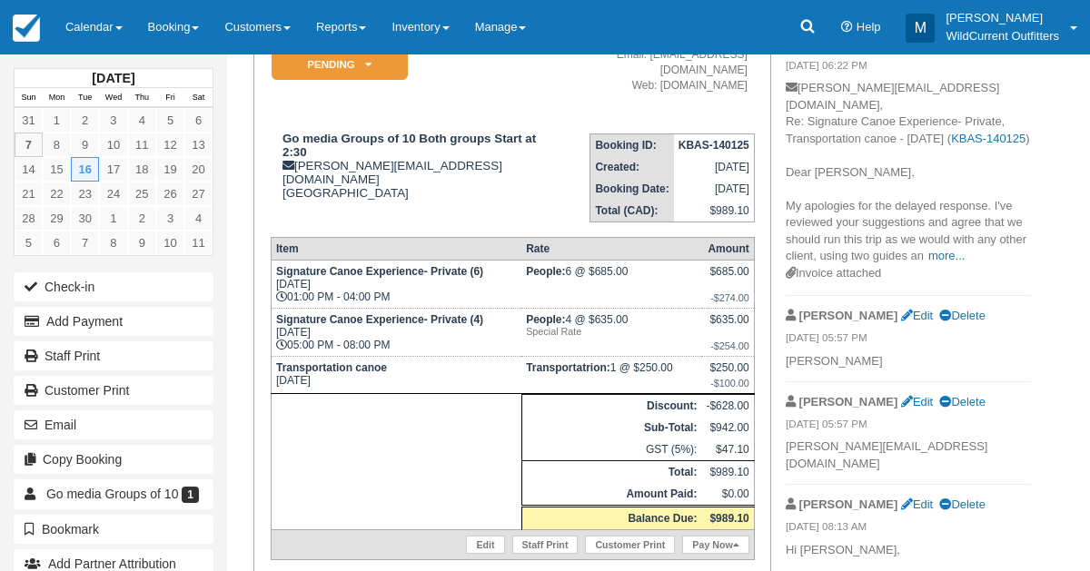
scroll to position [209, 0]
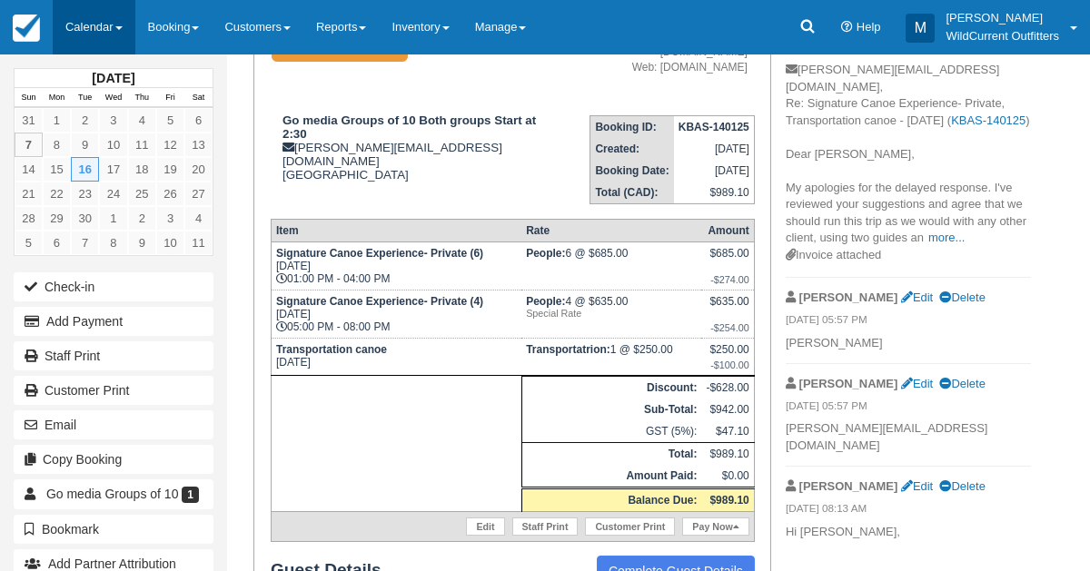
click at [109, 27] on link "Calendar" at bounding box center [94, 27] width 83 height 54
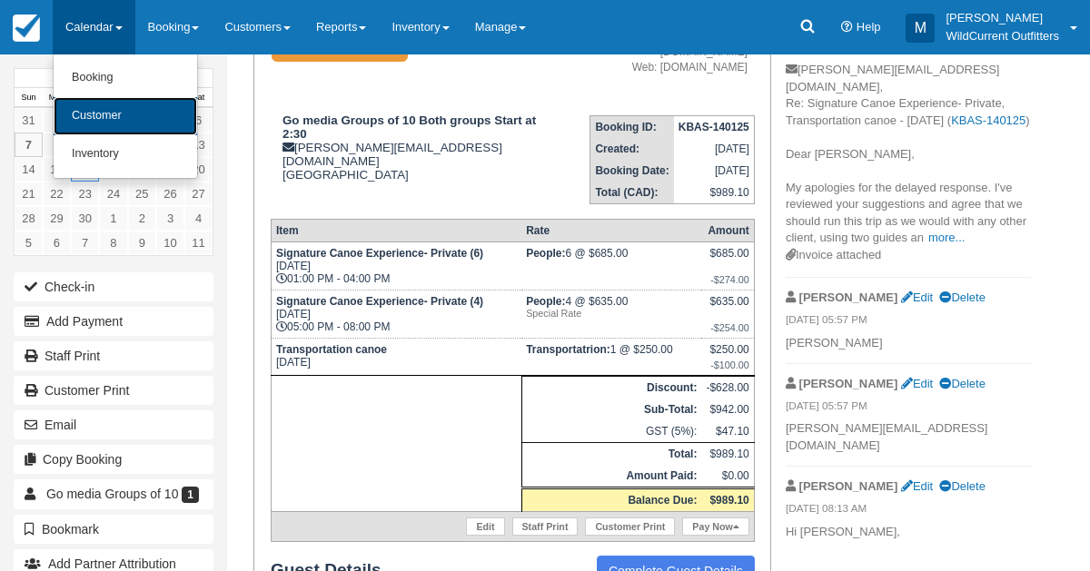
click at [111, 103] on link "Customer" at bounding box center [125, 116] width 143 height 38
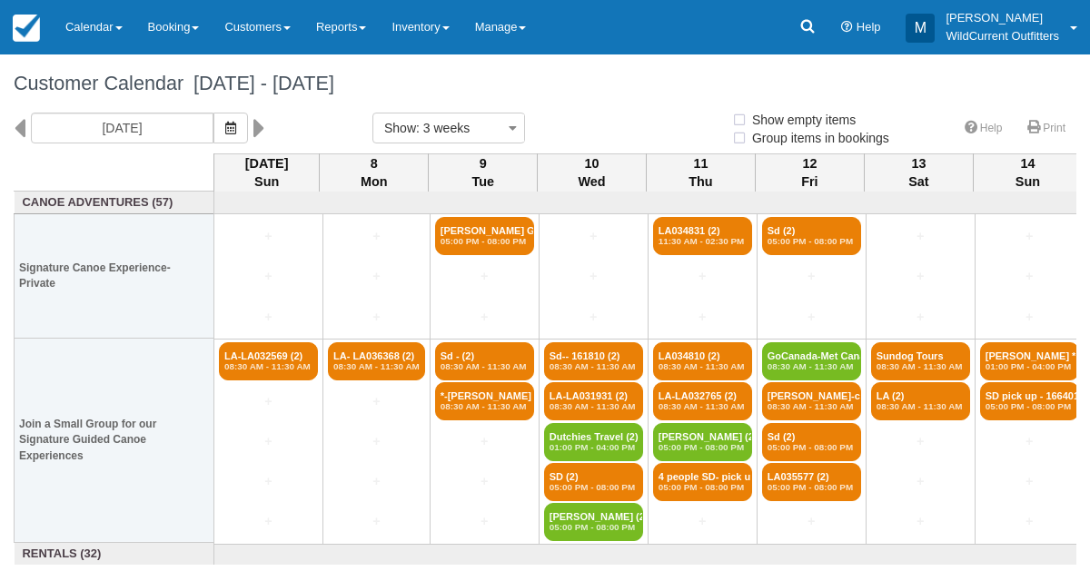
select select
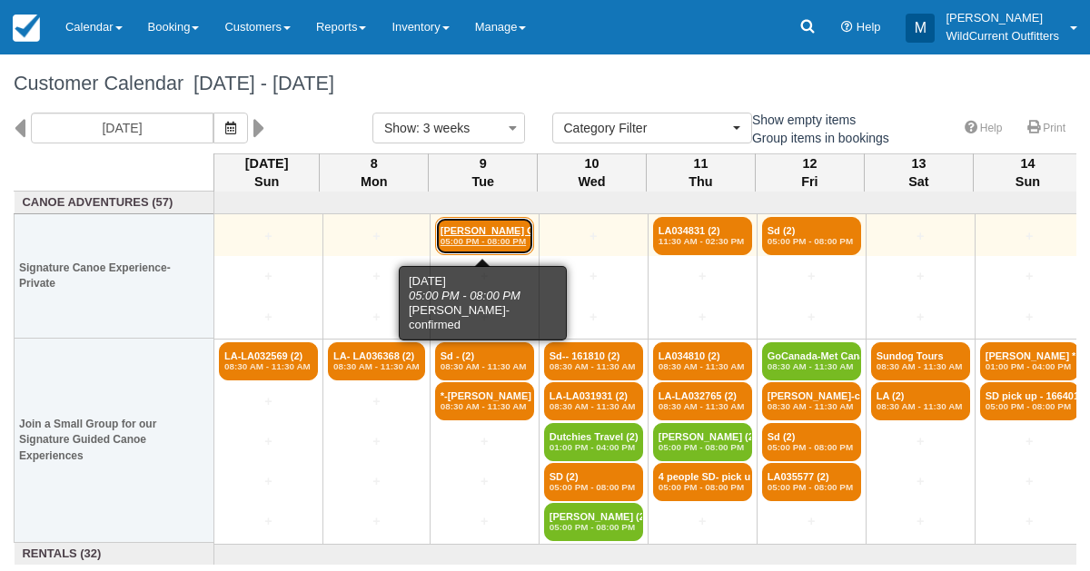
click at [494, 242] on em "05:00 PM - 08:00 PM" at bounding box center [484, 241] width 88 height 11
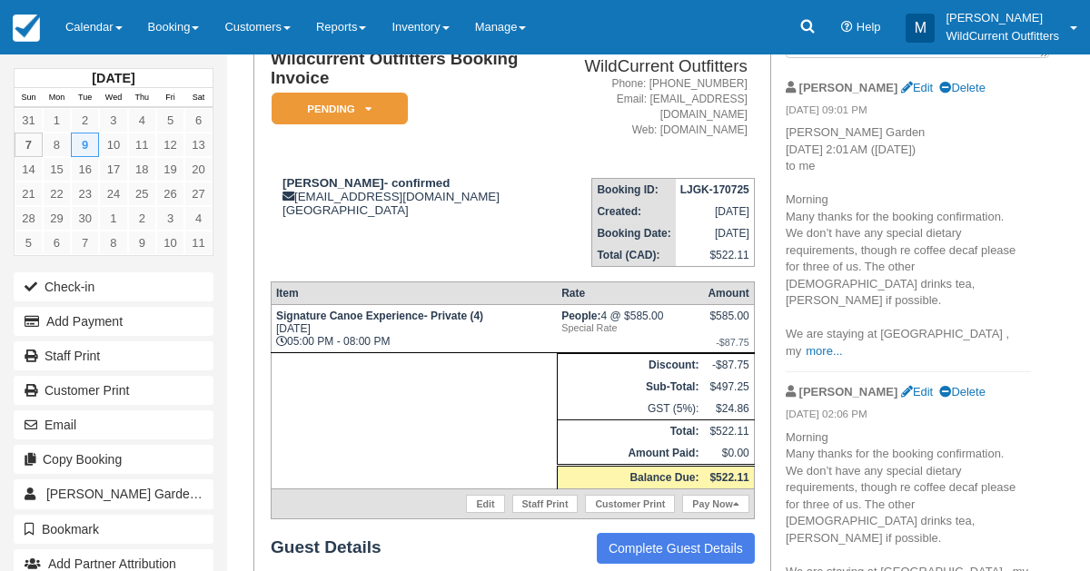
scroll to position [148, 0]
